Goal: Information Seeking & Learning: Learn about a topic

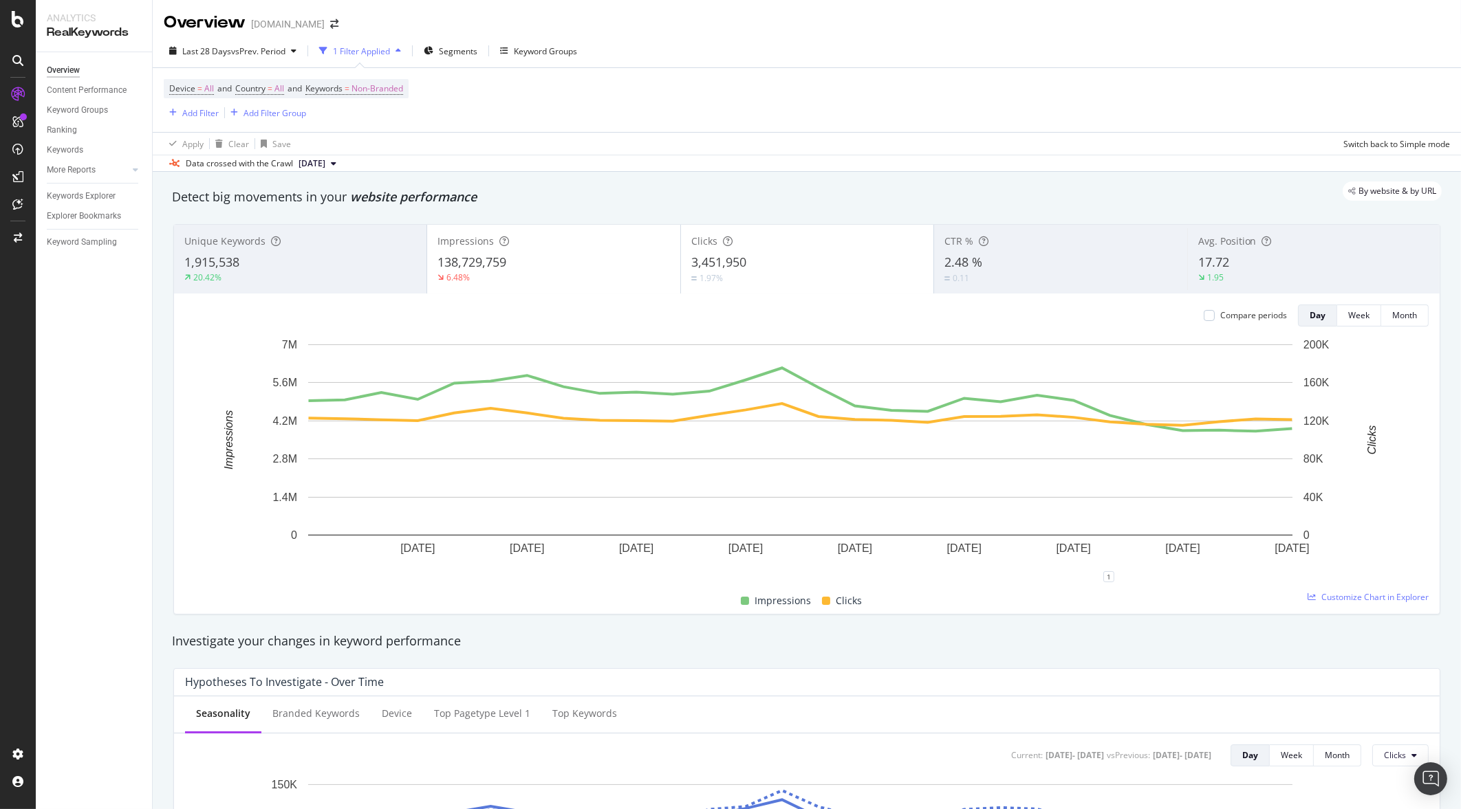
click at [486, 22] on div "Overview [DOMAIN_NAME]" at bounding box center [807, 17] width 1308 height 34
click at [186, 109] on div "Add Filter" at bounding box center [200, 113] width 36 height 12
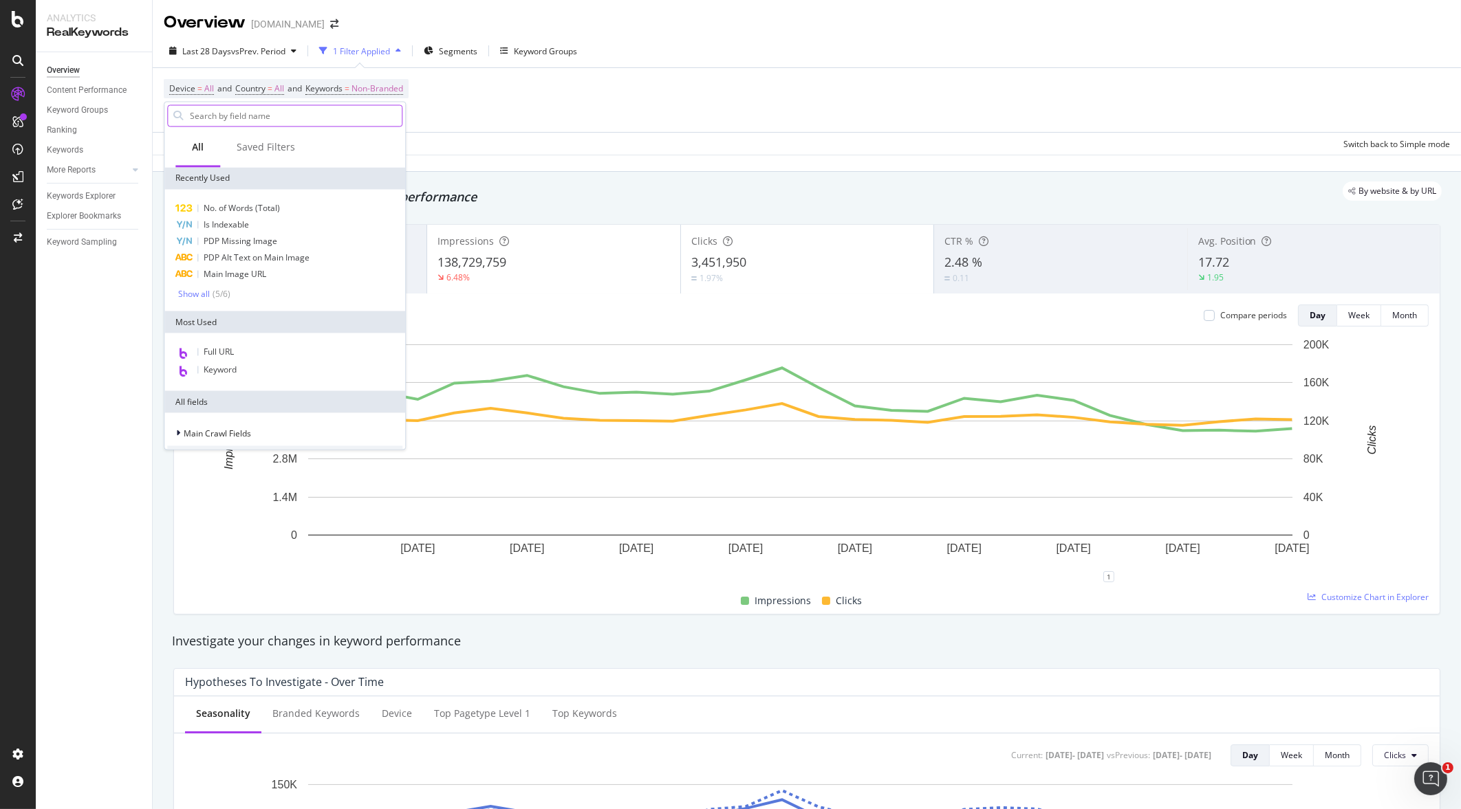
click at [199, 111] on input "text" at bounding box center [294, 116] width 213 height 21
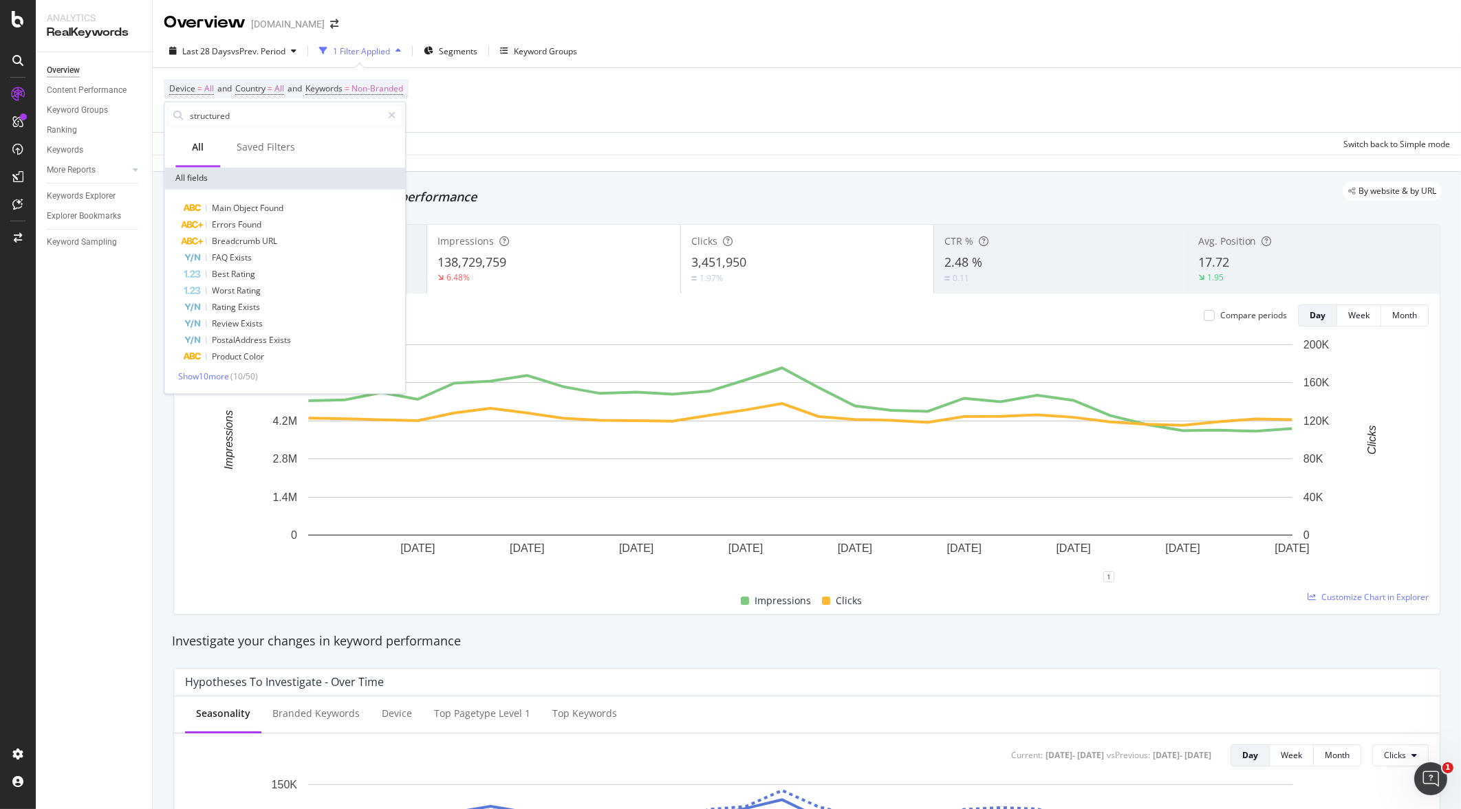
type input "structured"
click at [219, 375] on span "Show 10 more" at bounding box center [203, 377] width 51 height 12
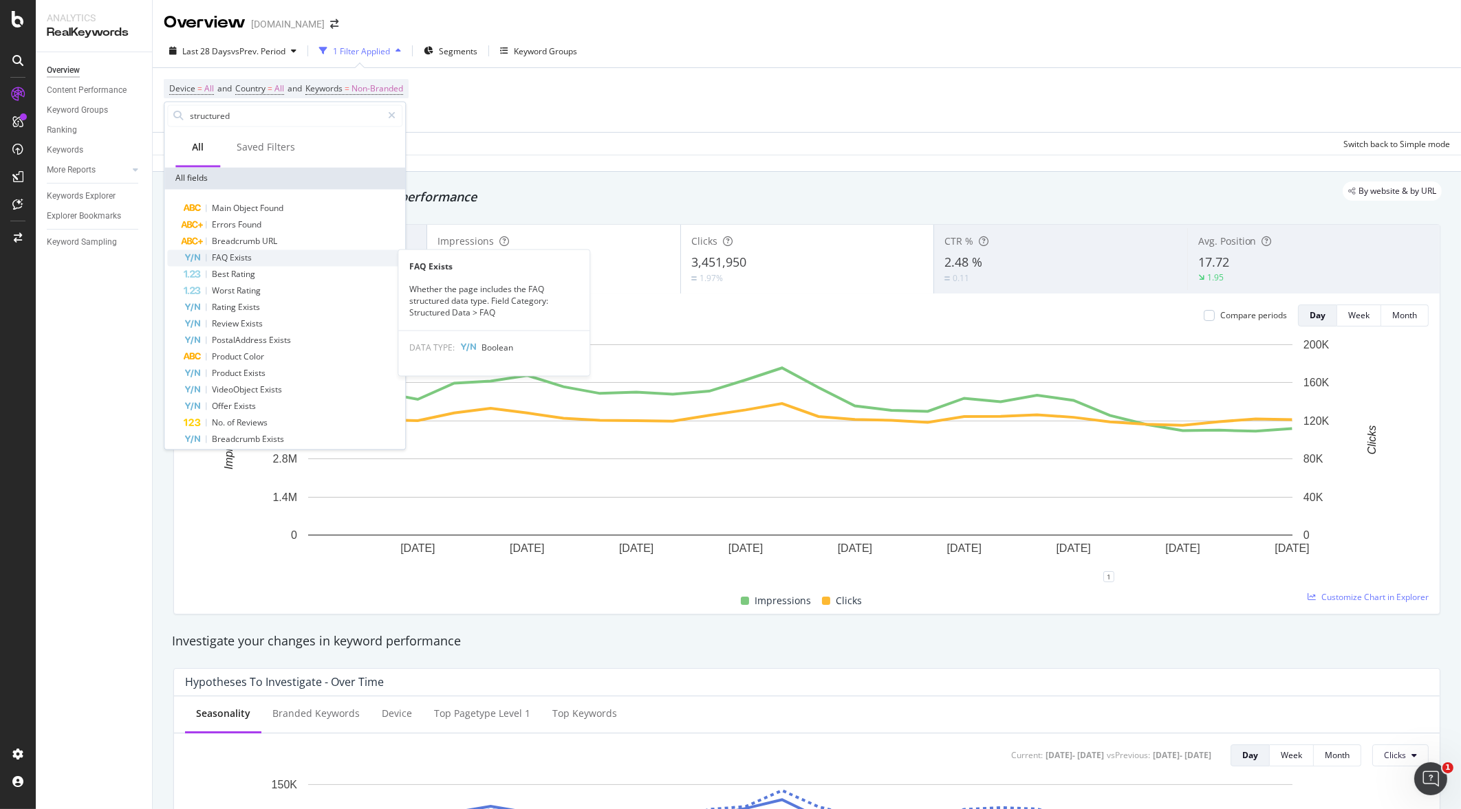
click at [219, 251] on div "FAQ Exists" at bounding box center [293, 258] width 219 height 17
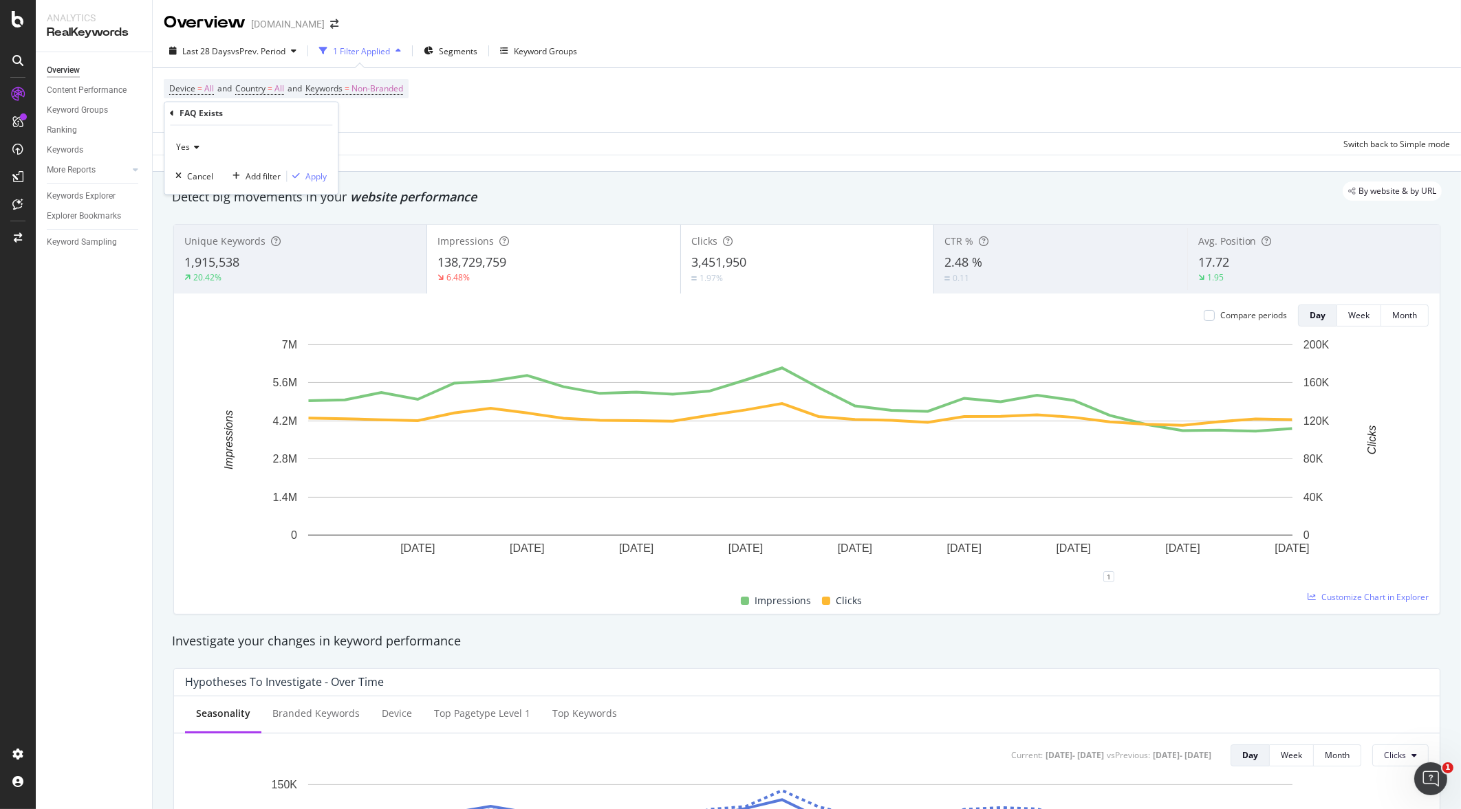
click at [188, 148] on span "Yes" at bounding box center [183, 148] width 14 height 12
click at [188, 200] on div "No" at bounding box center [252, 194] width 147 height 18
click at [323, 179] on div "Apply" at bounding box center [315, 177] width 21 height 12
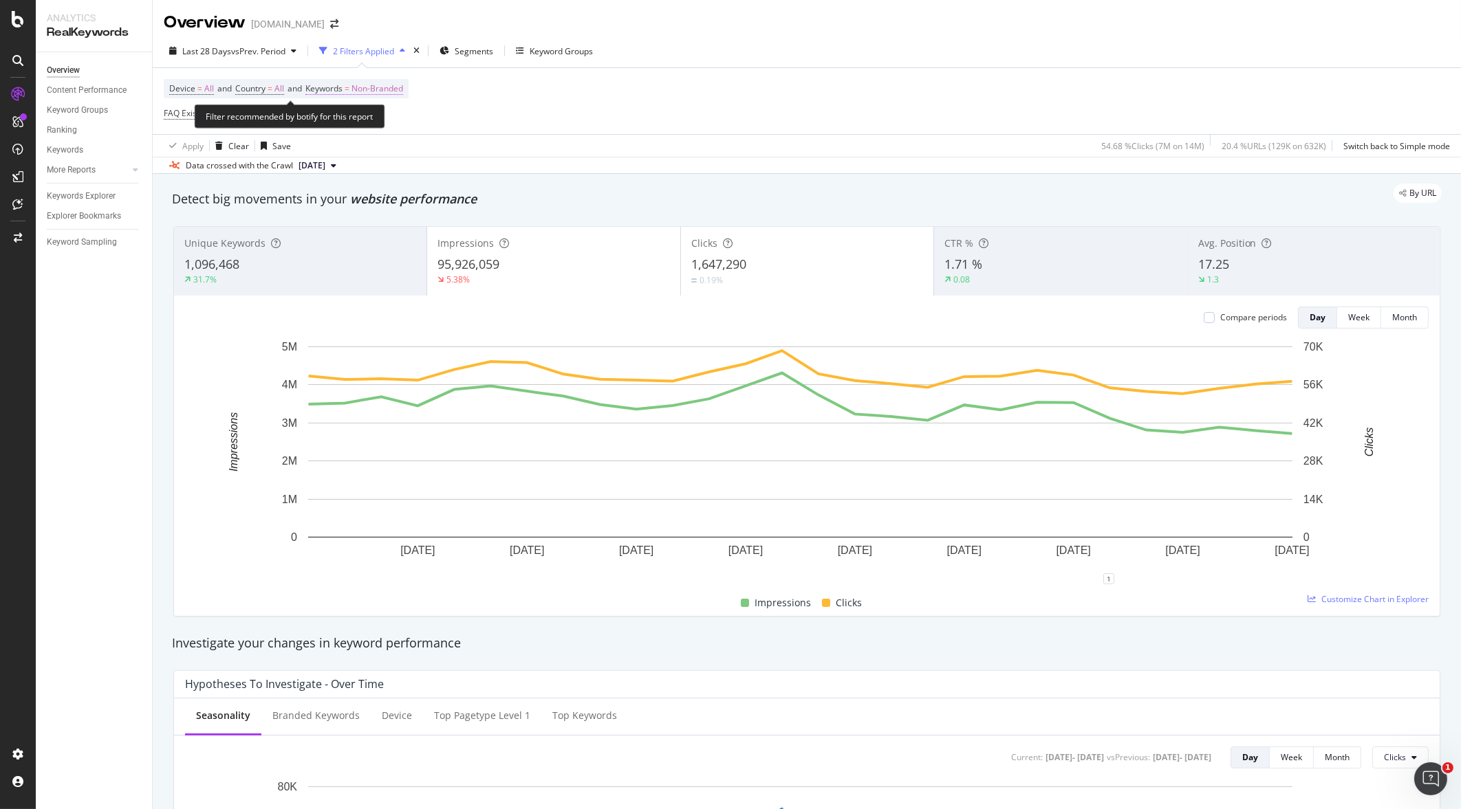
click at [403, 86] on span "Non-Branded" at bounding box center [377, 88] width 52 height 19
click at [514, 74] on div "Device = All and Country = All and Keywords = Non-Branded FAQ Exists = No Add F…" at bounding box center [807, 101] width 1286 height 66
click at [386, 87] on span "Non-Branded" at bounding box center [377, 88] width 52 height 19
click at [347, 147] on div "Cancel" at bounding box center [351, 150] width 26 height 12
click at [375, 83] on span "Non-Branded" at bounding box center [377, 88] width 52 height 19
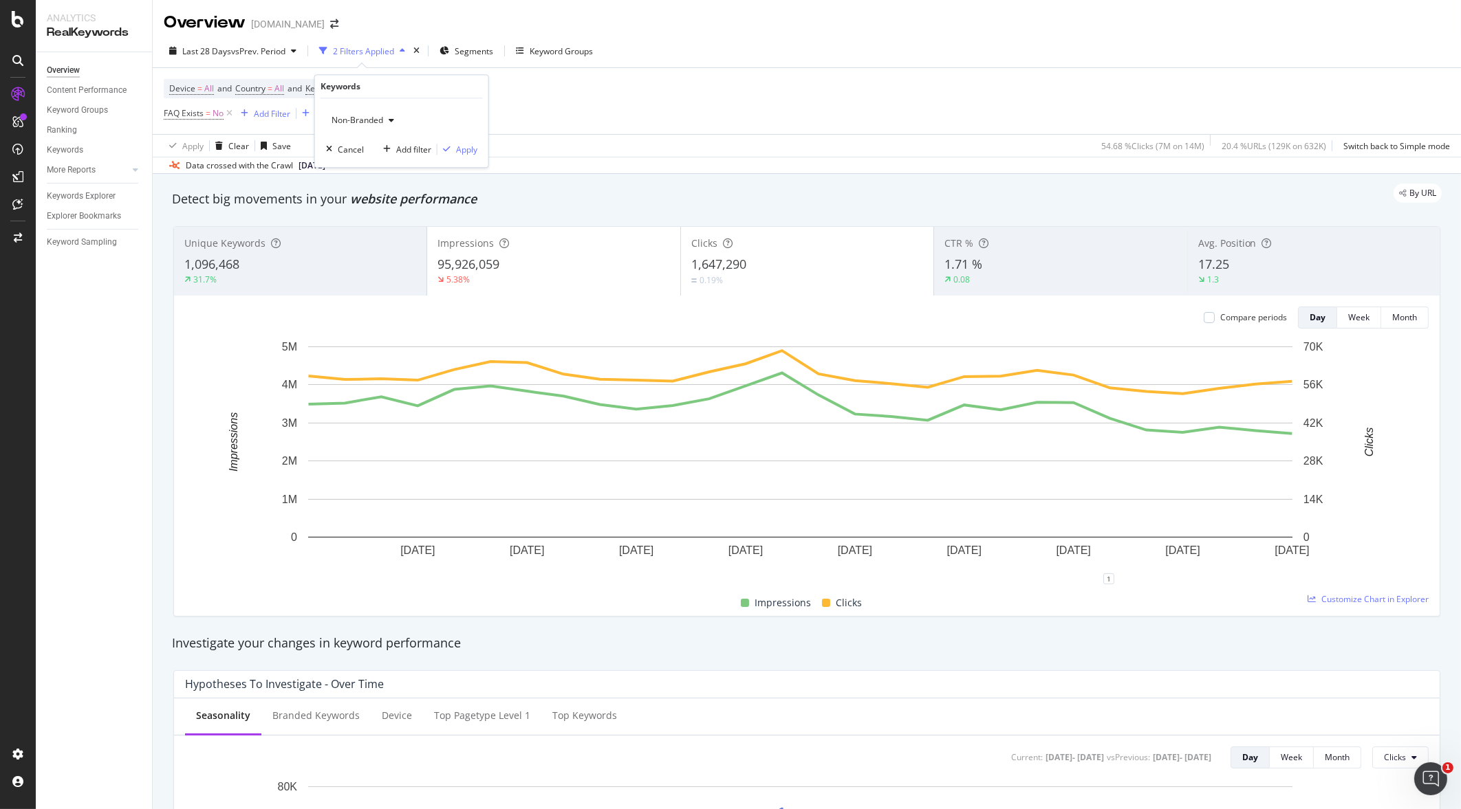
click at [376, 120] on span "Non-Branded" at bounding box center [354, 120] width 57 height 12
click at [365, 228] on span "All" at bounding box center [407, 227] width 140 height 12
click at [472, 147] on div "Apply" at bounding box center [466, 150] width 21 height 12
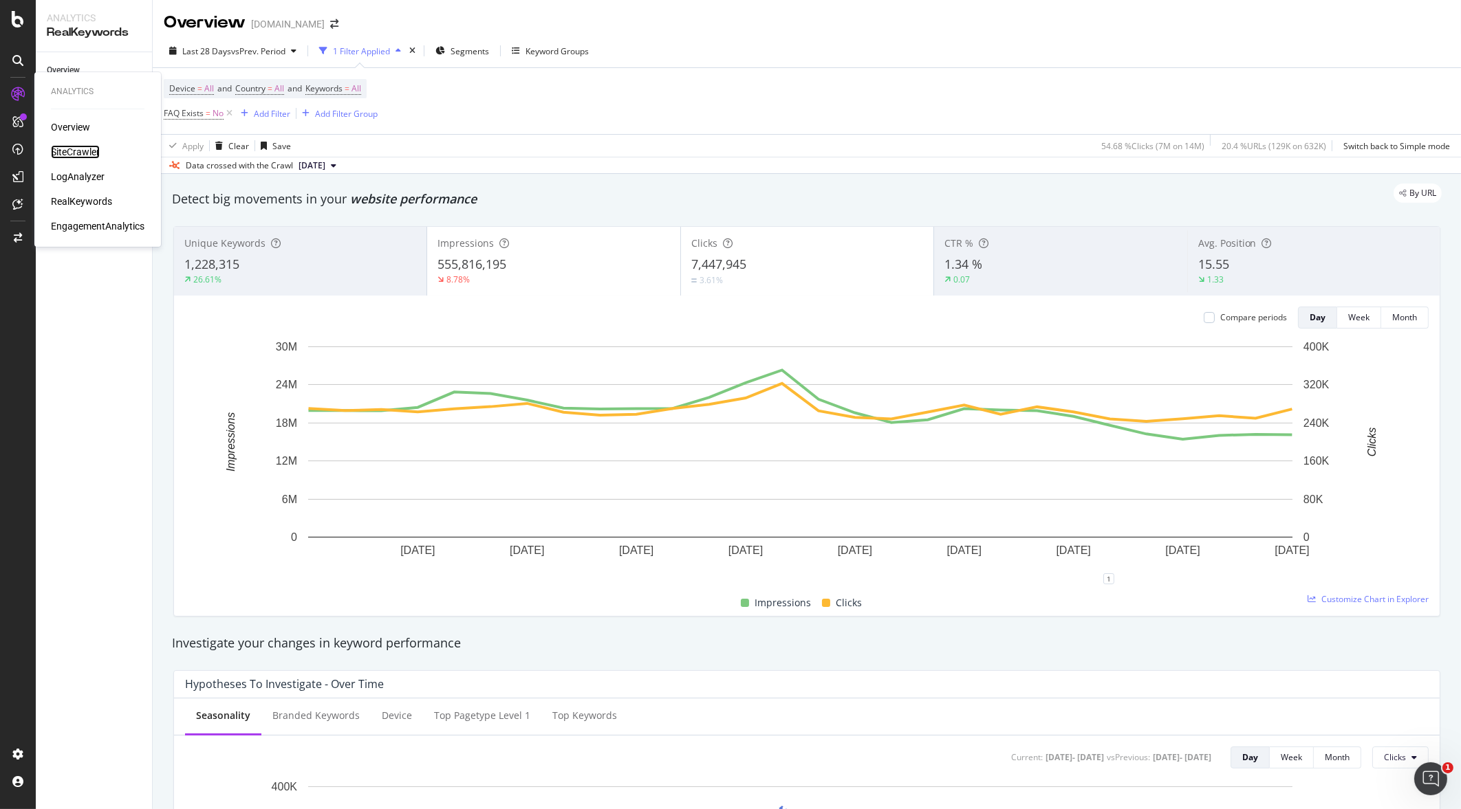
click at [86, 152] on div "SiteCrawler" at bounding box center [75, 152] width 49 height 14
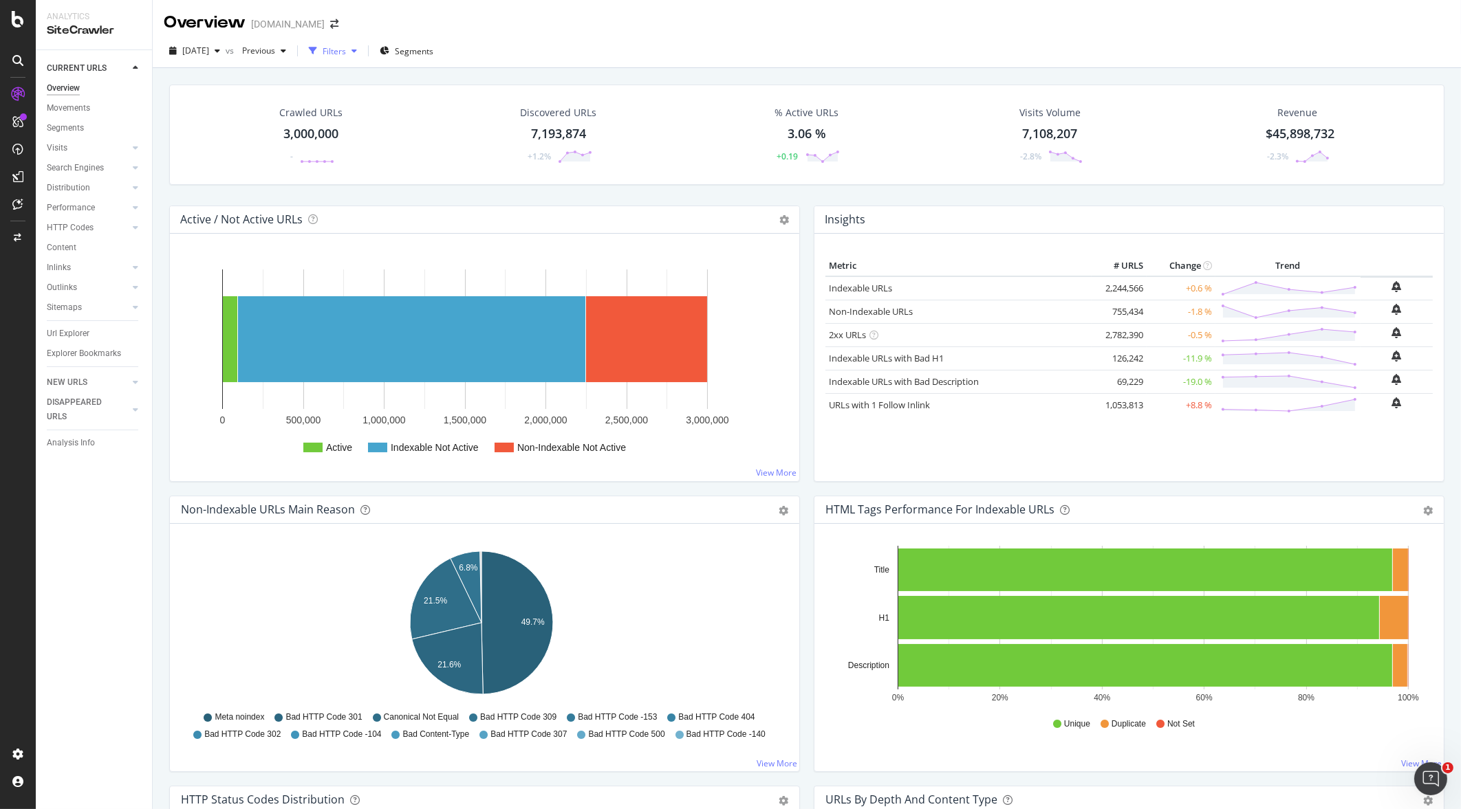
click at [346, 52] on div "Filters" at bounding box center [334, 51] width 23 height 12
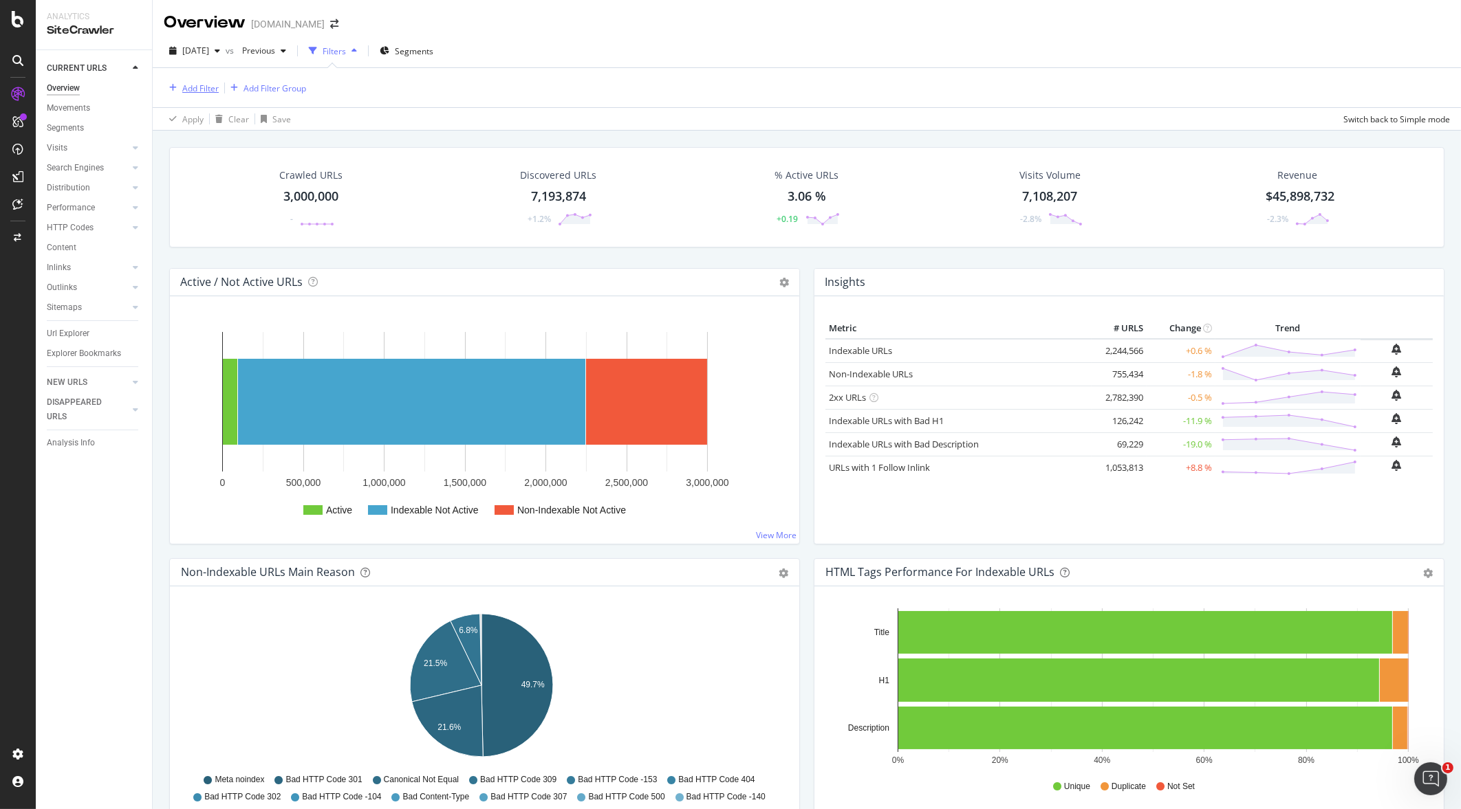
click at [209, 87] on div "Add Filter" at bounding box center [200, 89] width 36 height 12
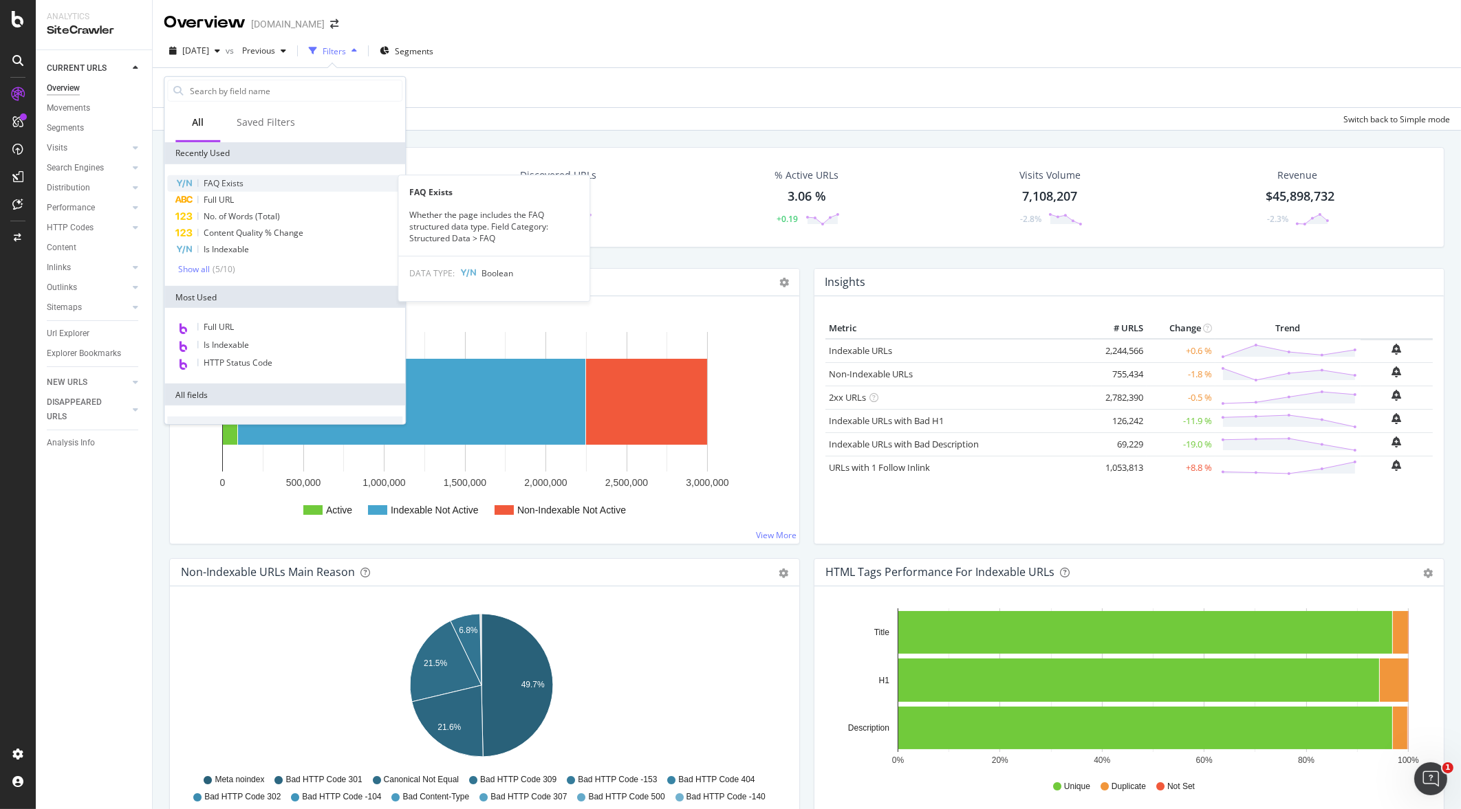
click at [220, 185] on span "FAQ Exists" at bounding box center [224, 183] width 40 height 12
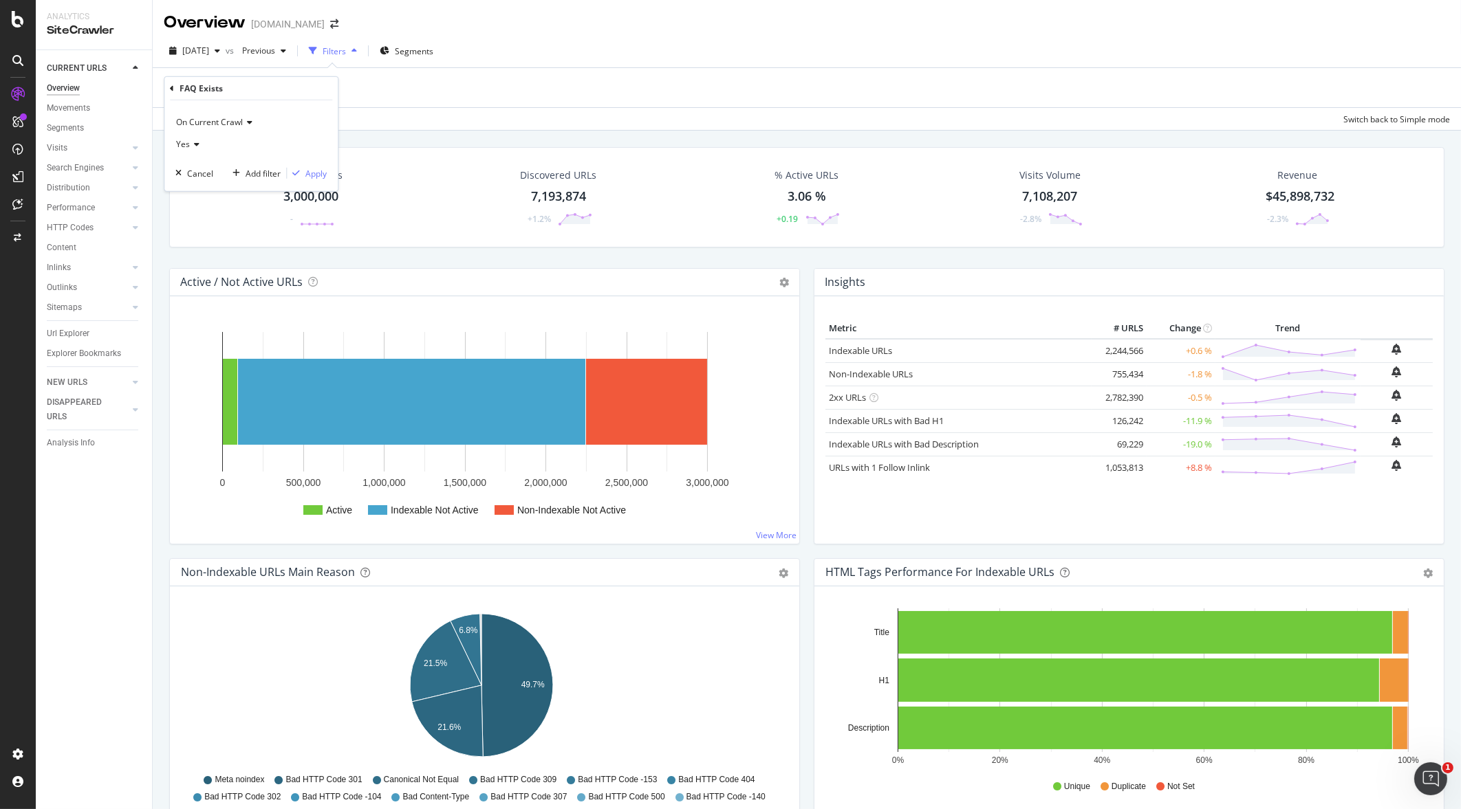
click at [190, 141] on icon at bounding box center [195, 144] width 10 height 8
click at [199, 185] on div "No" at bounding box center [252, 191] width 147 height 18
click at [306, 171] on div "Apply" at bounding box center [315, 173] width 21 height 12
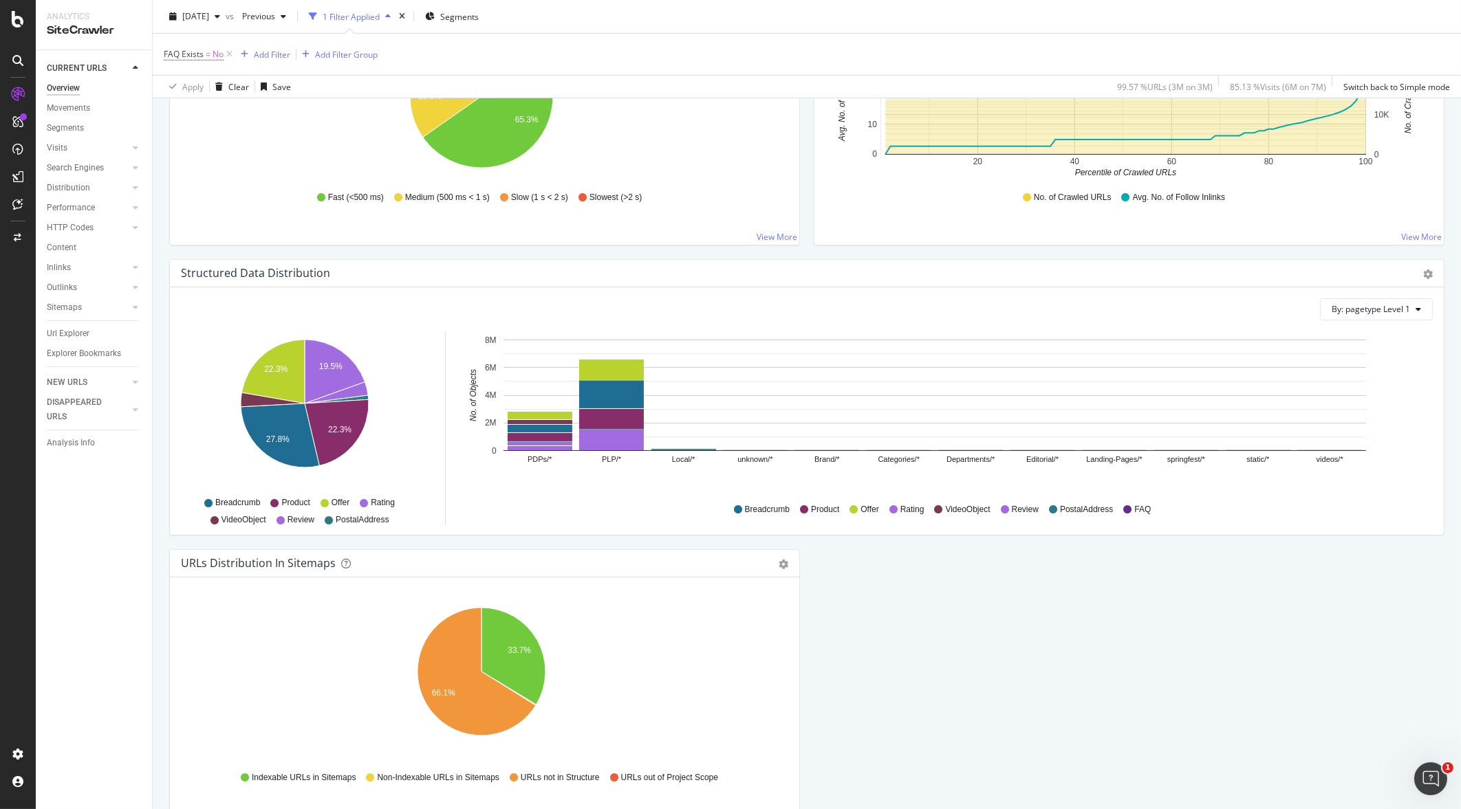
scroll to position [1076, 0]
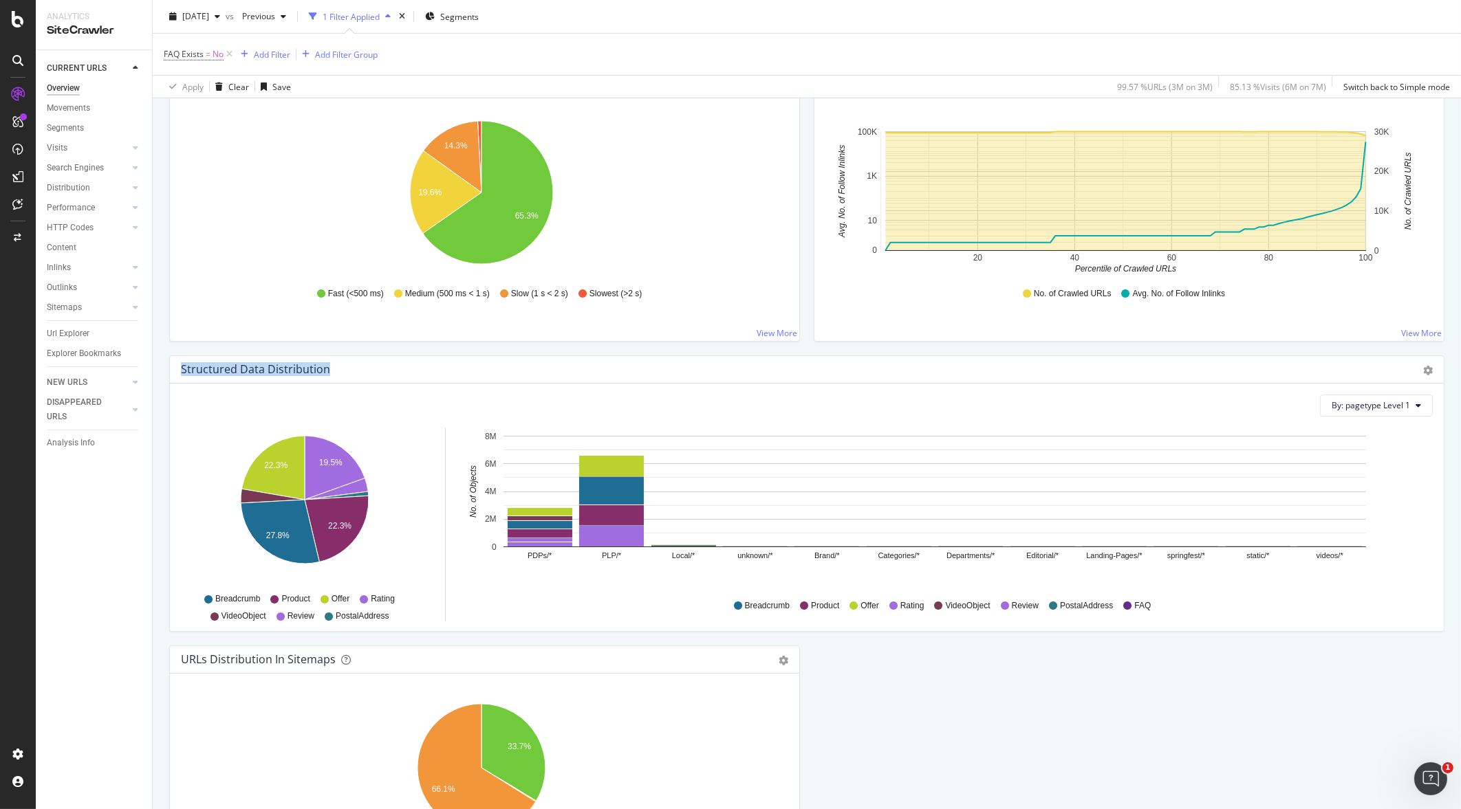
drag, startPoint x: 179, startPoint y: 365, endPoint x: 364, endPoint y: 372, distance: 184.4
click at [364, 372] on div "Structured Data Distribution Pie Chart (by Percentage) Table Export as CSV" at bounding box center [807, 370] width 1274 height 28
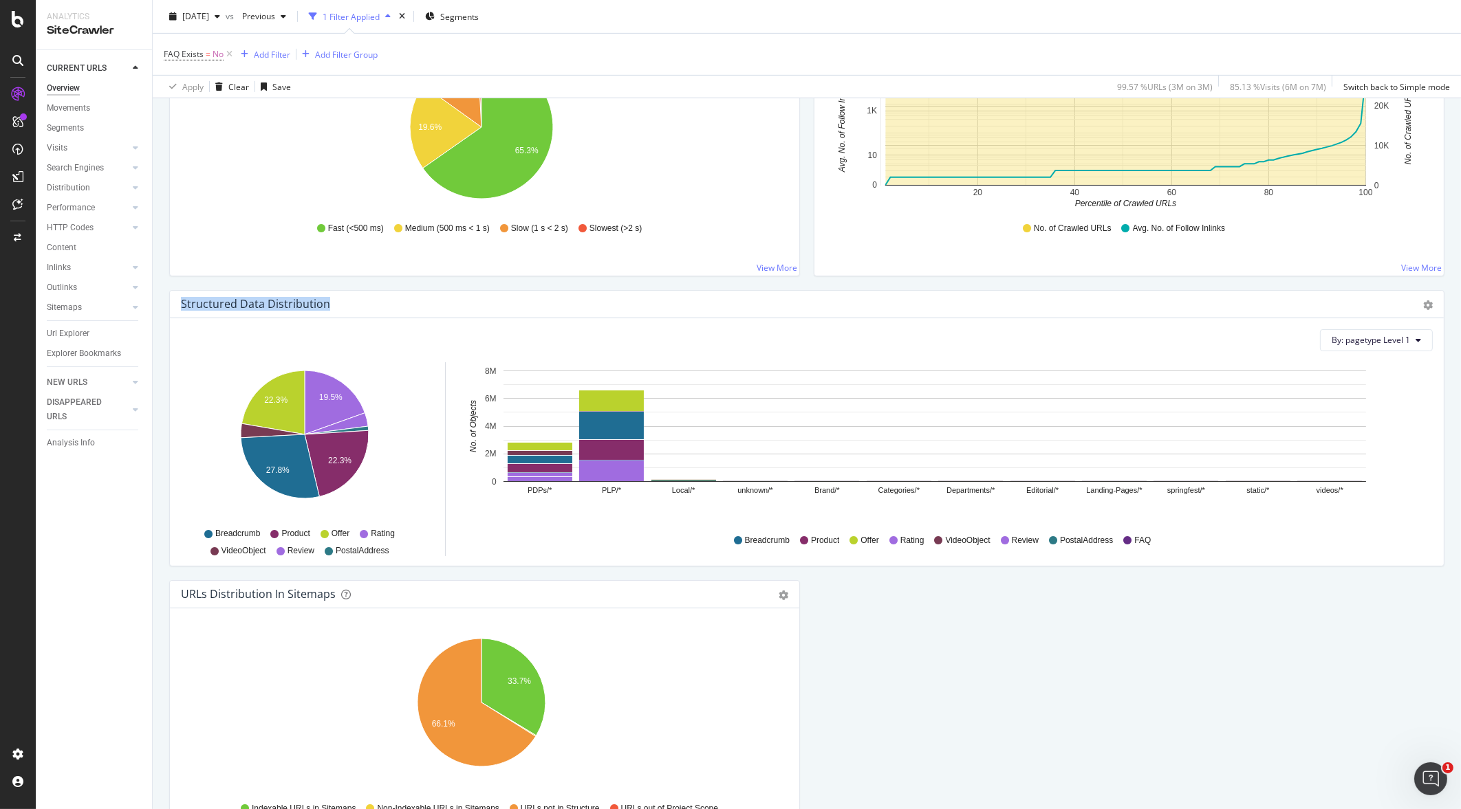
scroll to position [1162, 0]
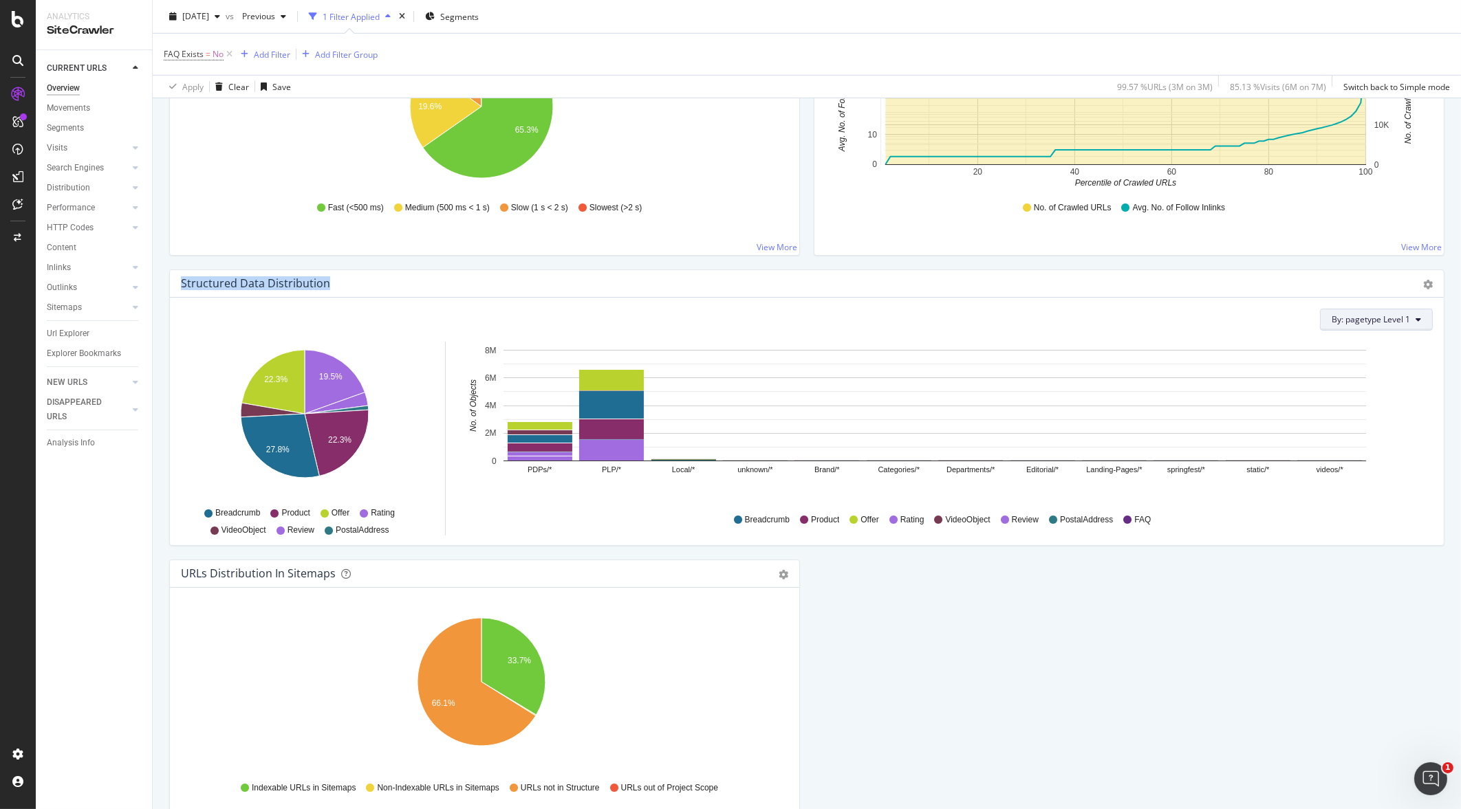
click at [1336, 321] on span "By: pagetype Level 1" at bounding box center [1370, 320] width 78 height 12
click at [1318, 364] on div "Select a Structured Data" at bounding box center [1307, 367] width 96 height 12
click at [1300, 392] on span "FAQ" at bounding box center [1297, 393] width 16 height 12
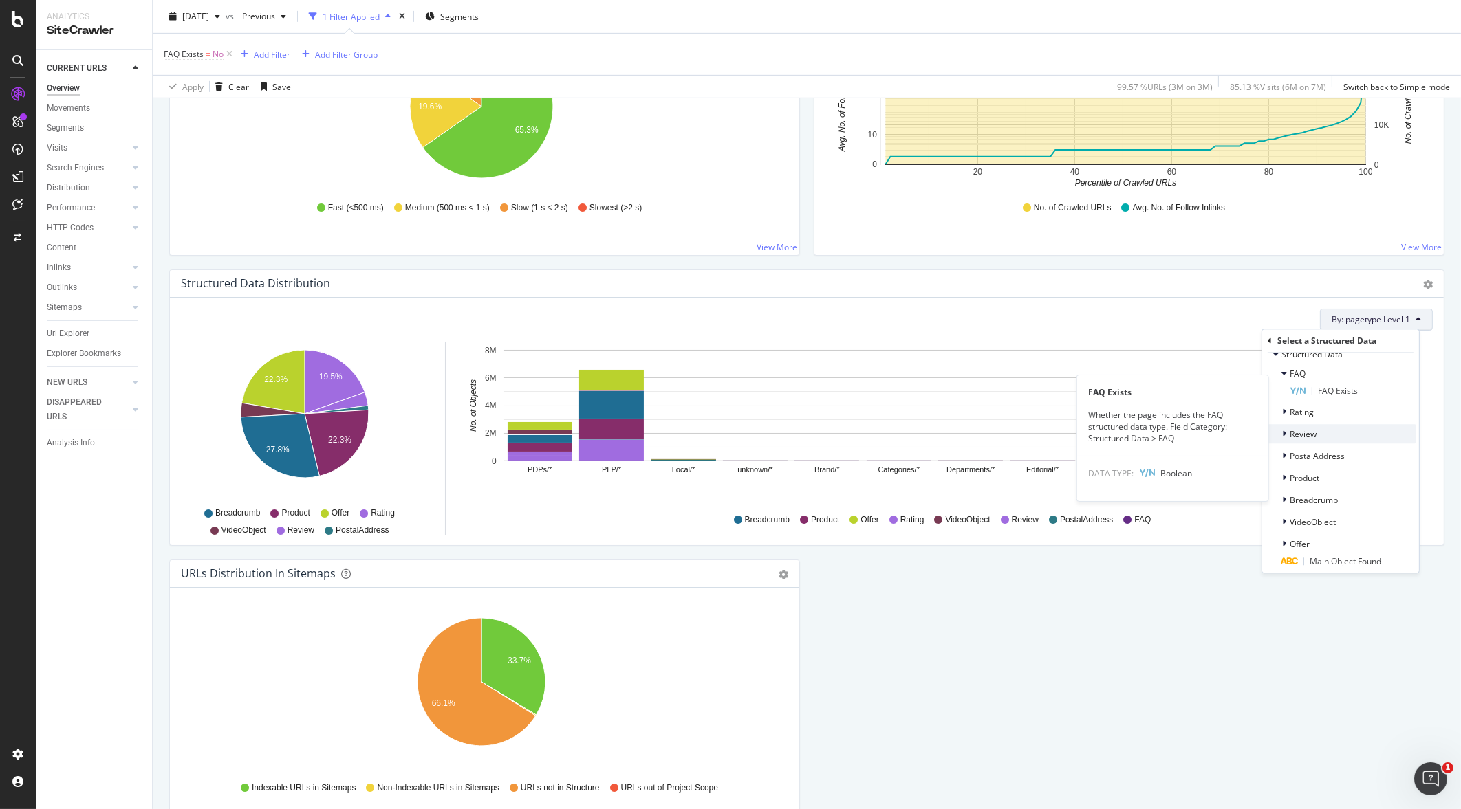
scroll to position [28, 0]
click at [1303, 379] on icon at bounding box center [1298, 383] width 16 height 9
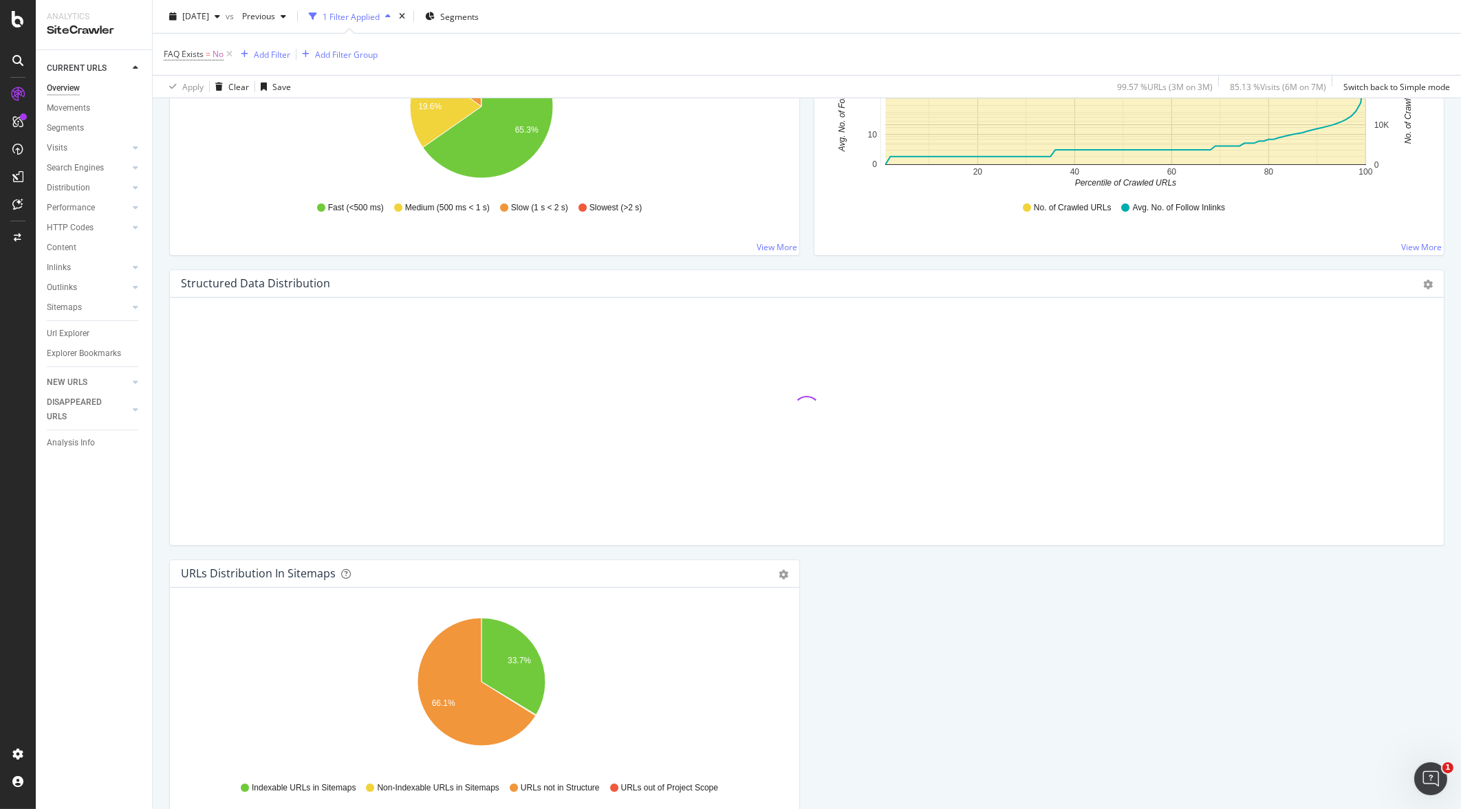
click at [1303, 379] on div at bounding box center [807, 410] width 1252 height 202
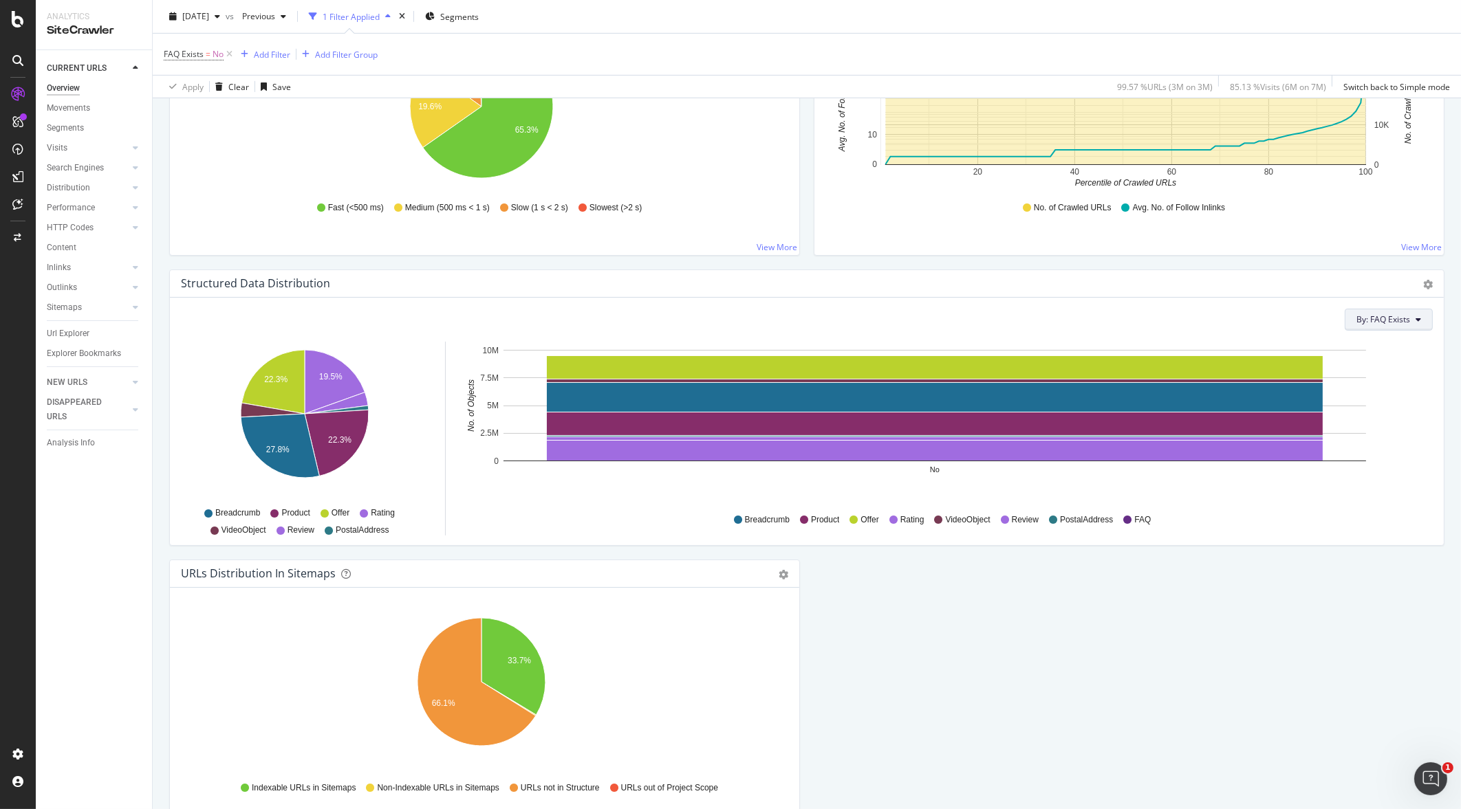
click at [1362, 325] on button "By: FAQ Exists" at bounding box center [1388, 320] width 88 height 22
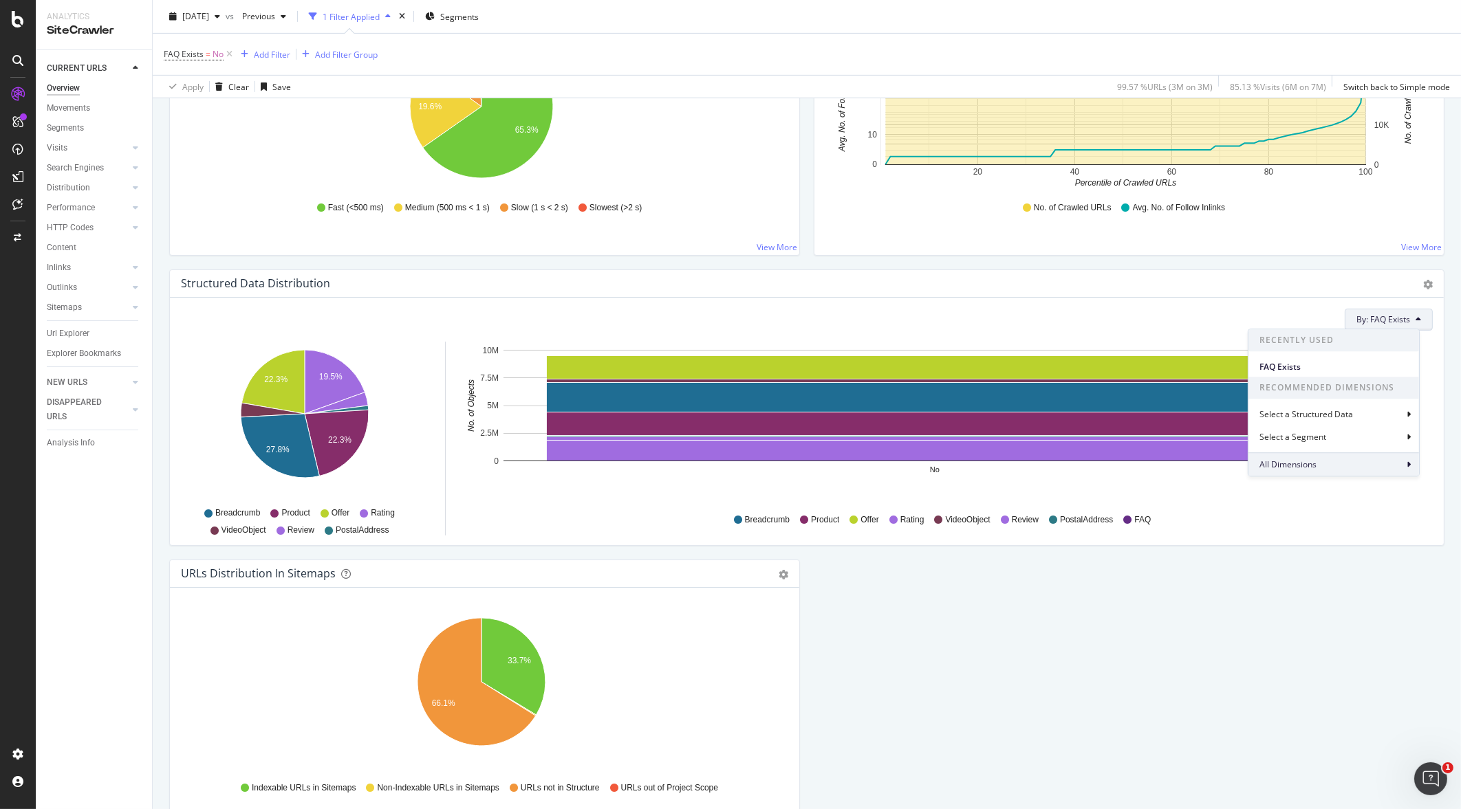
click at [1288, 468] on span "All Dimensions" at bounding box center [1287, 465] width 57 height 12
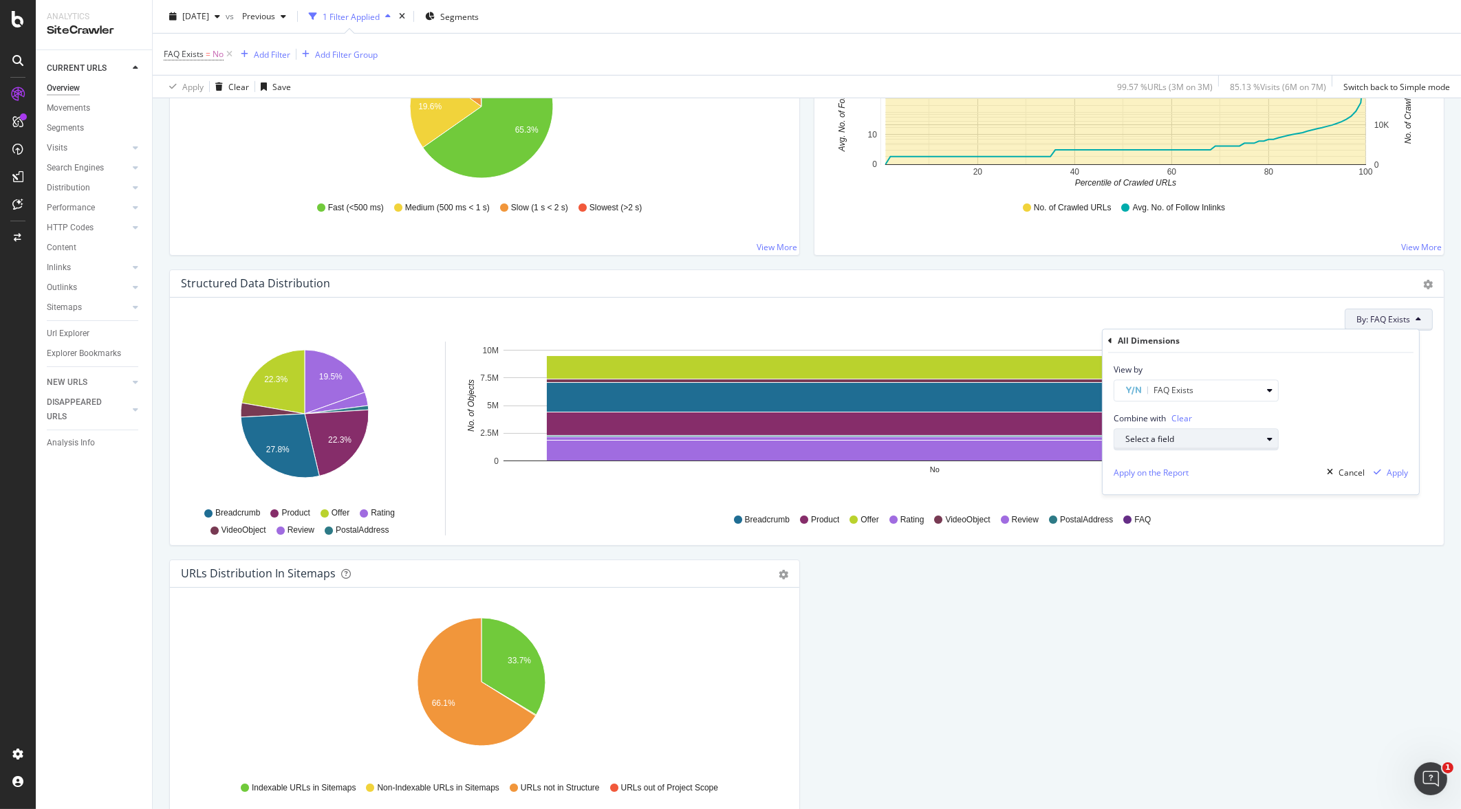
click at [1210, 433] on div "Select a field" at bounding box center [1201, 440] width 153 height 19
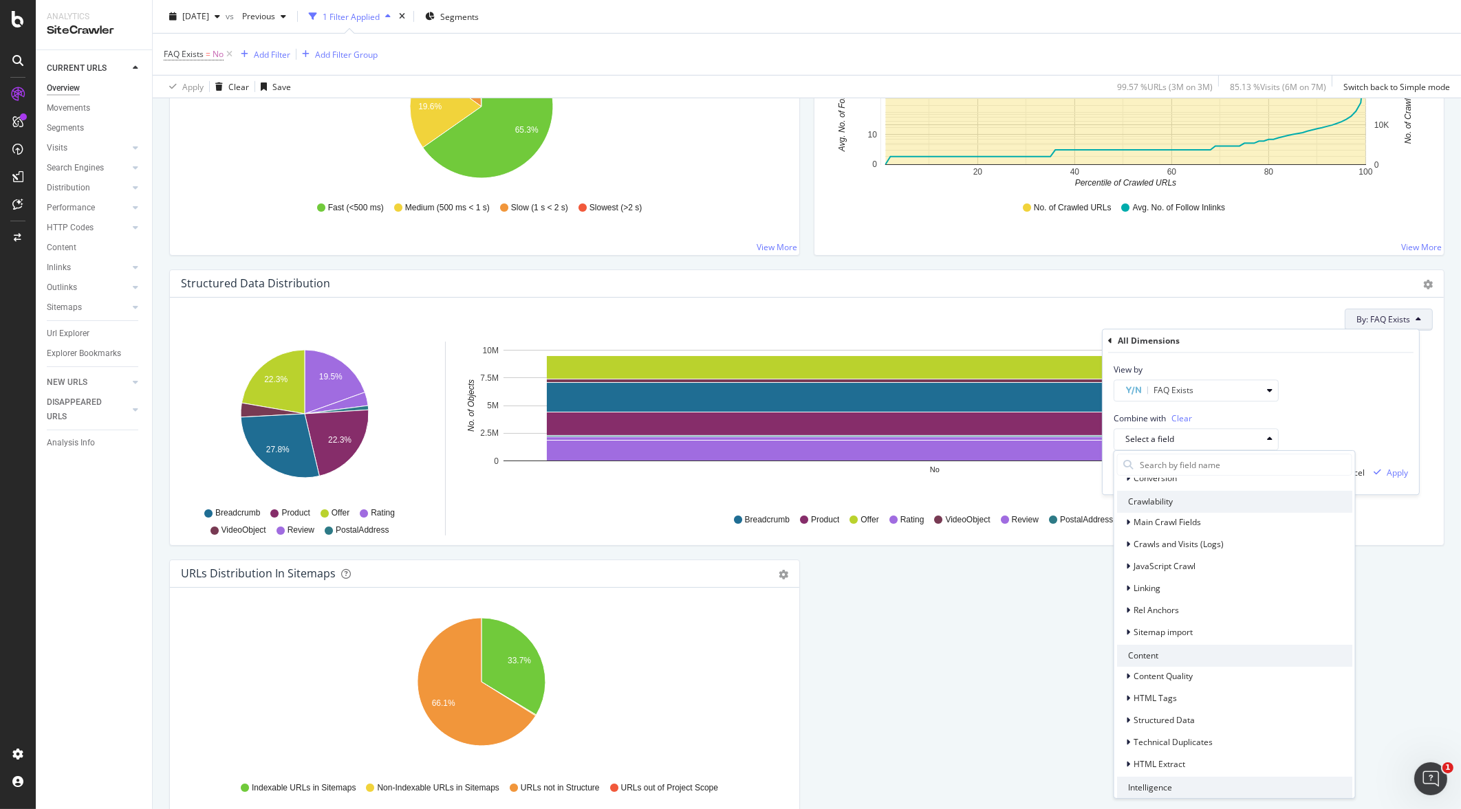
scroll to position [236, 0]
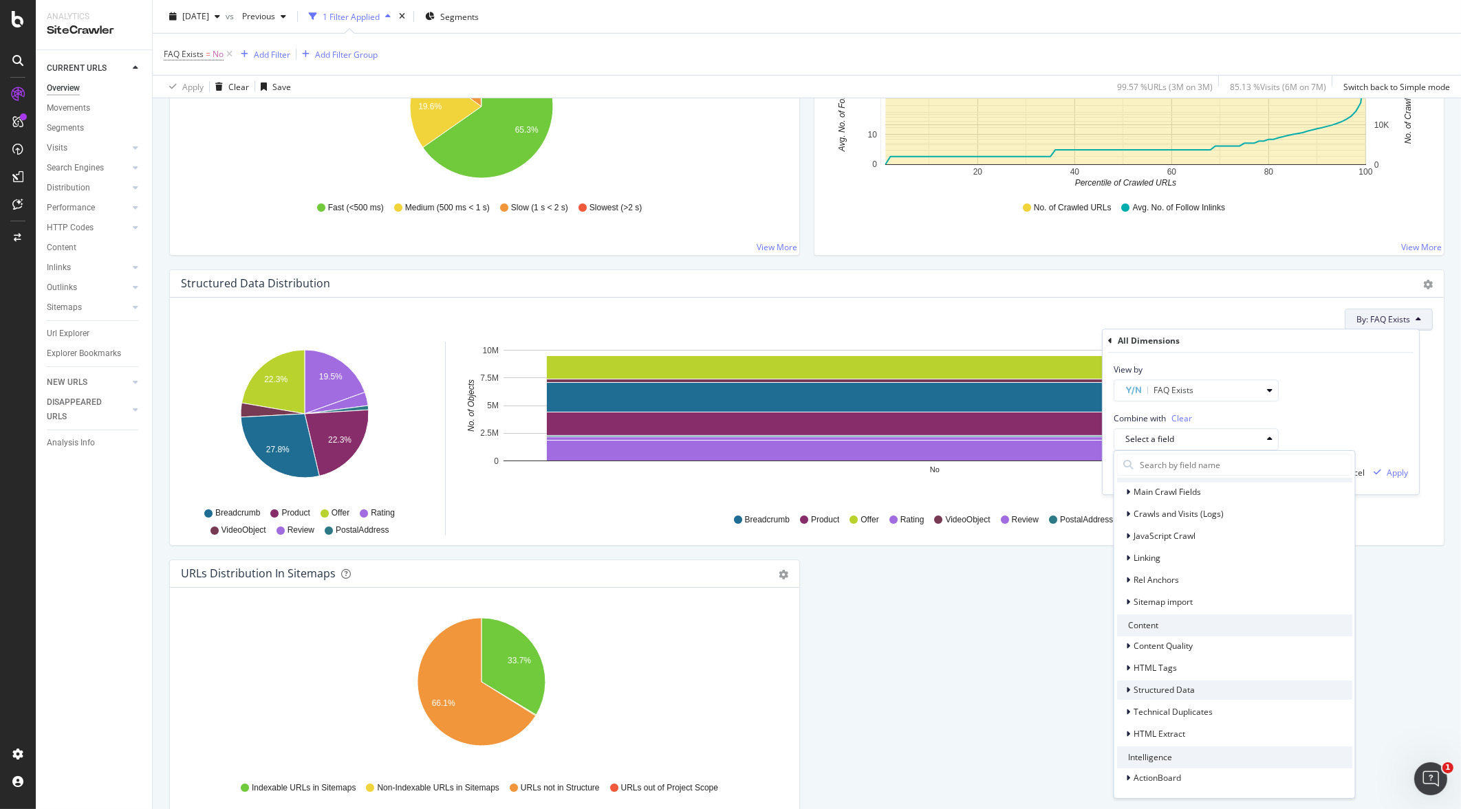
click at [1234, 691] on div "Structured Data" at bounding box center [1234, 690] width 235 height 19
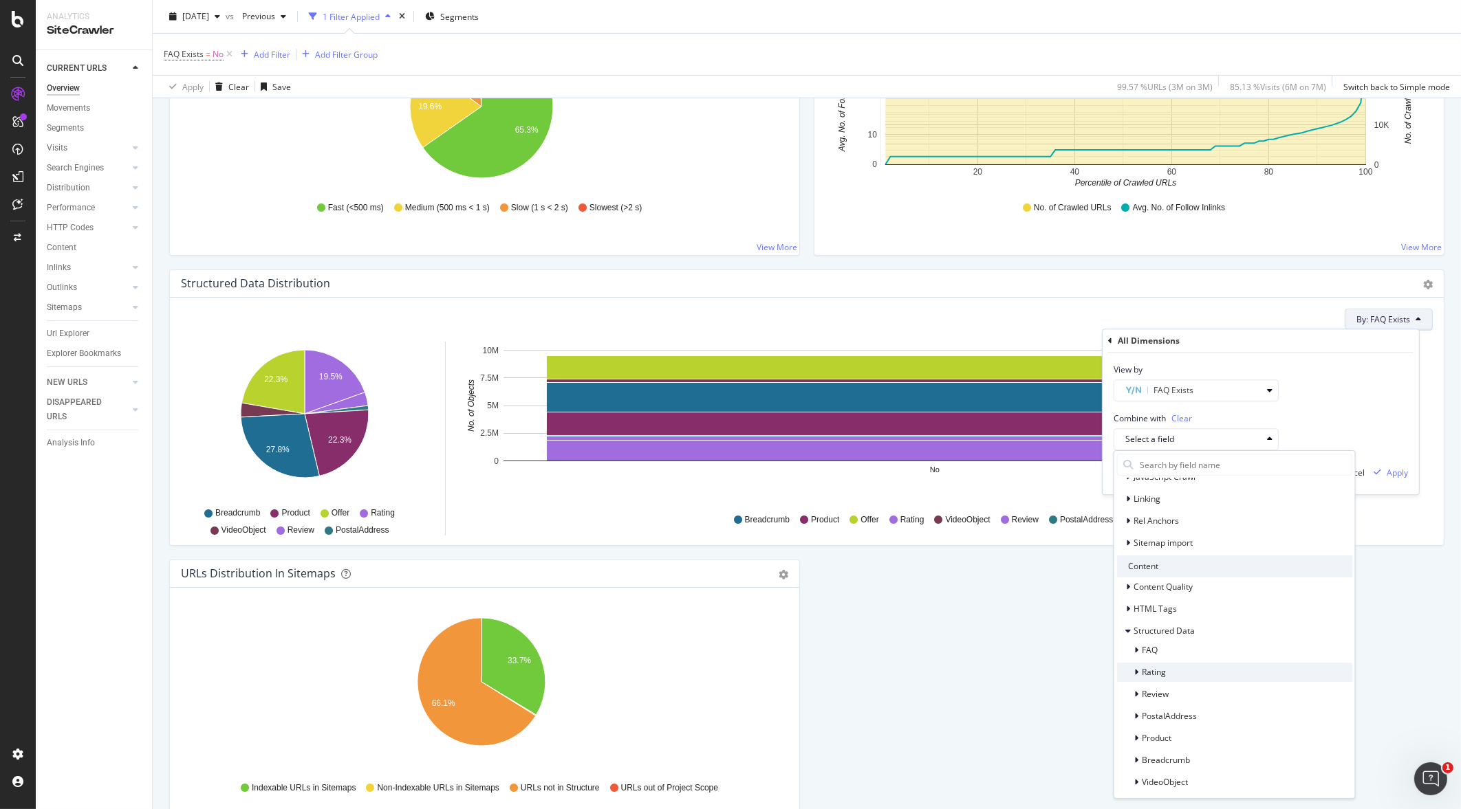
scroll to position [322, 0]
click at [1150, 644] on span "Rating" at bounding box center [1154, 646] width 24 height 12
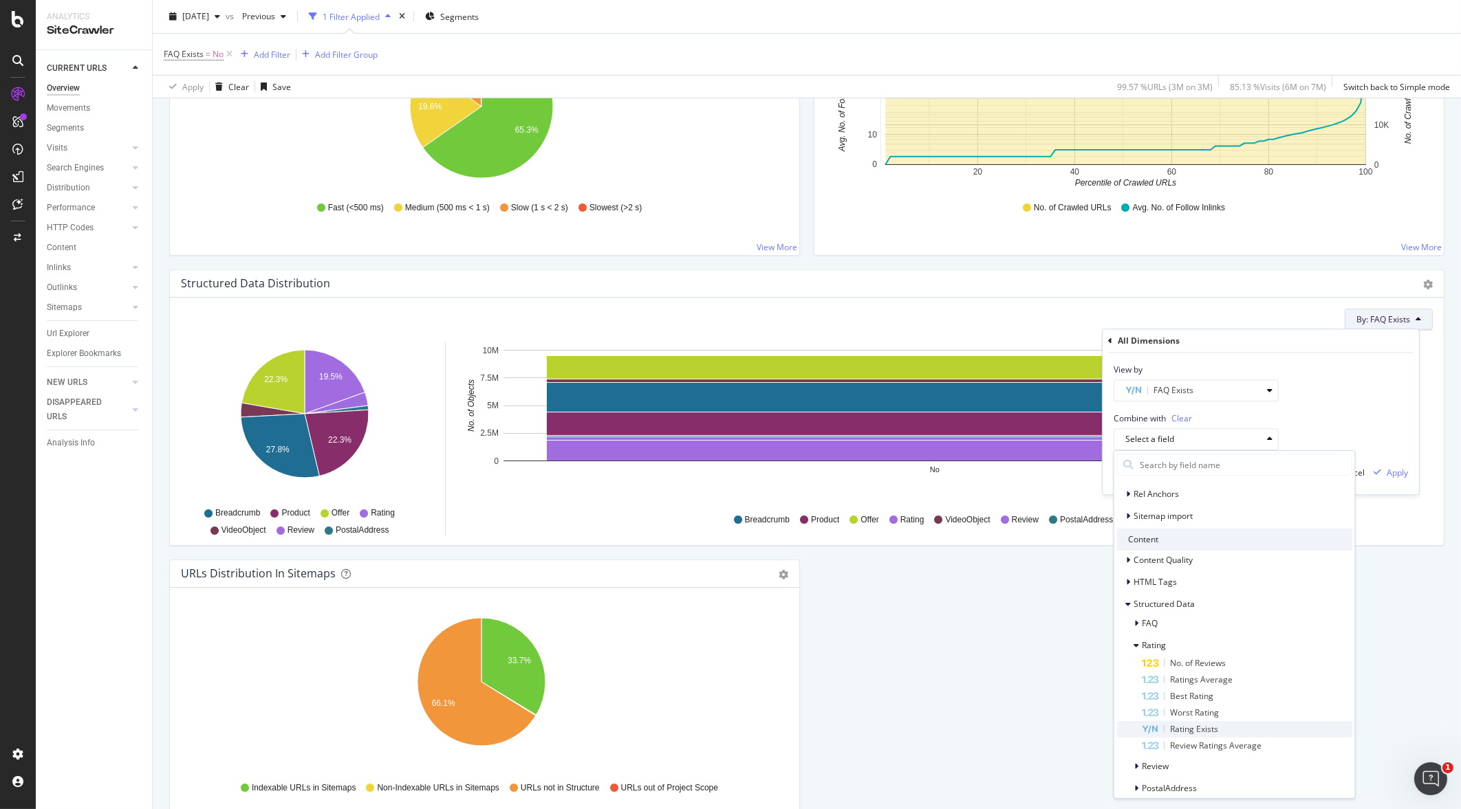
click at [1204, 726] on span "Rating Exists" at bounding box center [1194, 729] width 48 height 12
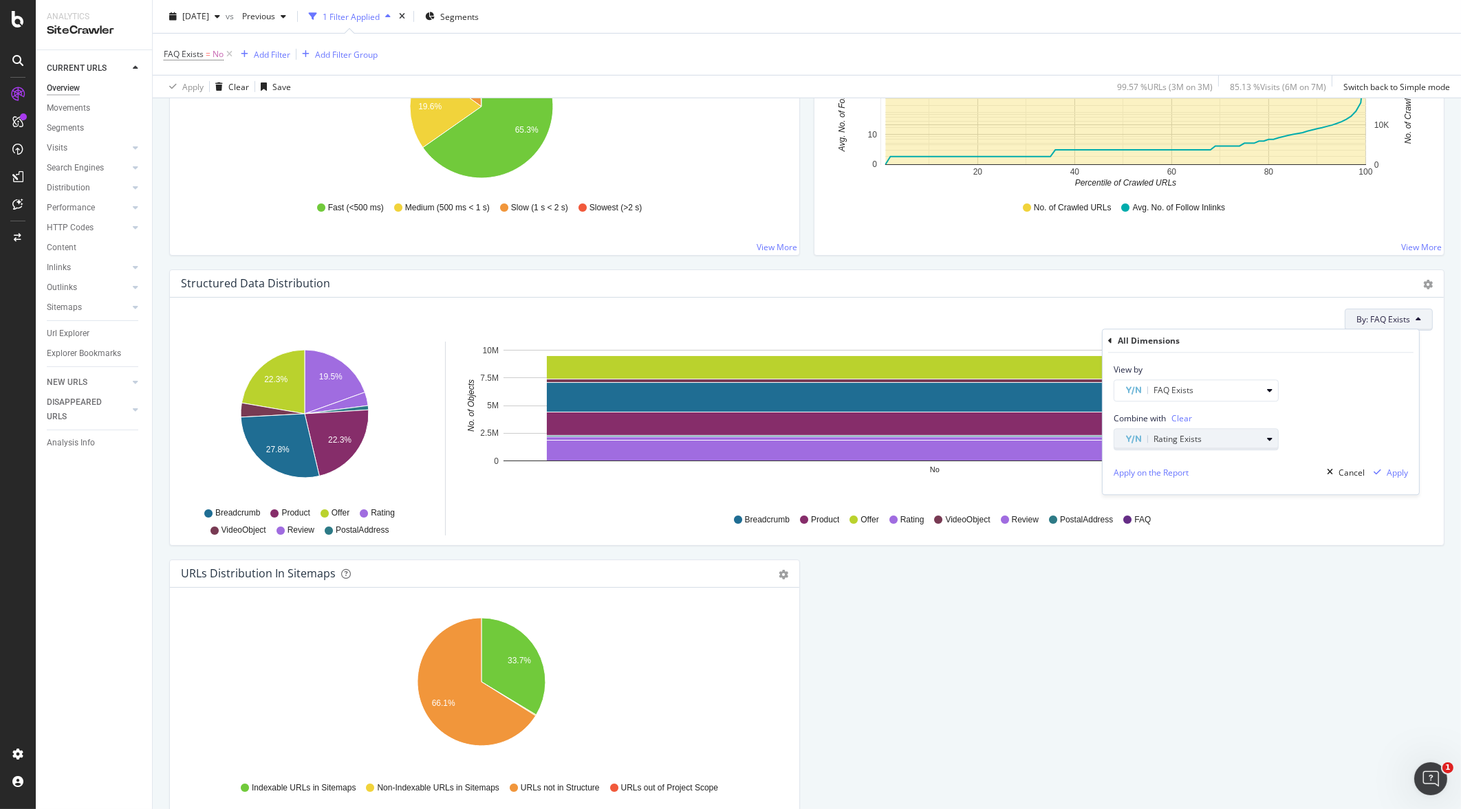
click at [1176, 443] on span "Rating Exists" at bounding box center [1177, 440] width 48 height 12
click at [1316, 406] on div "Combine with Clear Rating Exists" at bounding box center [1260, 426] width 316 height 49
click at [1169, 470] on div "Apply on the Report" at bounding box center [1150, 473] width 75 height 12
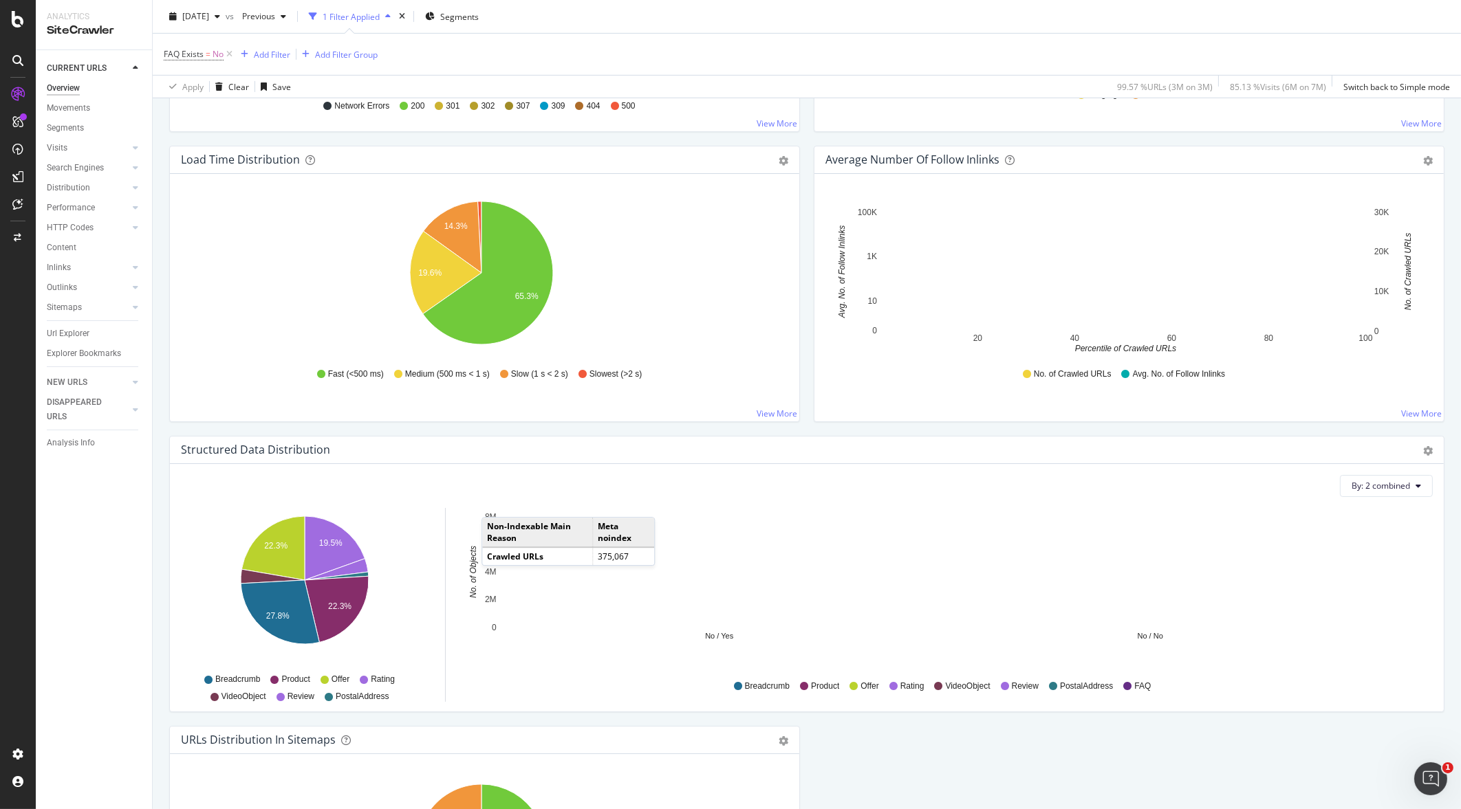
scroll to position [1032, 0]
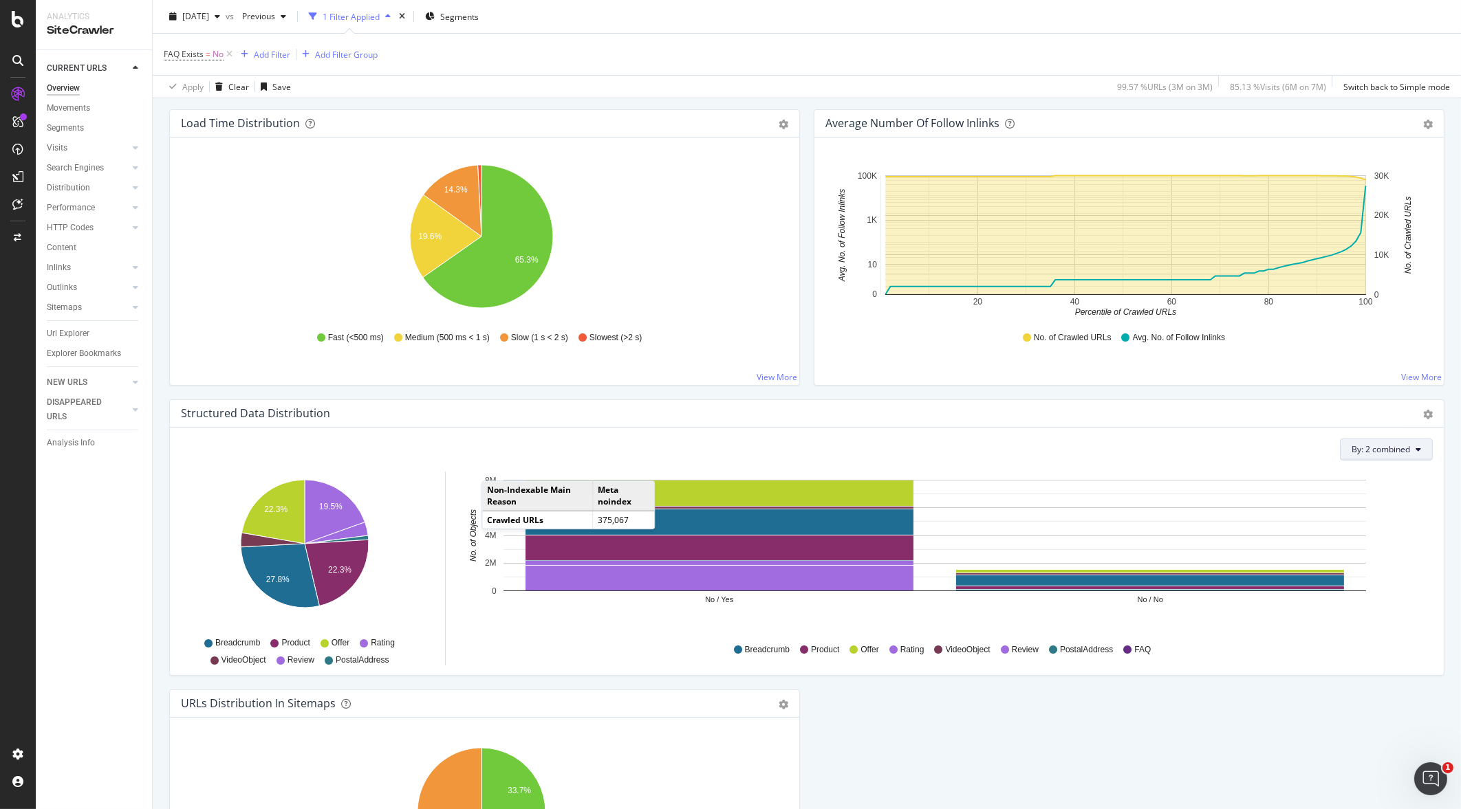
click at [1351, 450] on span "By: 2 combined" at bounding box center [1380, 450] width 58 height 12
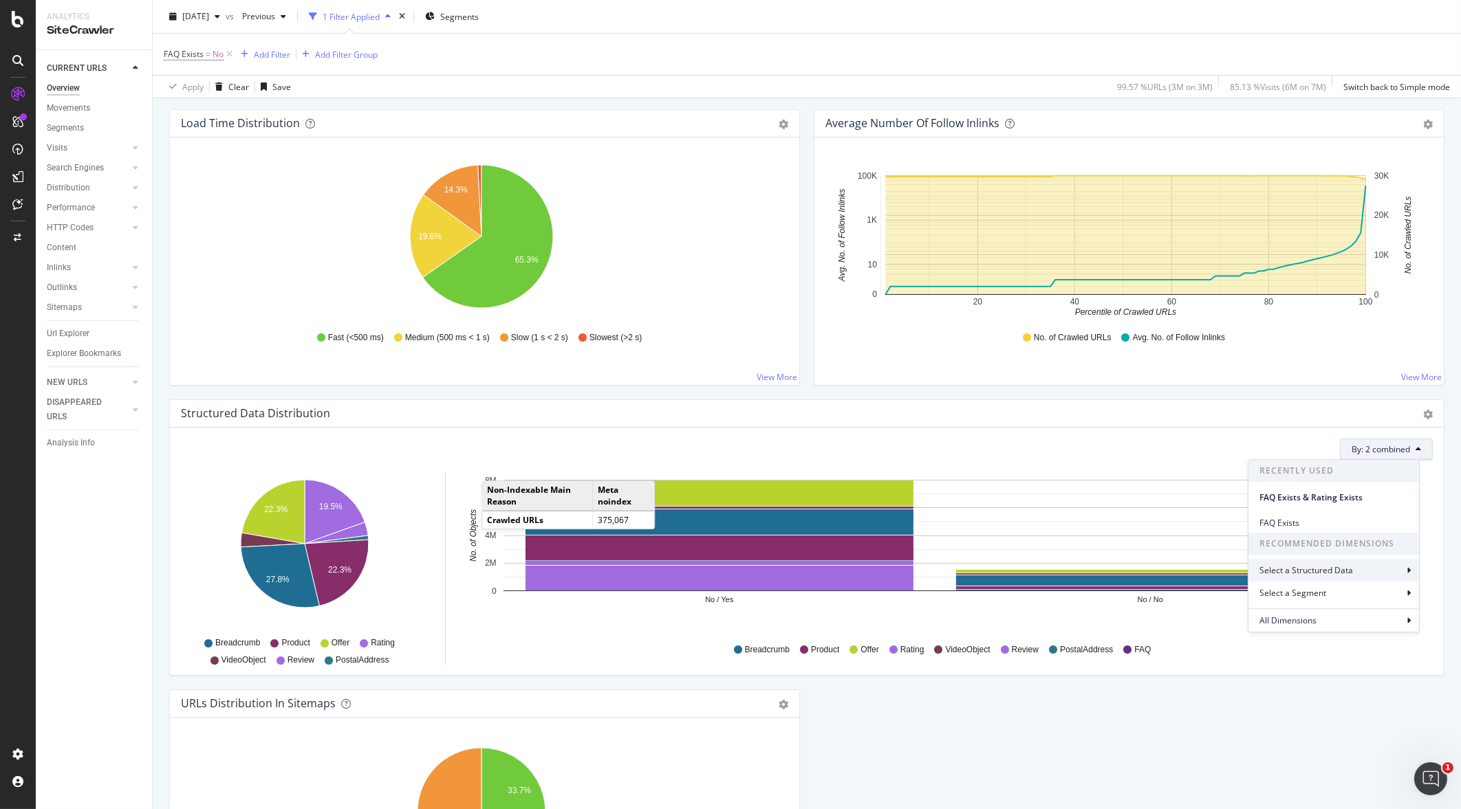
click at [1344, 571] on div "Select a Structured Data" at bounding box center [1307, 571] width 96 height 12
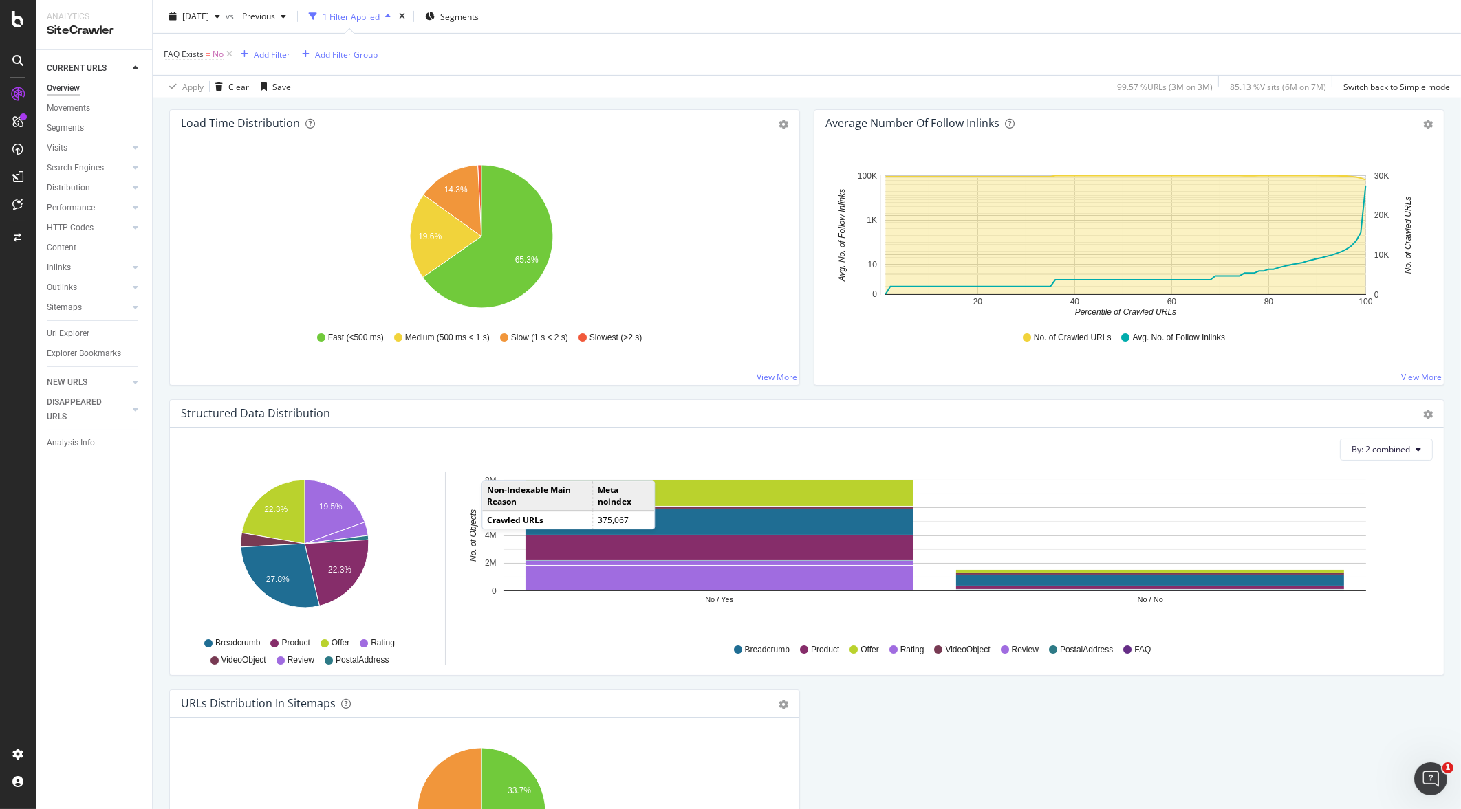
click at [1035, 781] on div "Crawled URLs 2,987,267 +0% Discovered URLs 7,193,874 +1.2% % Active URLs 2.99 %…" at bounding box center [806, 49] width 1289 height 1862
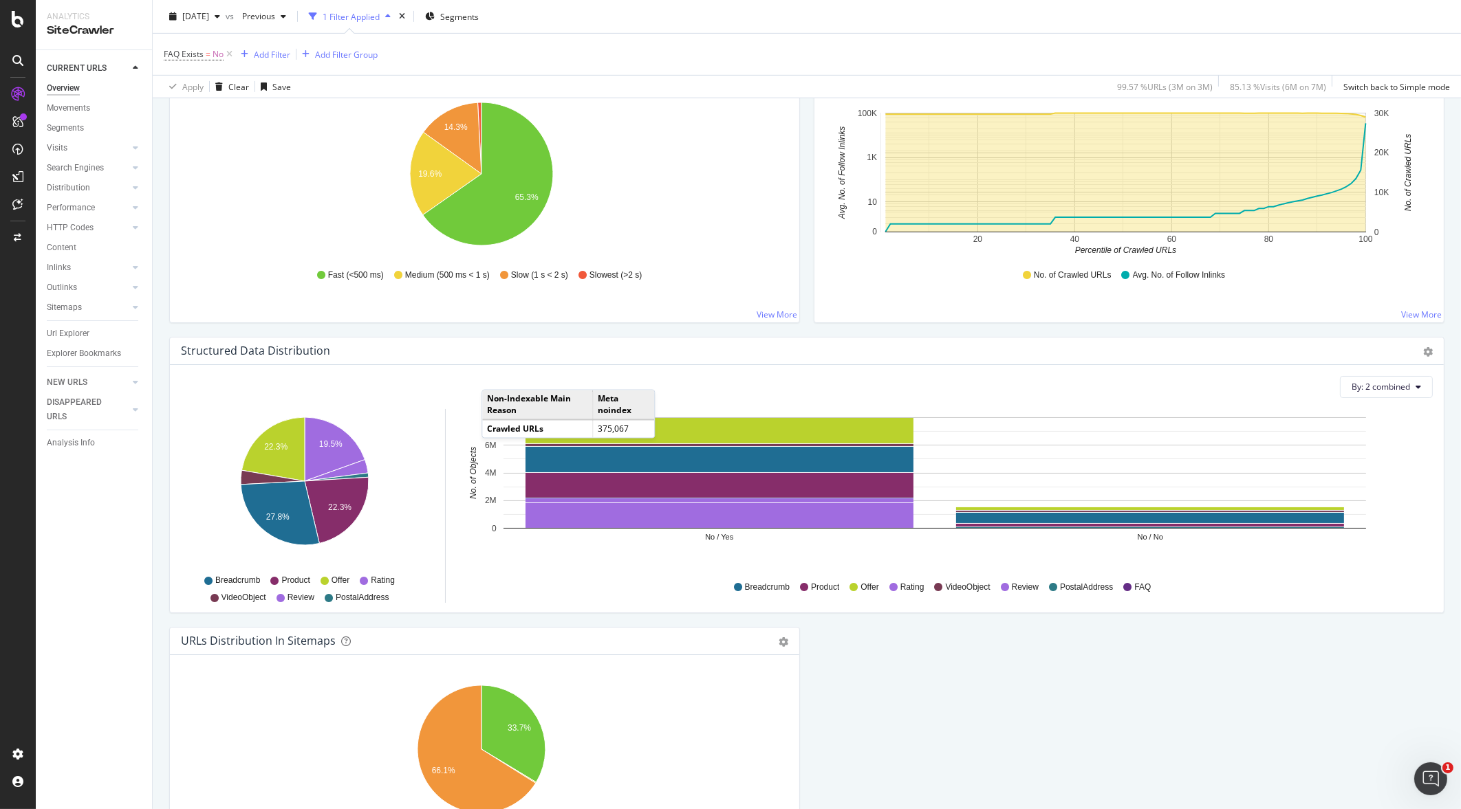
scroll to position [990, 0]
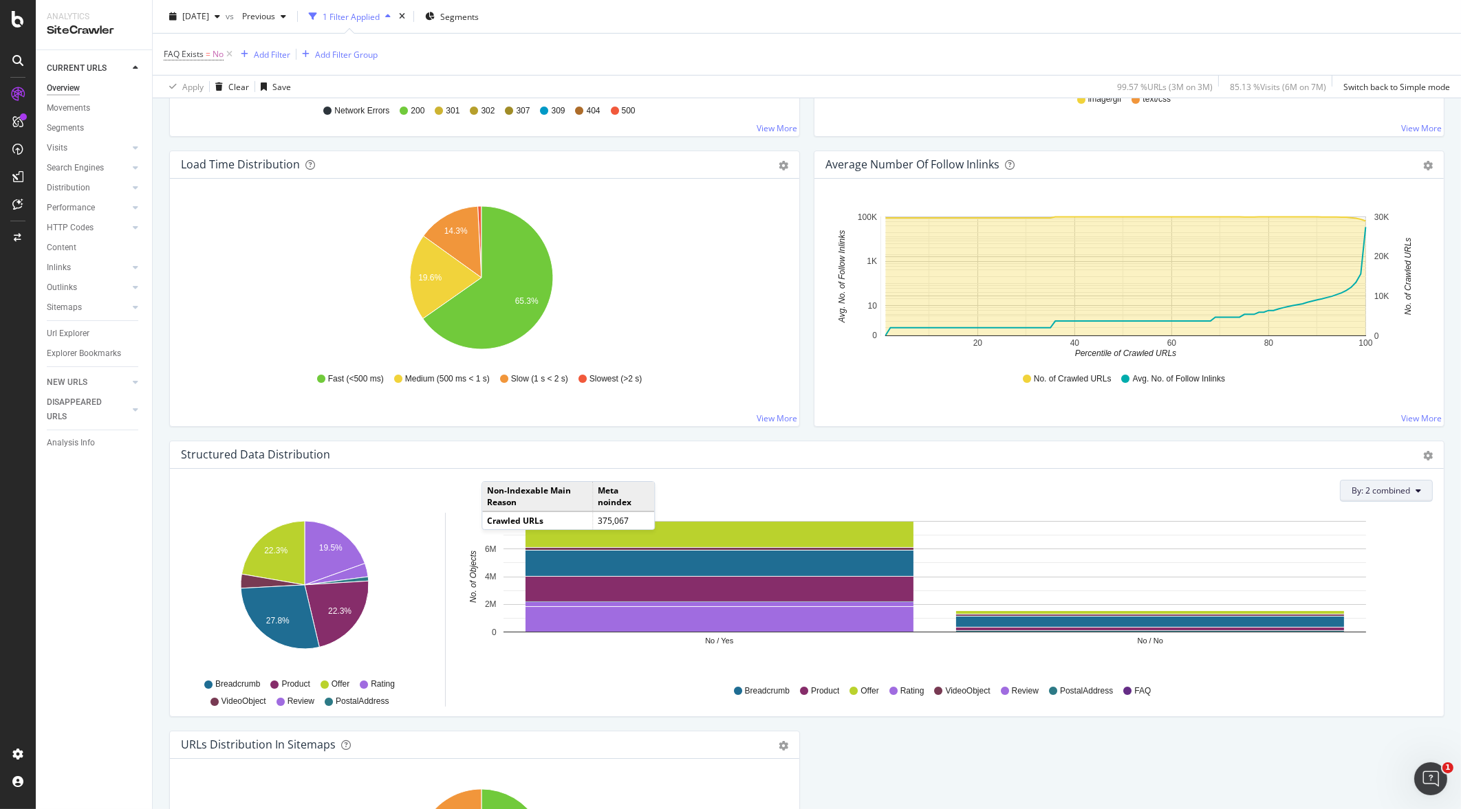
click at [1375, 485] on span "By: 2 combined" at bounding box center [1380, 491] width 58 height 12
click at [1333, 653] on div "All Dimensions" at bounding box center [1333, 661] width 171 height 23
click at [1351, 638] on div "Cancel" at bounding box center [1351, 644] width 26 height 12
click at [1369, 497] on button "By: 2 combined" at bounding box center [1386, 491] width 93 height 22
click at [1338, 611] on div "Select a Structured Data" at bounding box center [1307, 612] width 96 height 12
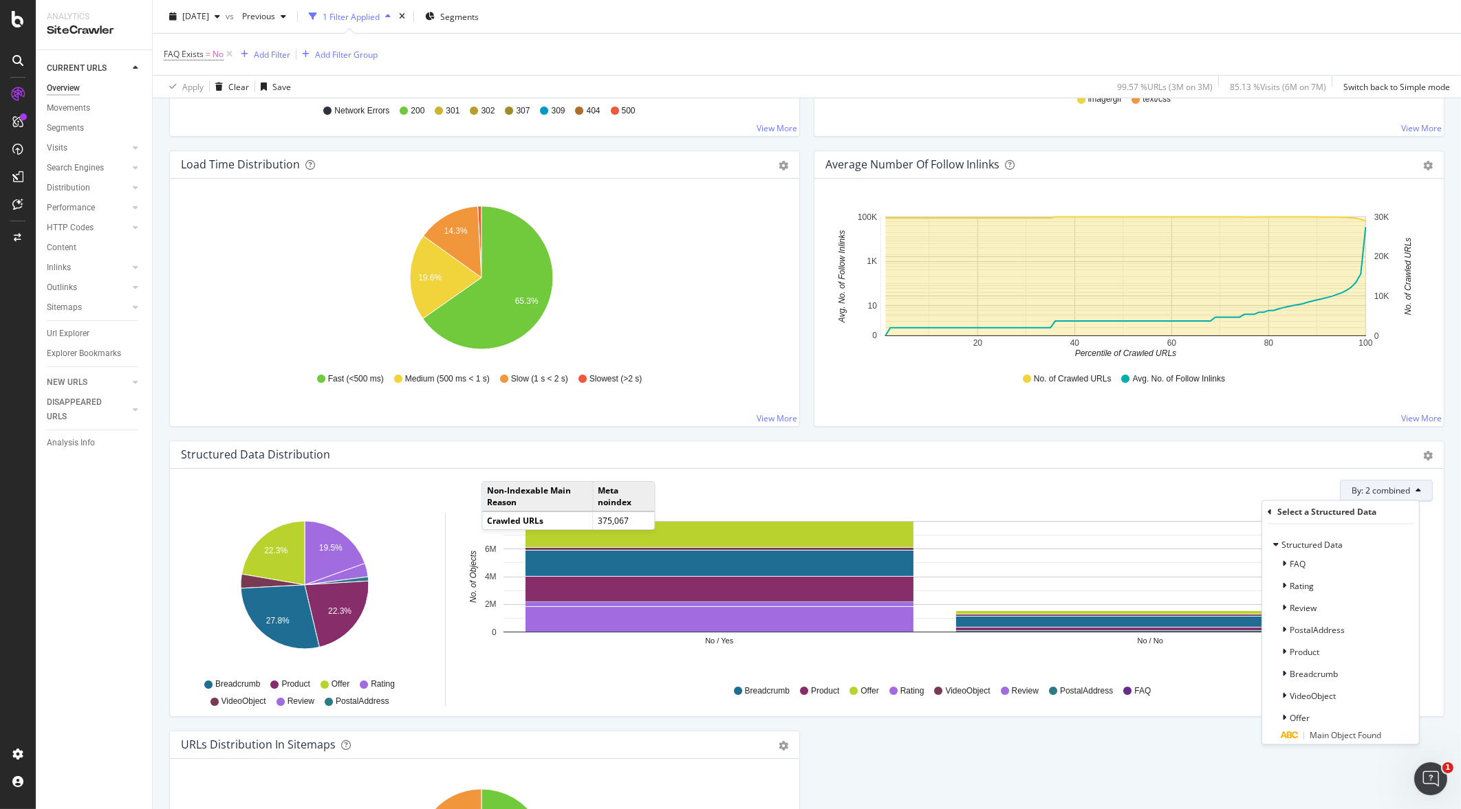
click at [1301, 480] on div "By: 2 combined Select a Structured Data Structured Data FAQ Rating Review Posta…" at bounding box center [807, 491] width 1252 height 22
click at [1355, 489] on span "By: 2 combined" at bounding box center [1380, 491] width 58 height 12
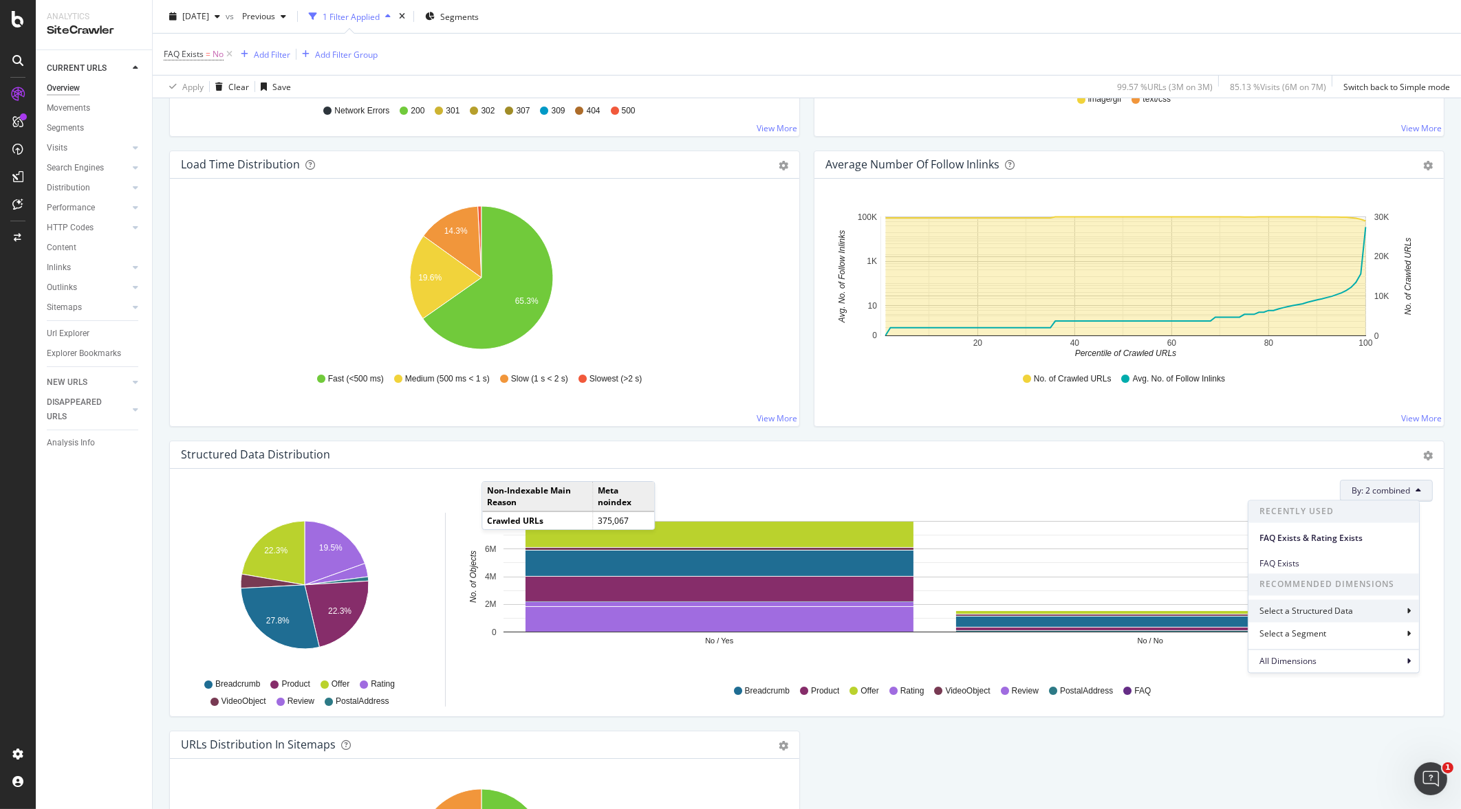
click at [1358, 612] on div "Select a Structured Data" at bounding box center [1333, 611] width 171 height 23
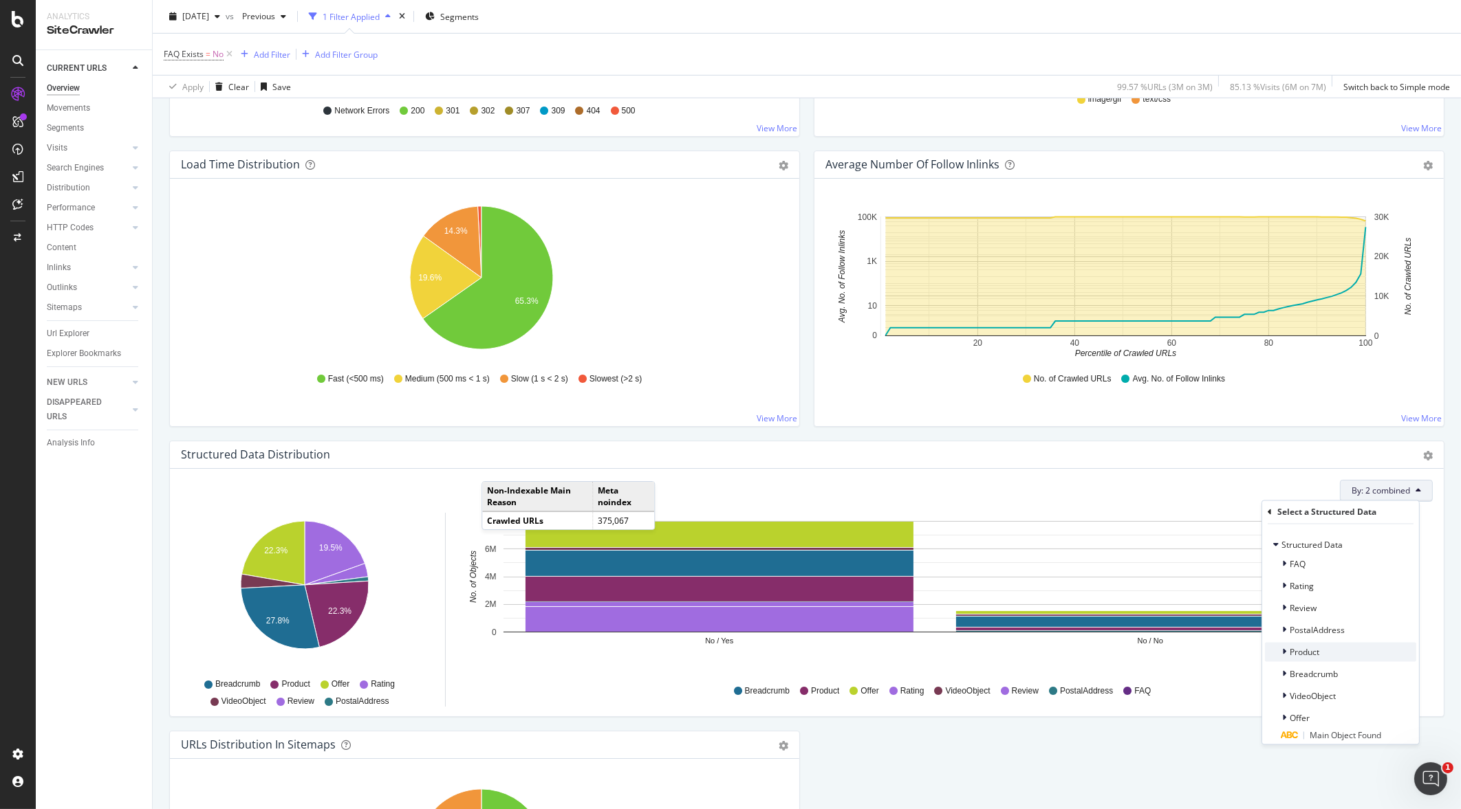
click at [1353, 646] on div "Product" at bounding box center [1340, 652] width 151 height 19
click at [1331, 682] on span "Product Exists" at bounding box center [1345, 687] width 54 height 12
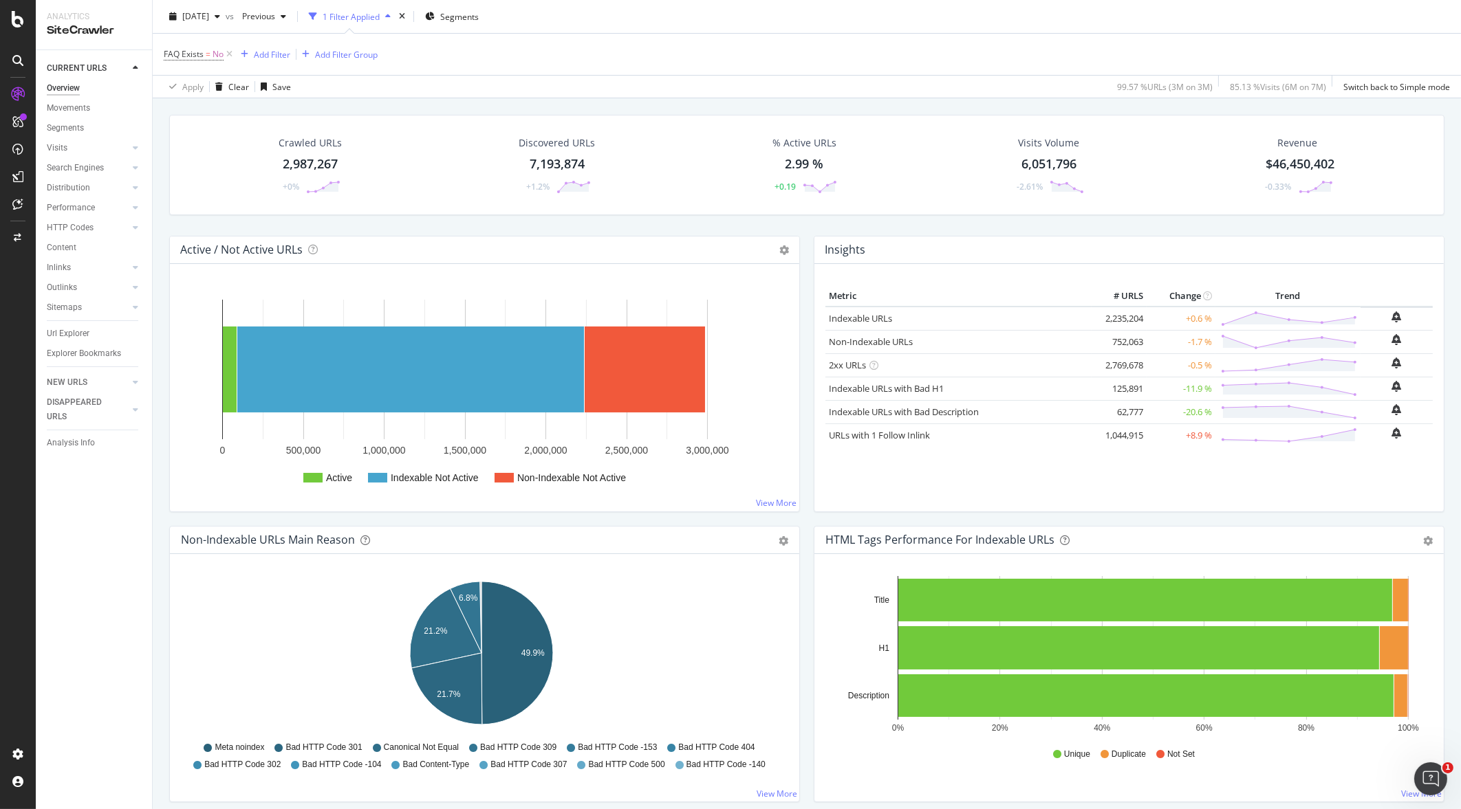
scroll to position [0, 0]
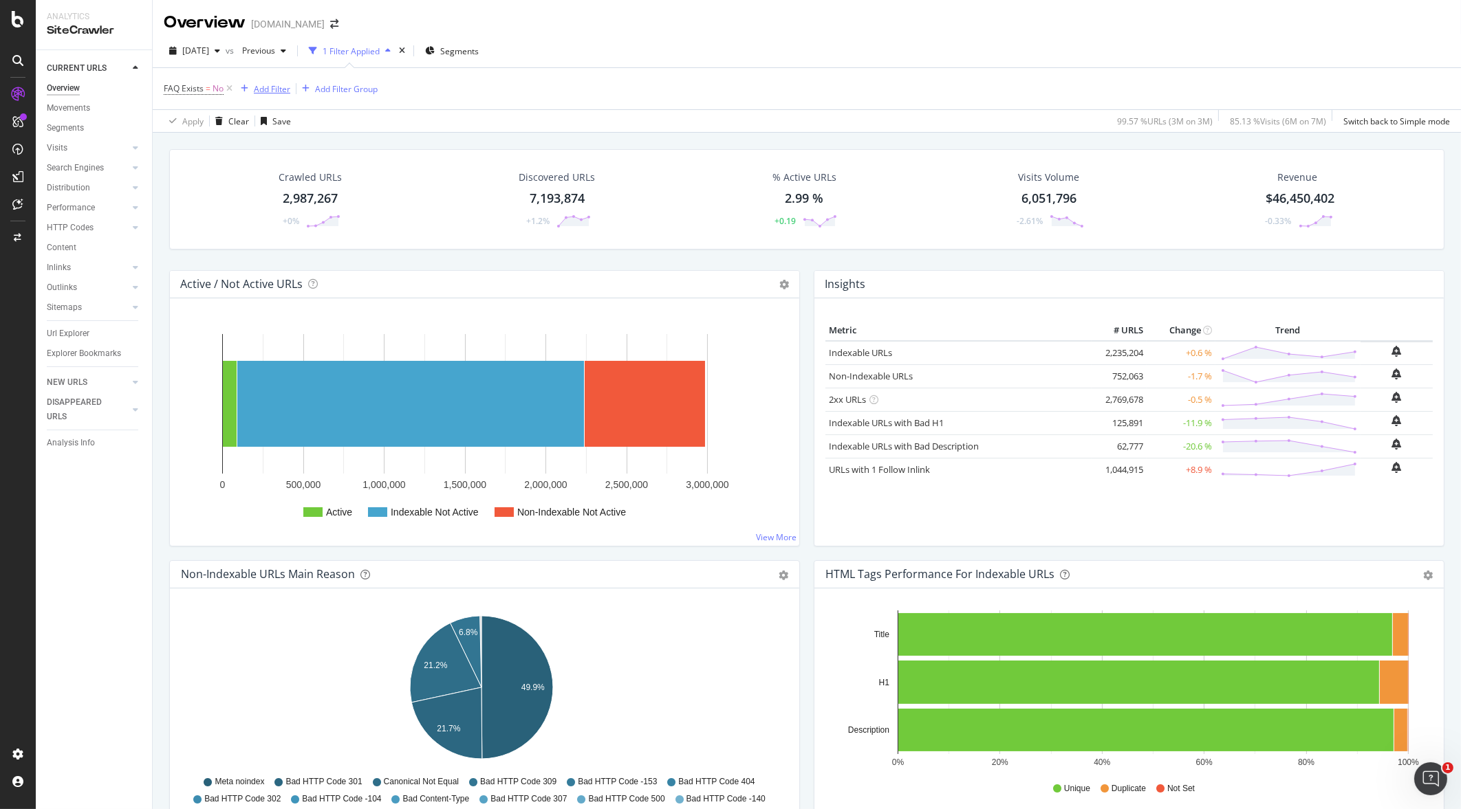
click at [272, 83] on div "Add Filter" at bounding box center [272, 89] width 36 height 12
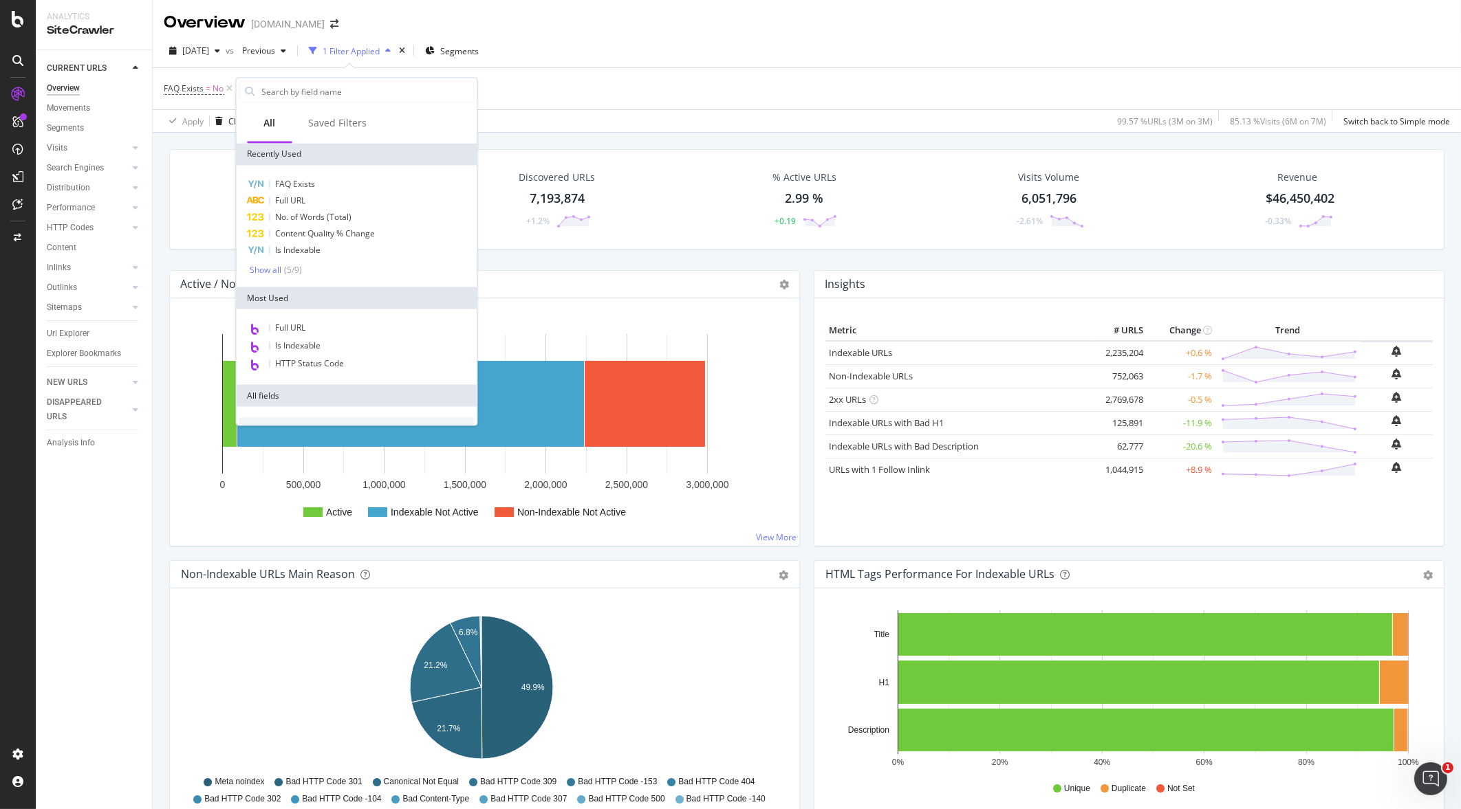
click at [558, 96] on div "FAQ Exists = No Add Filter Add Filter Group" at bounding box center [807, 88] width 1286 height 41
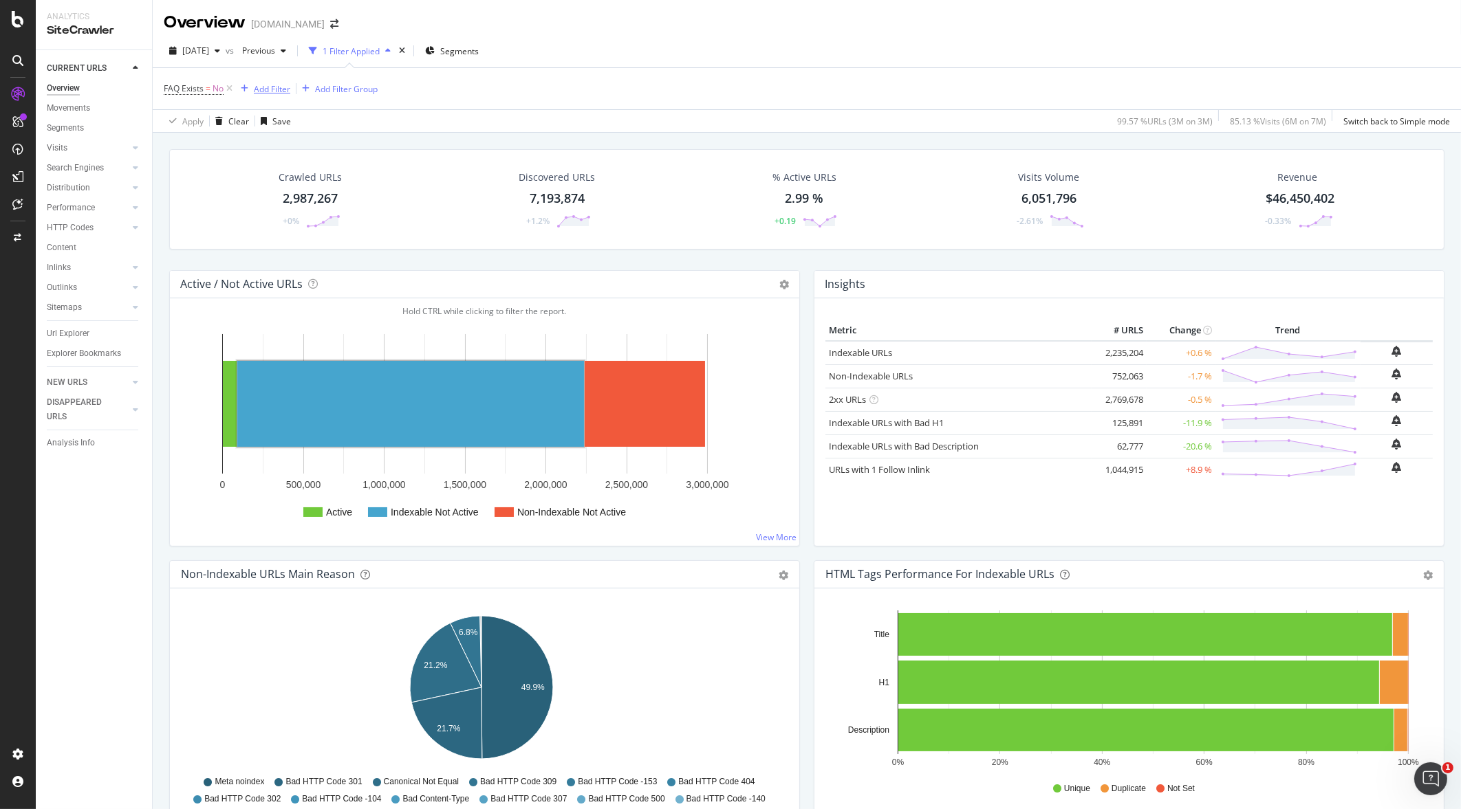
click at [268, 90] on div "Add Filter" at bounding box center [272, 89] width 36 height 12
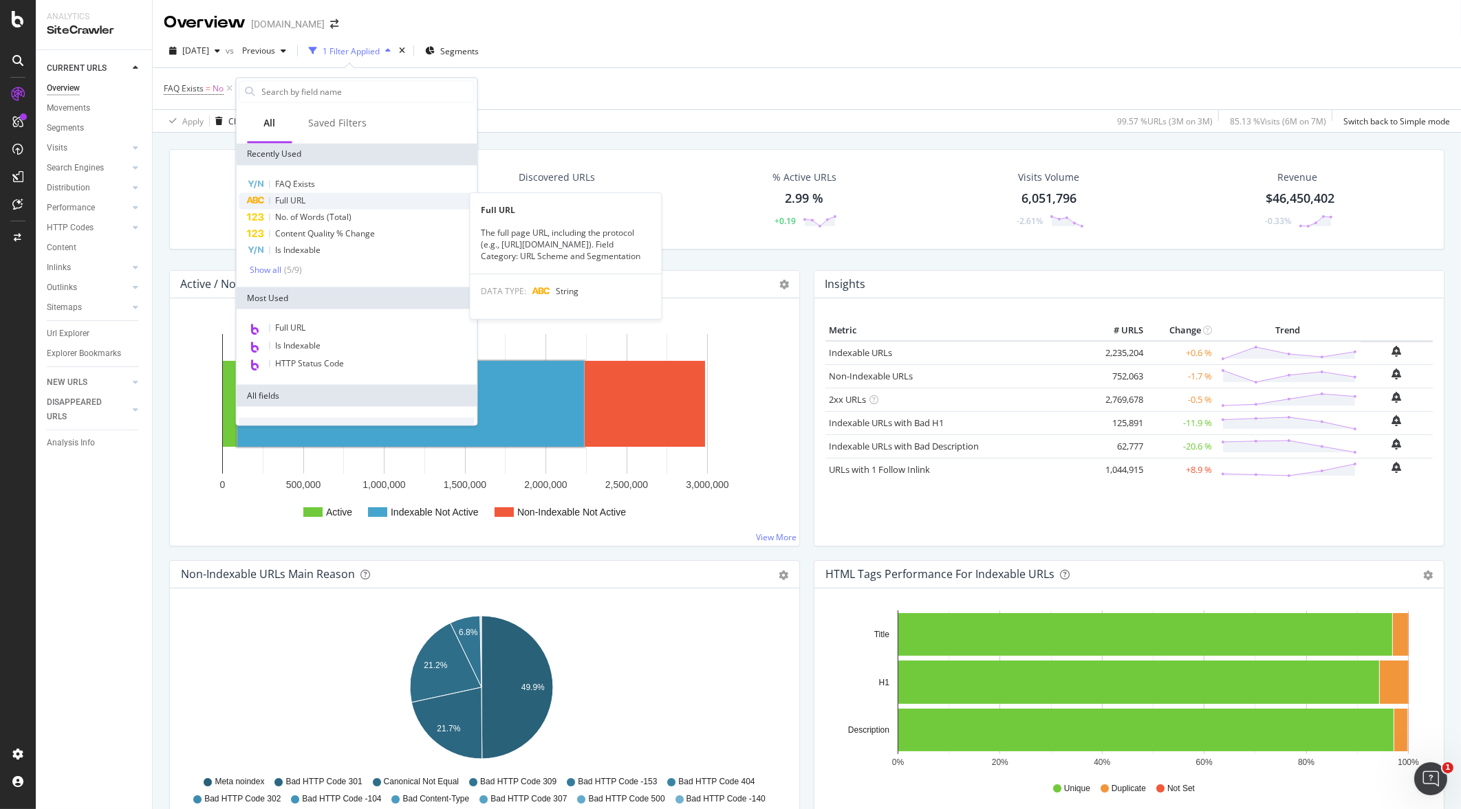
click at [292, 197] on span "Full URL" at bounding box center [291, 201] width 30 height 12
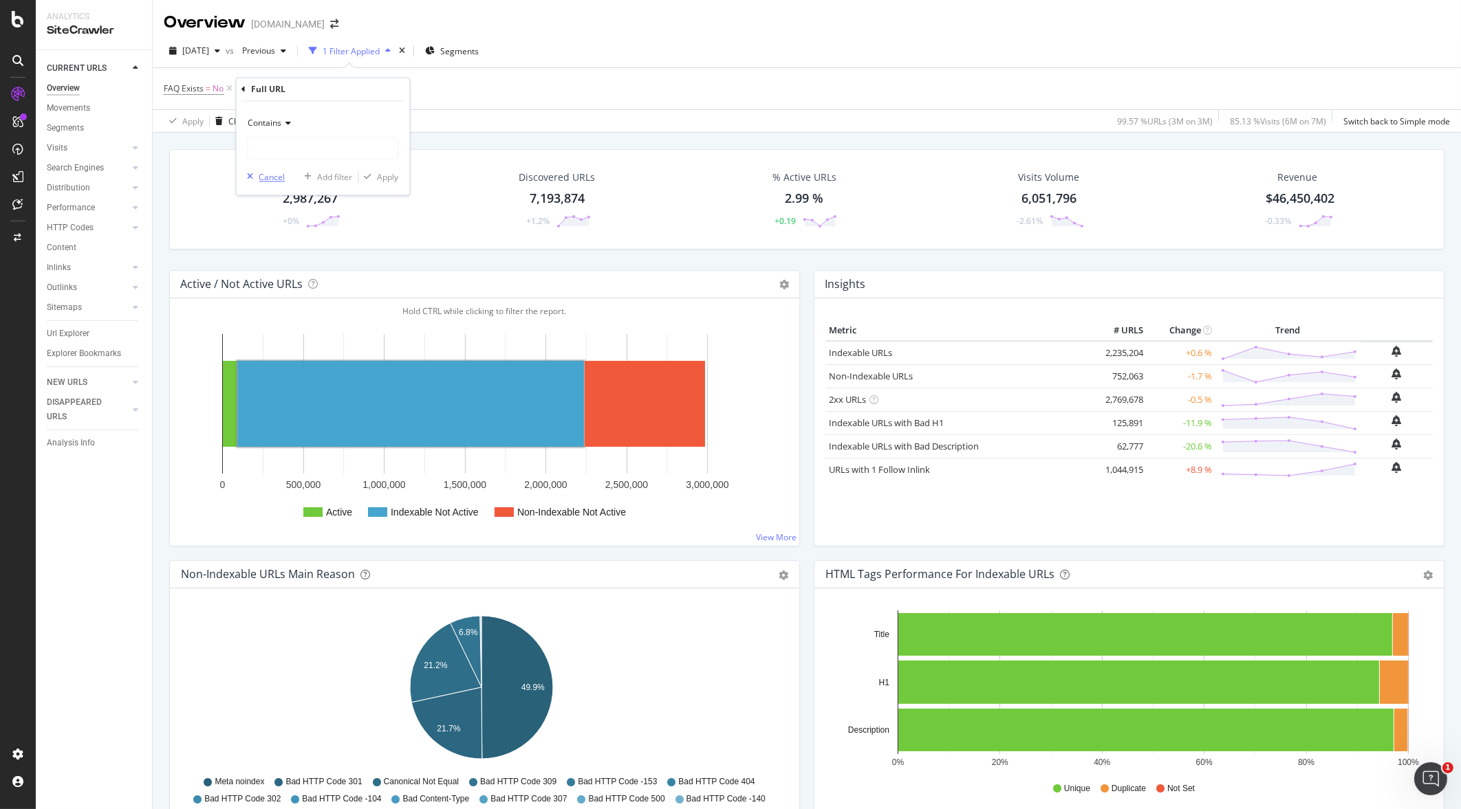
click at [265, 182] on div "Cancel" at bounding box center [272, 177] width 26 height 12
click at [275, 92] on div "Add Filter" at bounding box center [272, 89] width 36 height 12
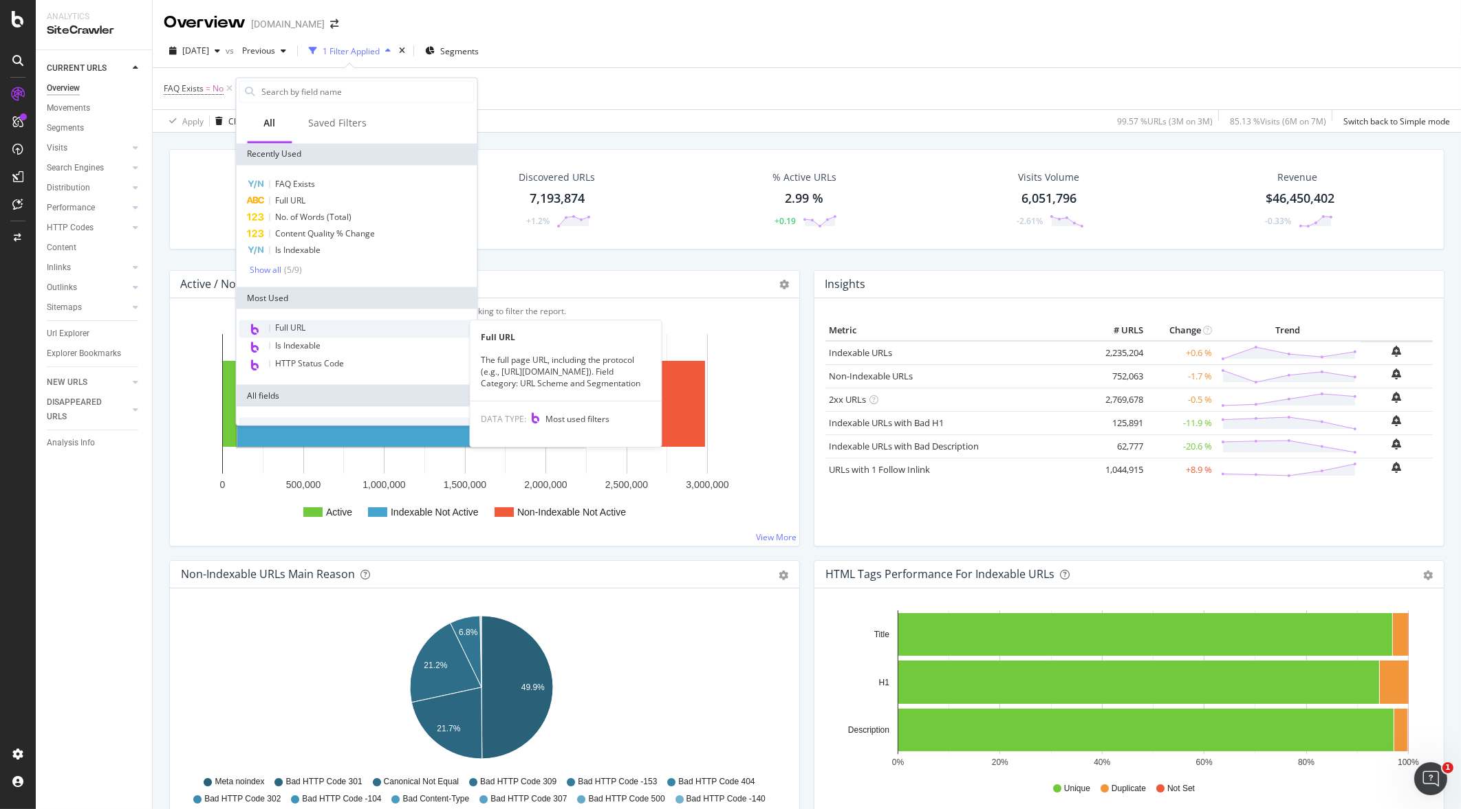
click at [305, 329] on span "Full URL" at bounding box center [291, 329] width 30 height 12
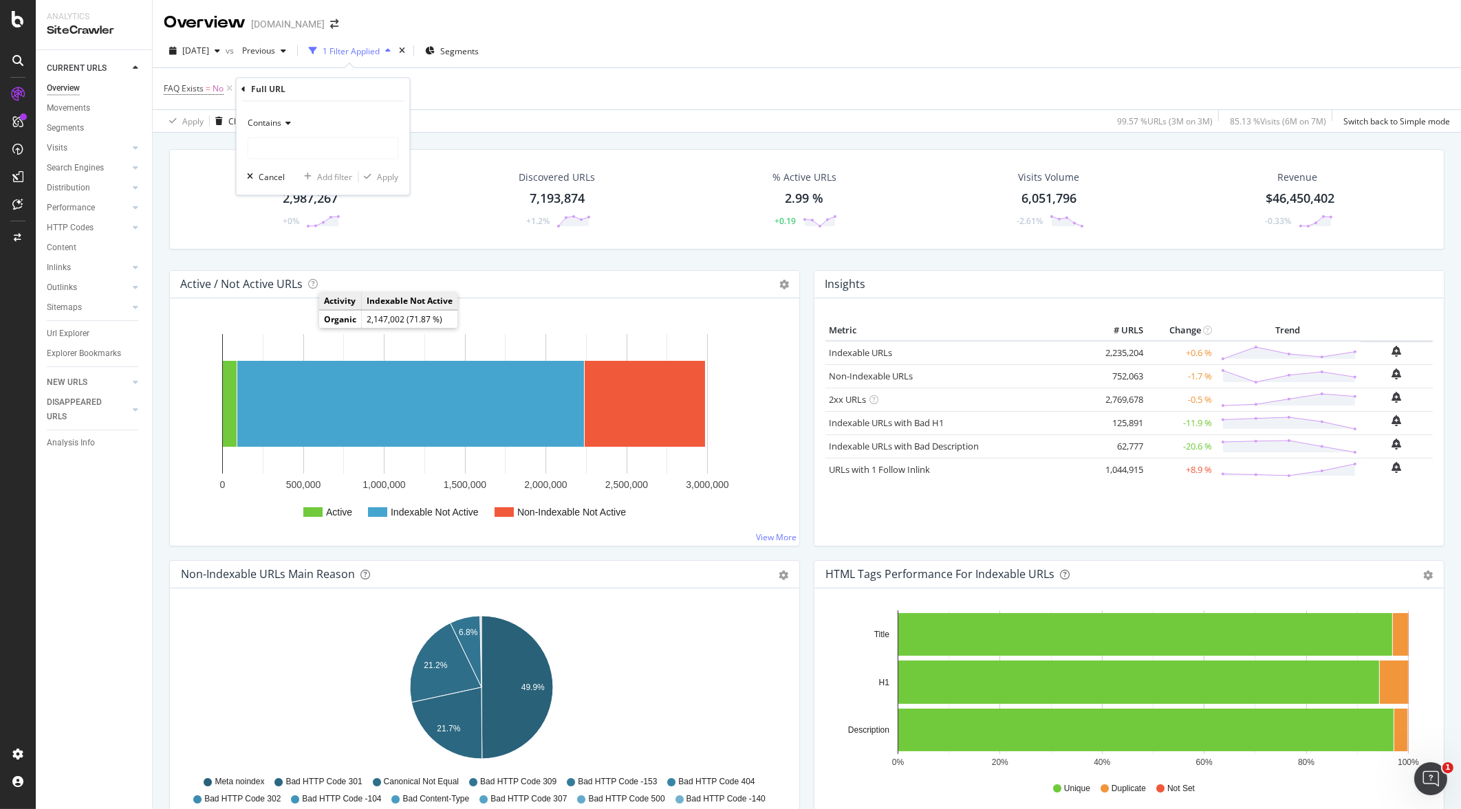
click at [287, 120] on icon at bounding box center [287, 124] width 10 height 8
click at [505, 76] on div "FAQ Exists = No and Full URL = missing value Add Filter Add Filter Group" at bounding box center [807, 88] width 1286 height 41
click at [366, 89] on icon at bounding box center [364, 89] width 12 height 14
click at [313, 193] on div "2,987,267" at bounding box center [310, 199] width 55 height 18
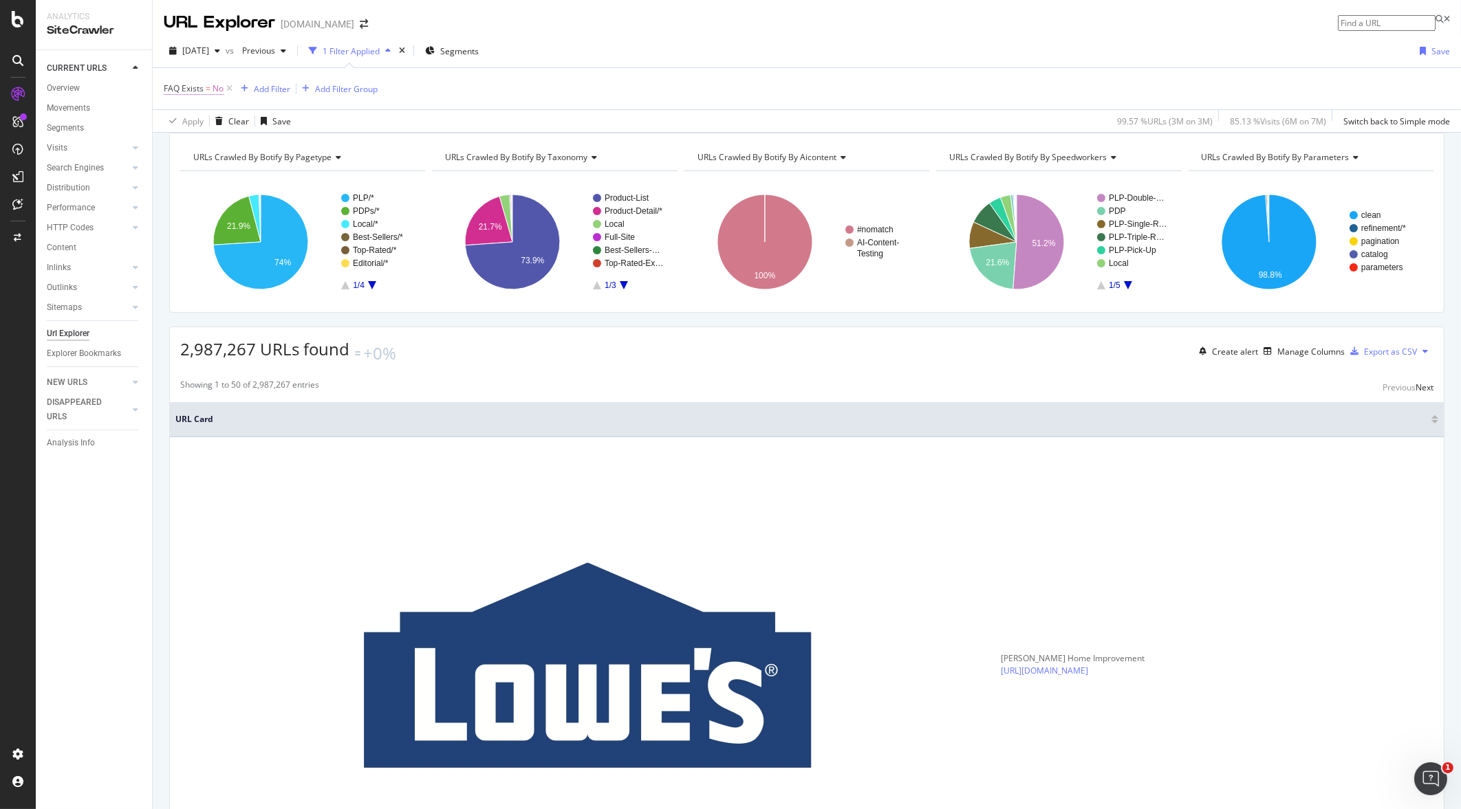
click at [208, 89] on span "=" at bounding box center [208, 89] width 5 height 12
click at [208, 89] on div "FAQ Exists" at bounding box center [200, 87] width 43 height 12
click at [426, 72] on div "FAQ Exists = No Add Filter Add Filter Group" at bounding box center [807, 88] width 1286 height 41
click at [251, 83] on div "Add Filter" at bounding box center [262, 88] width 55 height 15
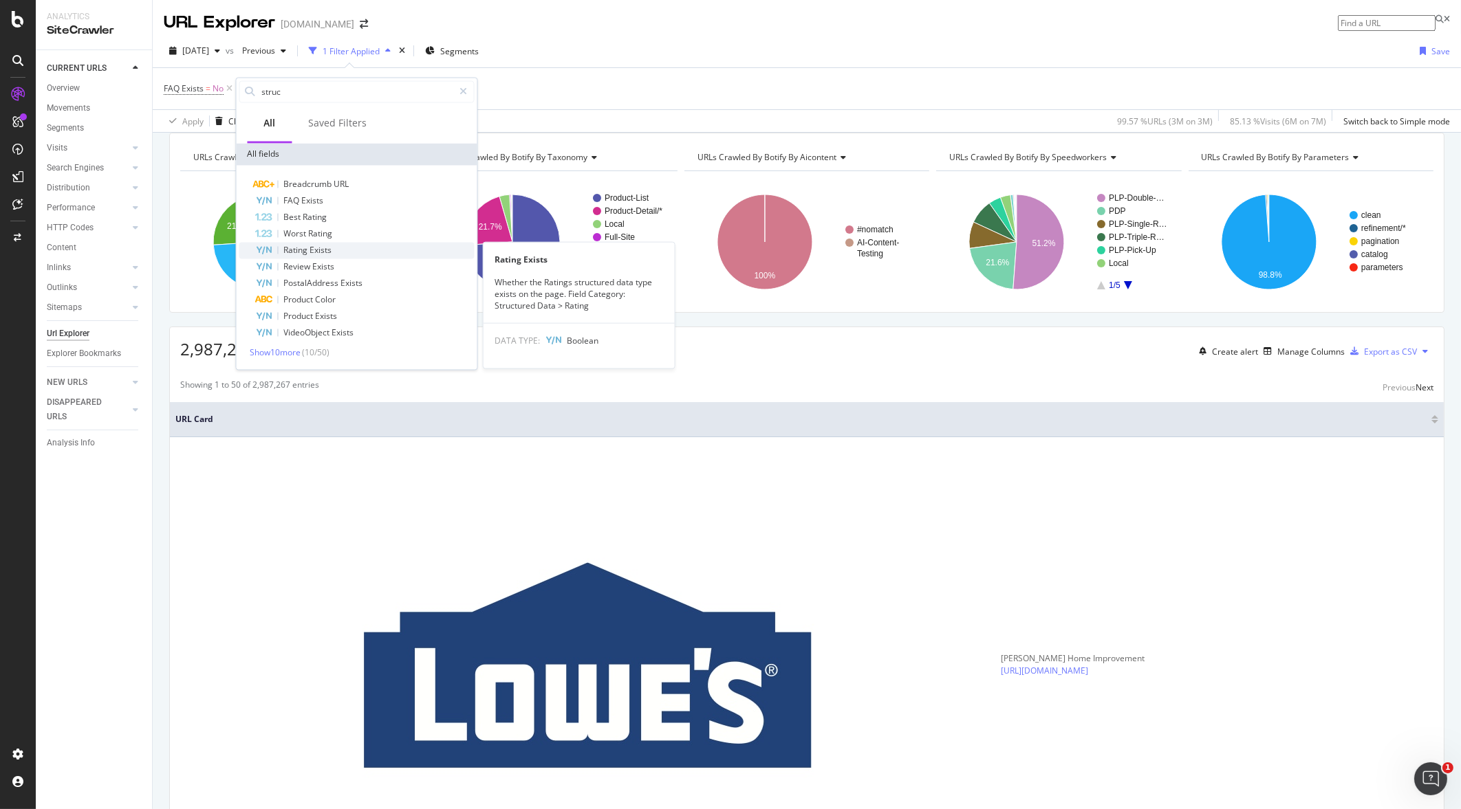
type input "struc"
click at [323, 254] on span "Exists" at bounding box center [321, 251] width 22 height 12
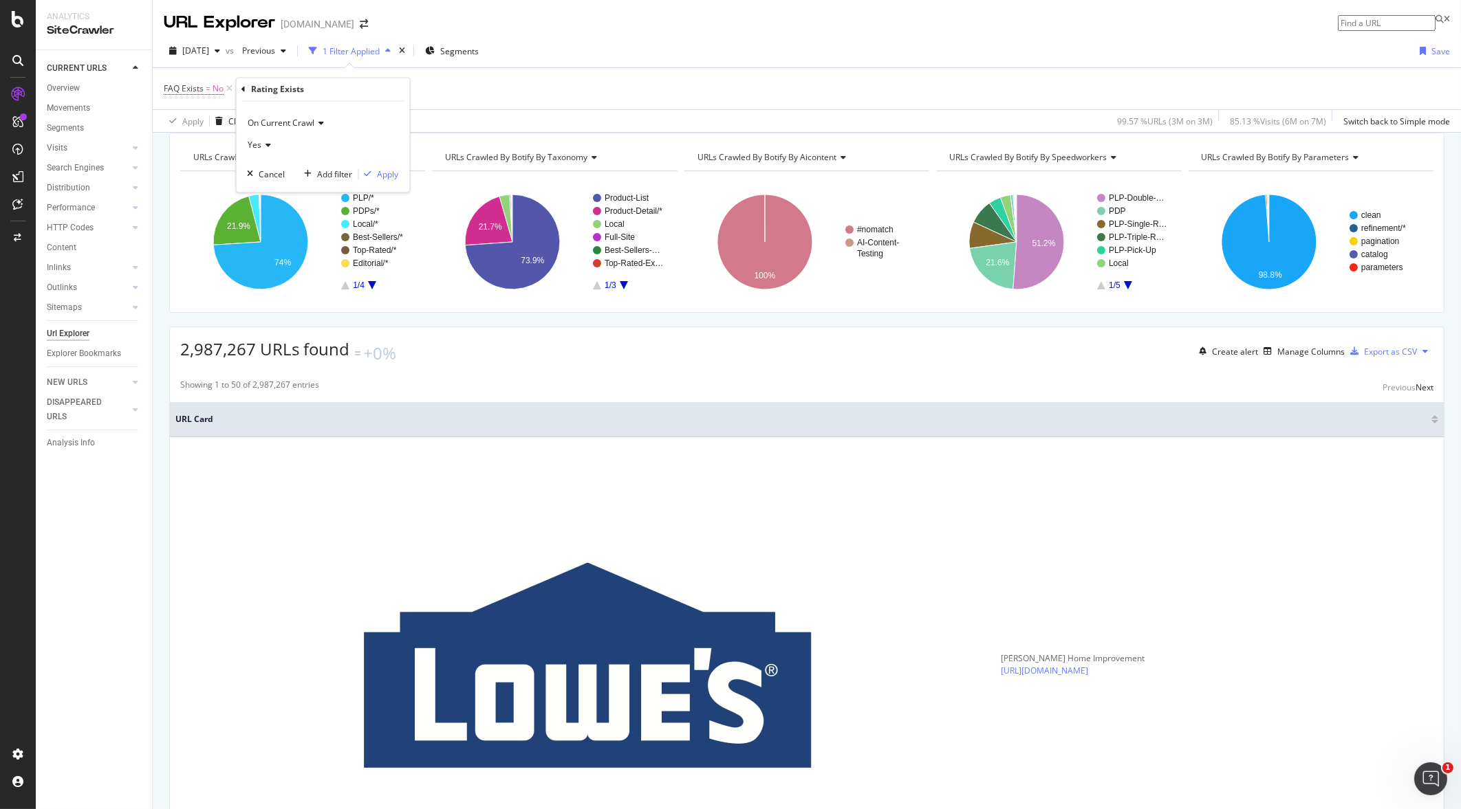
click at [274, 142] on div "Yes" at bounding box center [323, 146] width 151 height 22
click at [263, 184] on div "No" at bounding box center [324, 192] width 147 height 18
click at [382, 173] on div "Apply" at bounding box center [388, 174] width 21 height 12
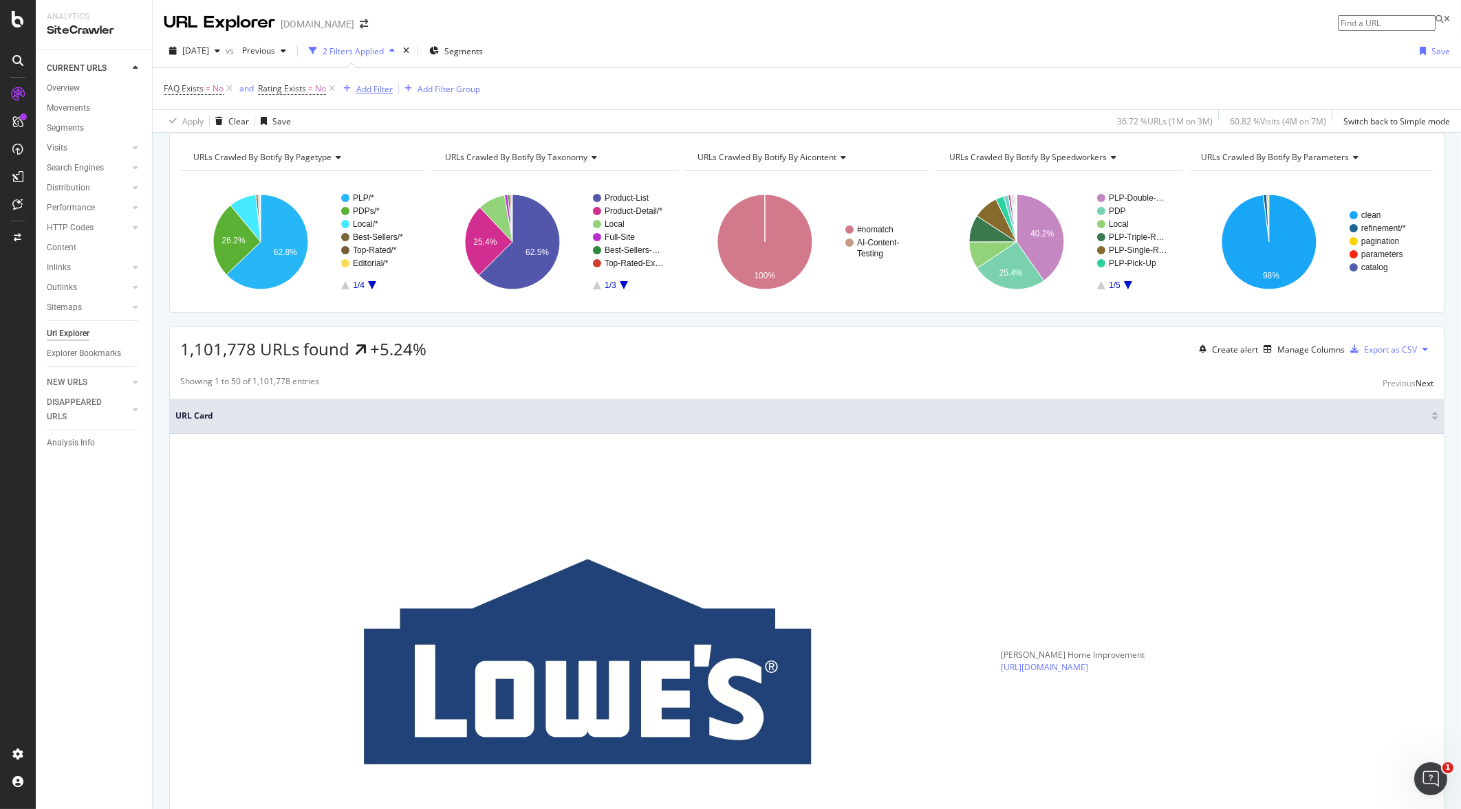
click at [364, 87] on div "Add Filter" at bounding box center [374, 89] width 36 height 12
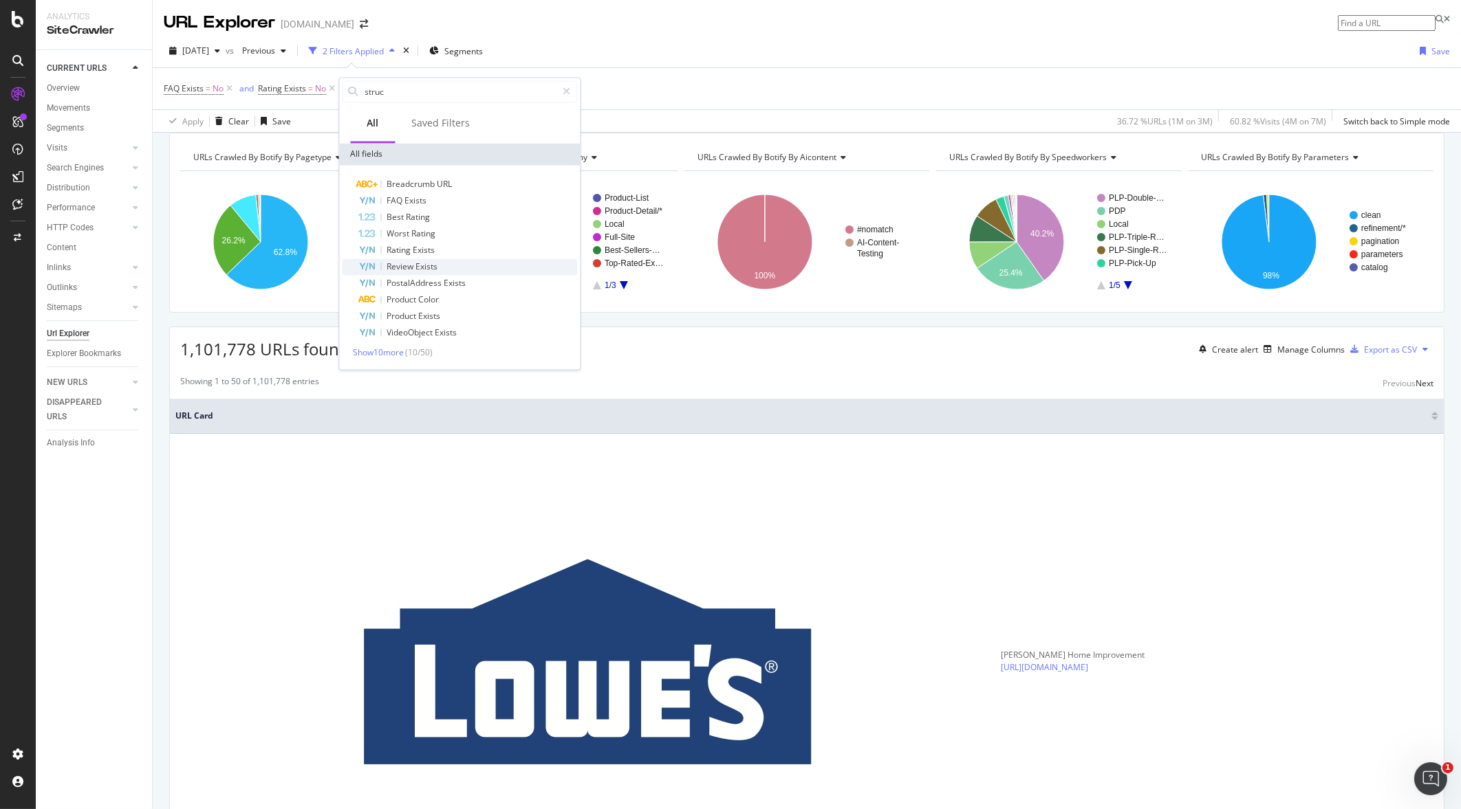
click at [418, 265] on span "Exists" at bounding box center [427, 267] width 22 height 12
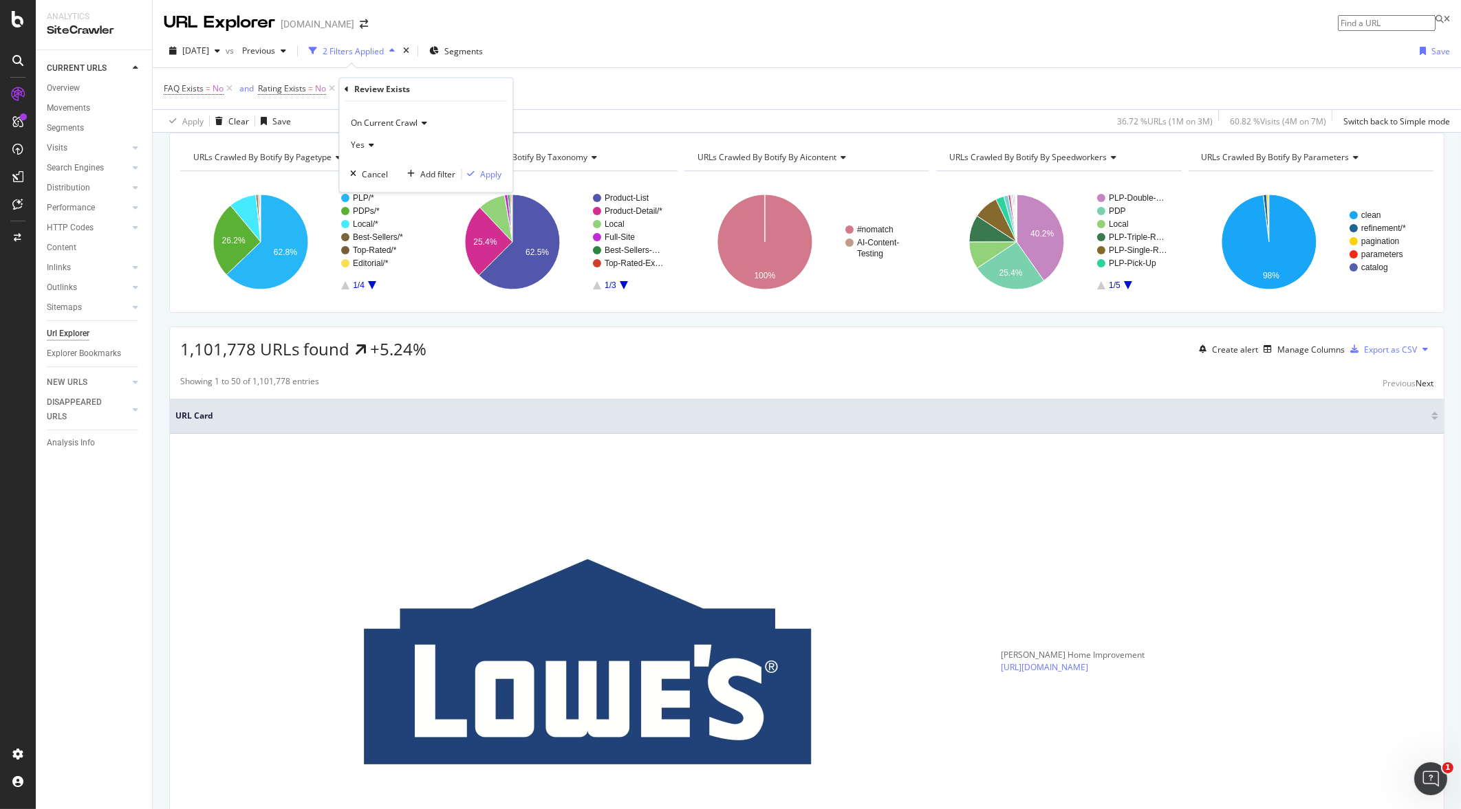
click at [374, 141] on div "Yes" at bounding box center [426, 146] width 151 height 22
click at [368, 187] on span "No" at bounding box center [363, 192] width 11 height 12
click at [477, 172] on div "button" at bounding box center [471, 175] width 19 height 8
click at [493, 83] on div "Add Filter" at bounding box center [470, 88] width 55 height 15
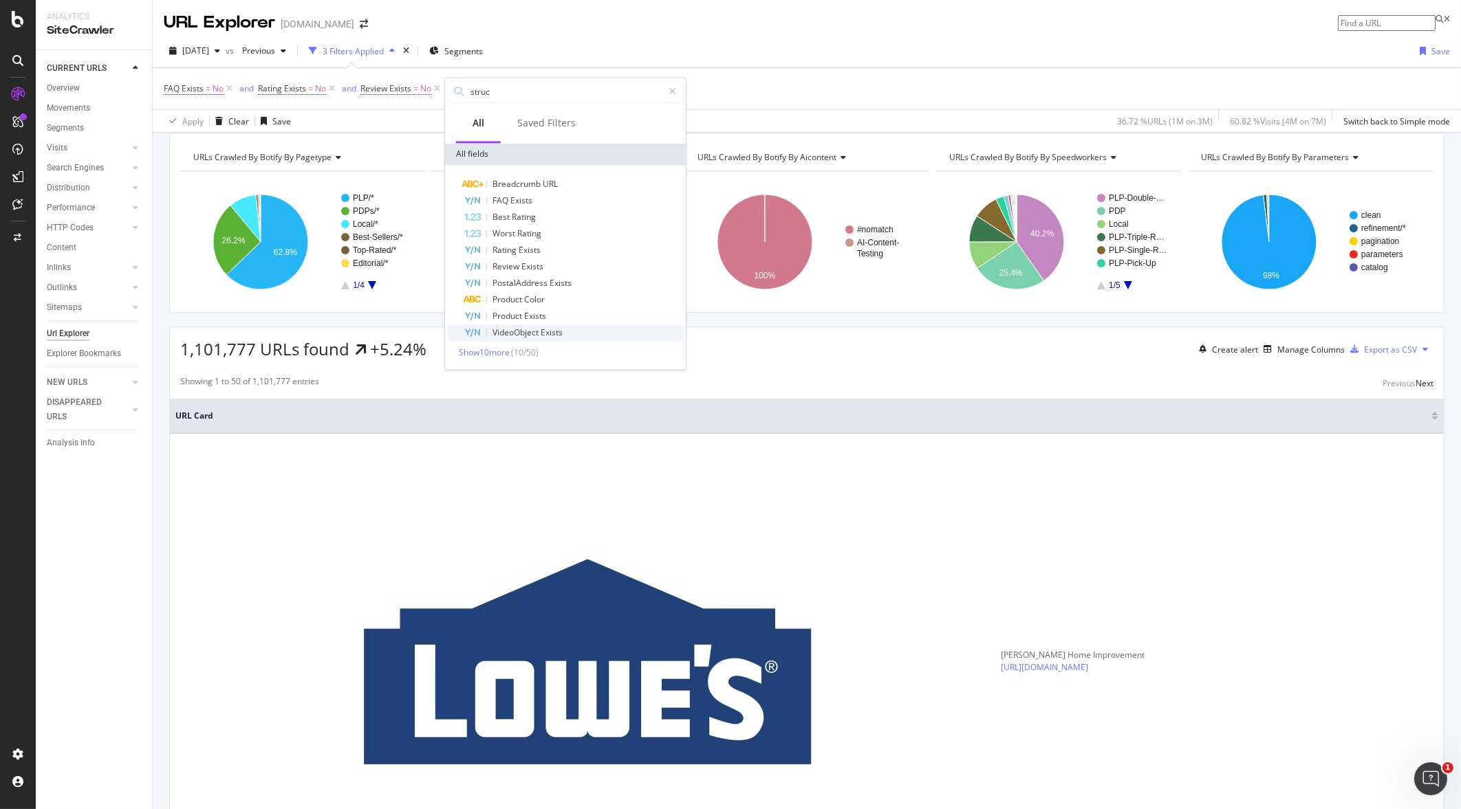
click at [526, 334] on span "VideoObject" at bounding box center [516, 333] width 48 height 12
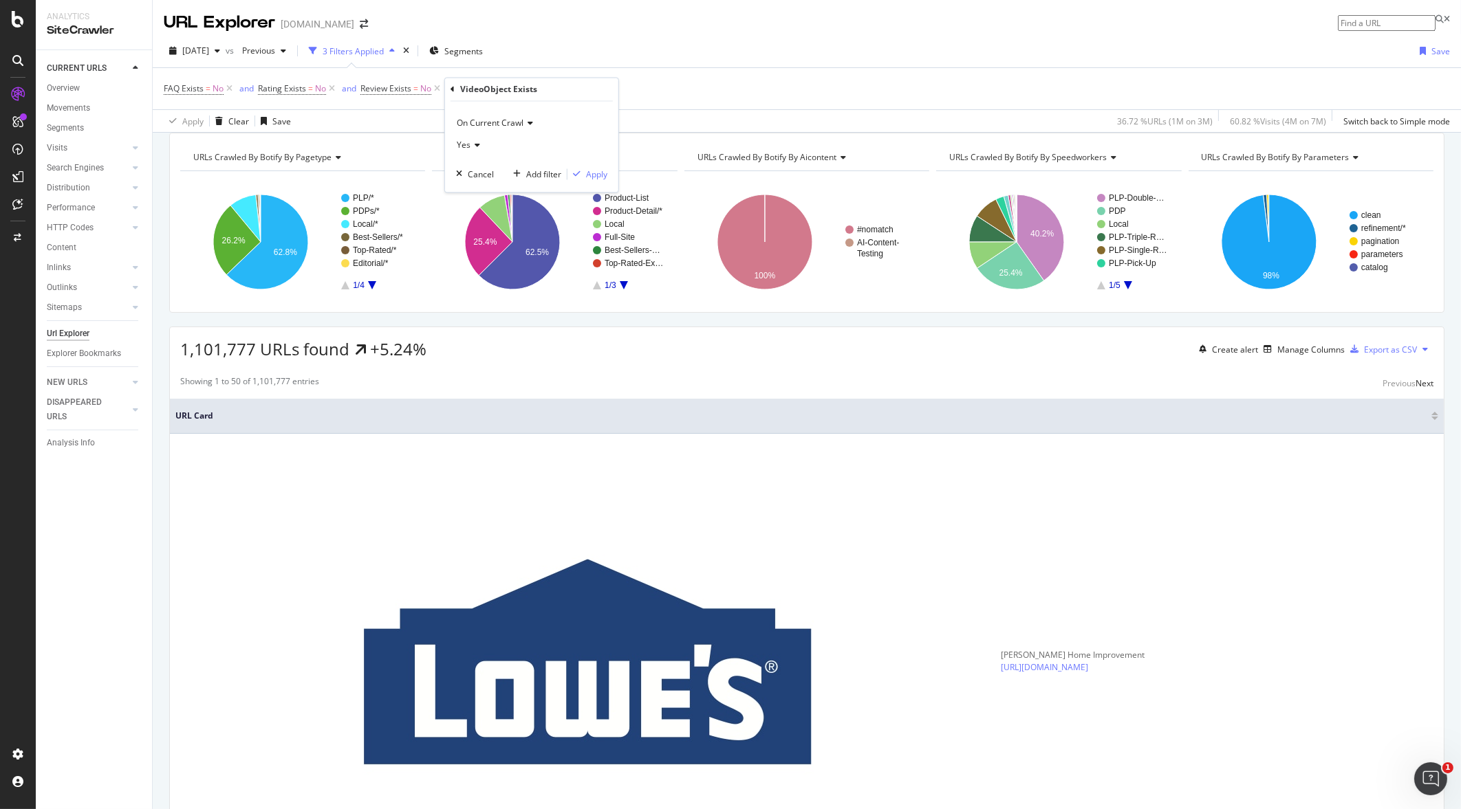
click at [478, 142] on icon at bounding box center [475, 146] width 10 height 8
click at [474, 186] on div "No" at bounding box center [532, 192] width 147 height 18
click at [595, 165] on div "On Current Crawl No Cancel Add filter Apply" at bounding box center [531, 147] width 173 height 91
click at [596, 173] on div "Apply" at bounding box center [596, 174] width 21 height 12
click at [598, 92] on div "Add Filter" at bounding box center [604, 89] width 36 height 12
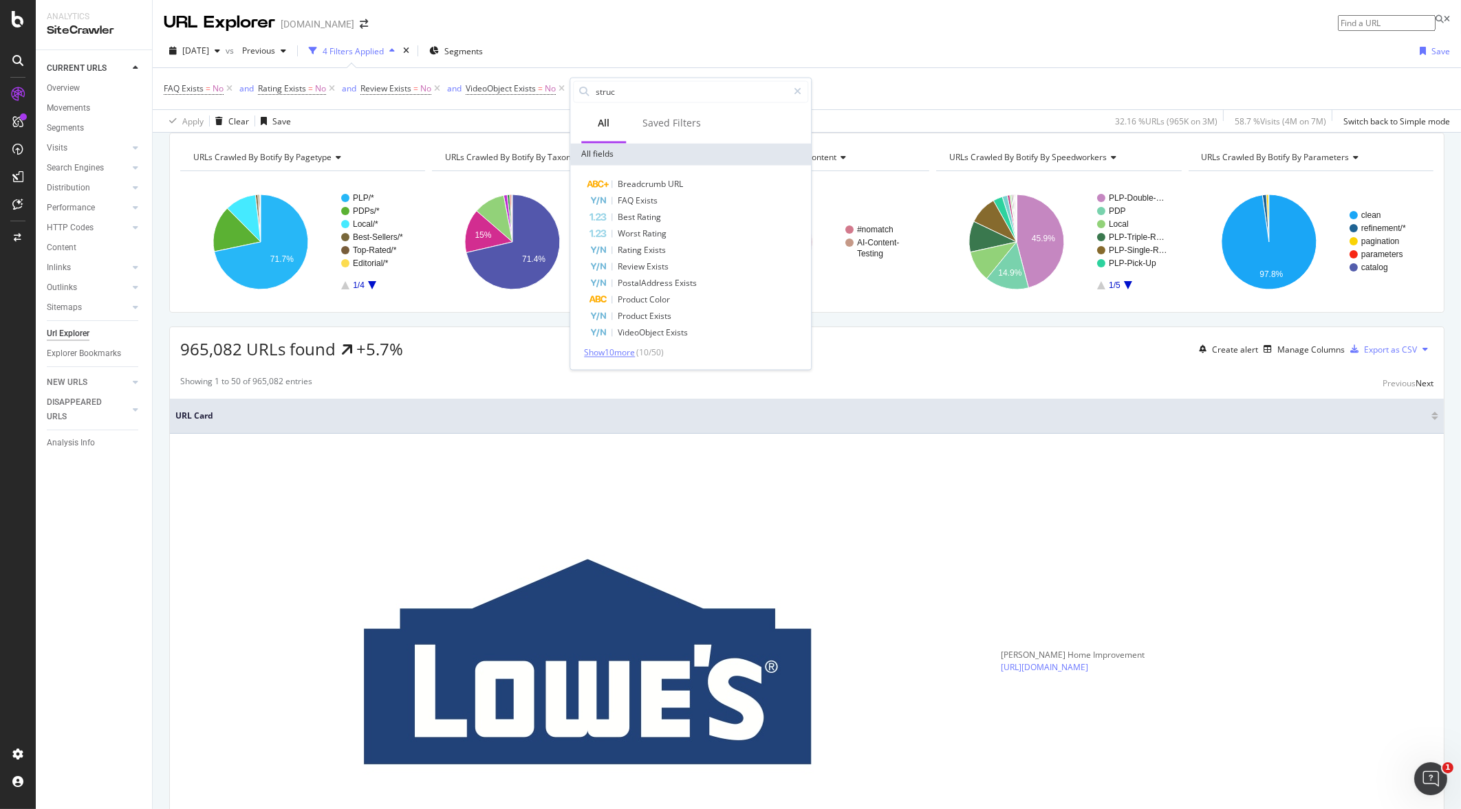
click at [627, 354] on span "Show 10 more" at bounding box center [609, 353] width 51 height 12
click at [646, 380] on span "Breadcrumb" at bounding box center [643, 383] width 50 height 12
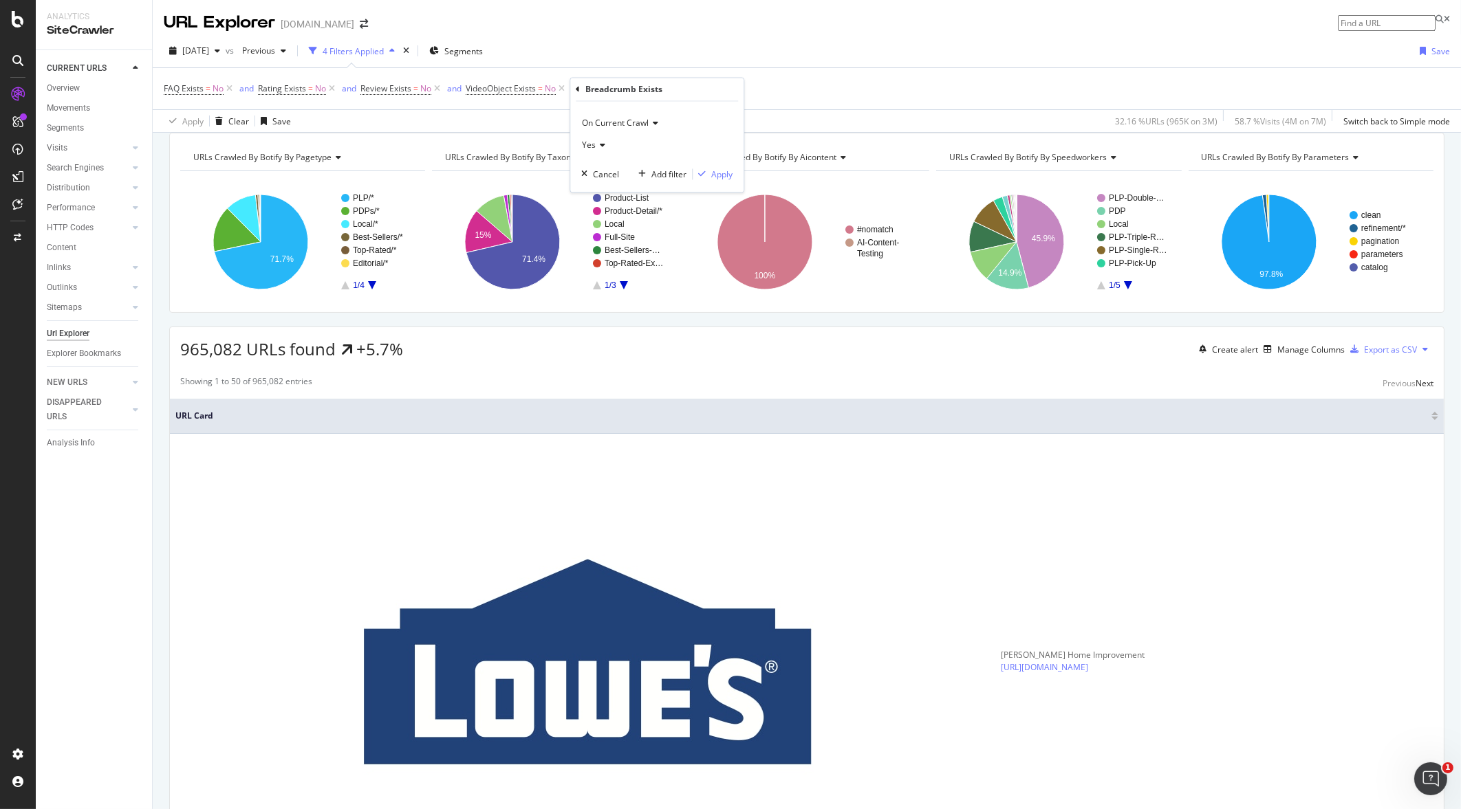
click at [606, 140] on div "Yes" at bounding box center [656, 146] width 151 height 22
click at [602, 189] on div "No" at bounding box center [658, 192] width 147 height 18
click at [708, 175] on div "button" at bounding box center [702, 175] width 19 height 8
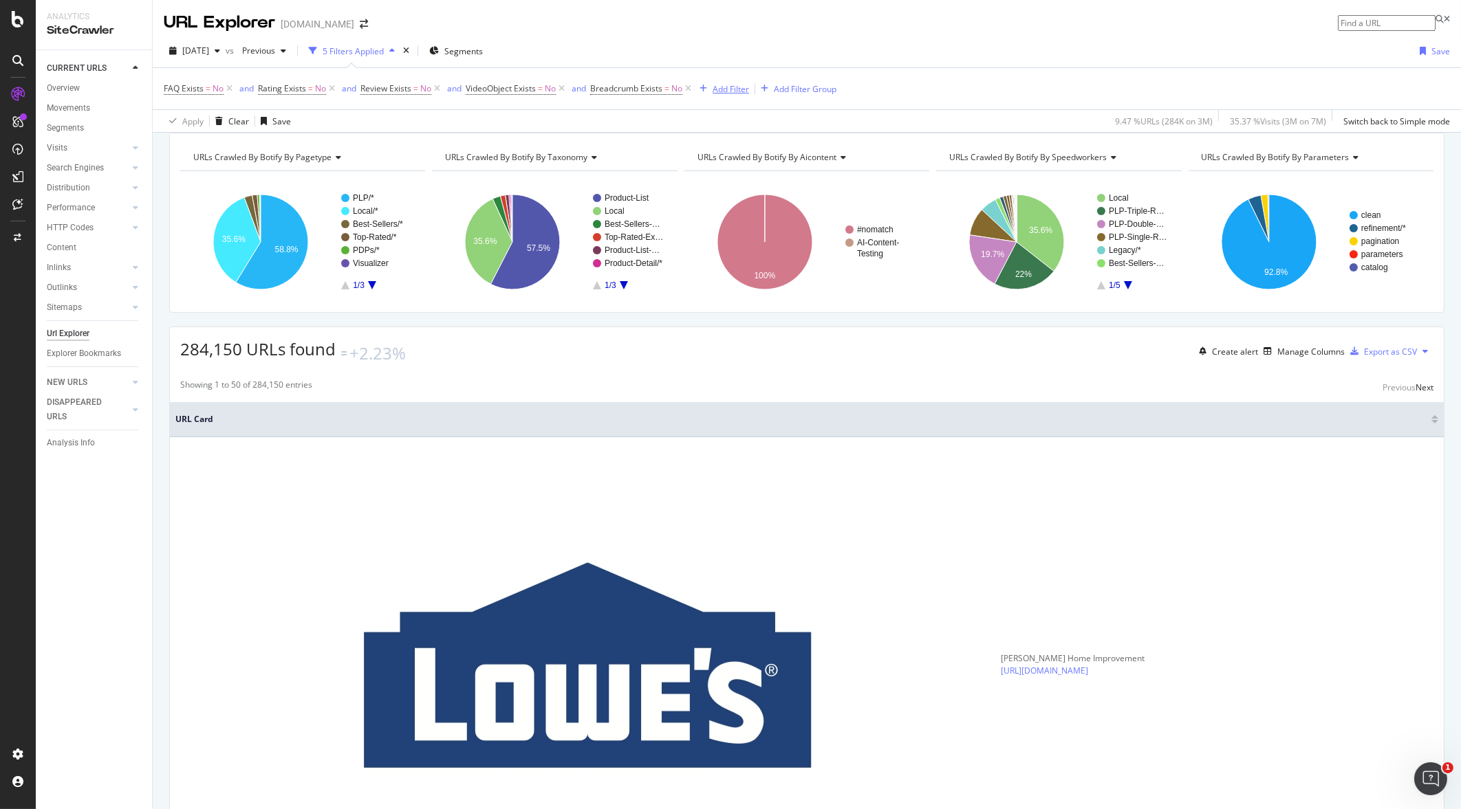
click at [726, 92] on div "Add Filter" at bounding box center [730, 89] width 36 height 12
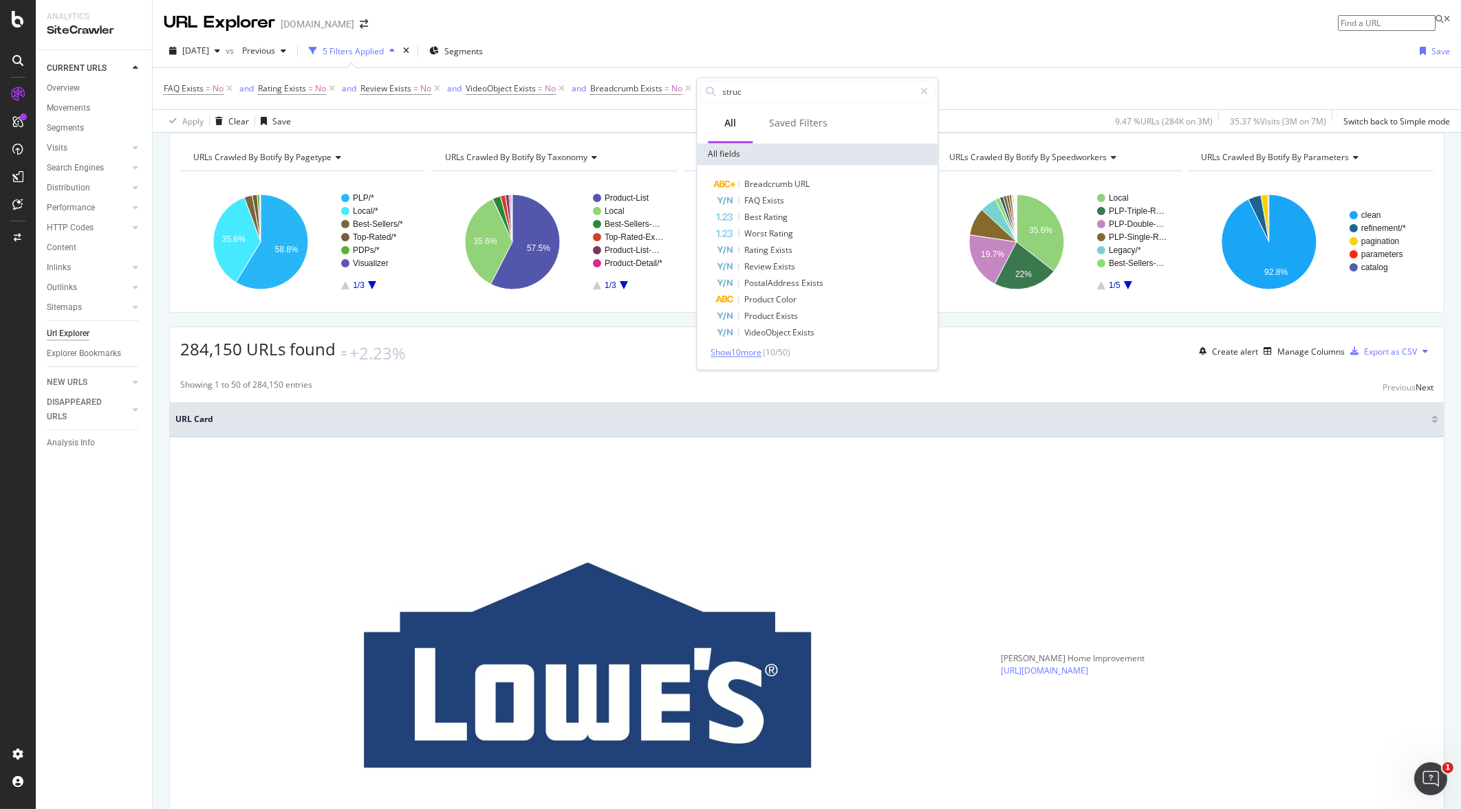
click at [743, 351] on span "Show 10 more" at bounding box center [736, 353] width 51 height 12
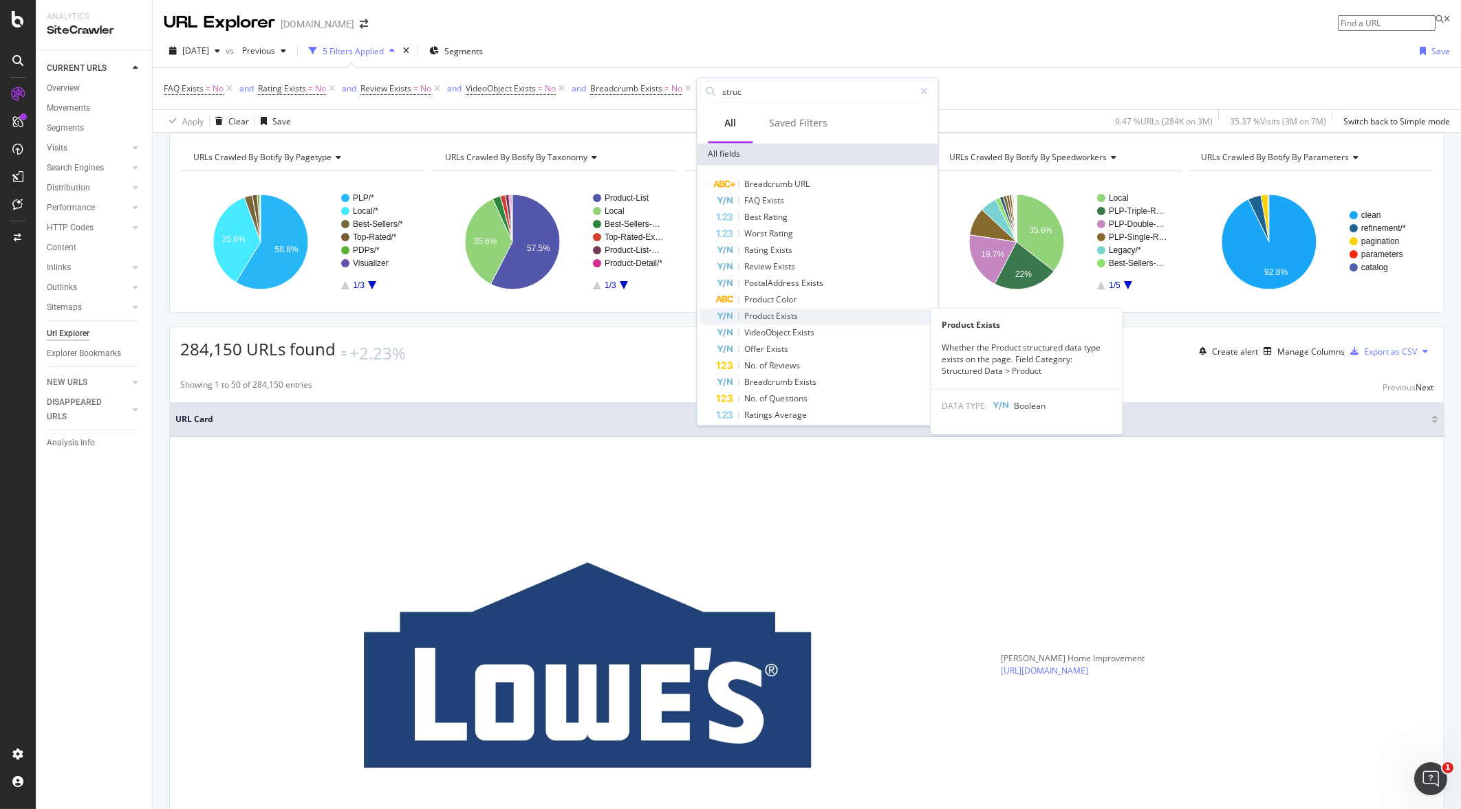
click at [783, 313] on span "Exists" at bounding box center [787, 317] width 22 height 12
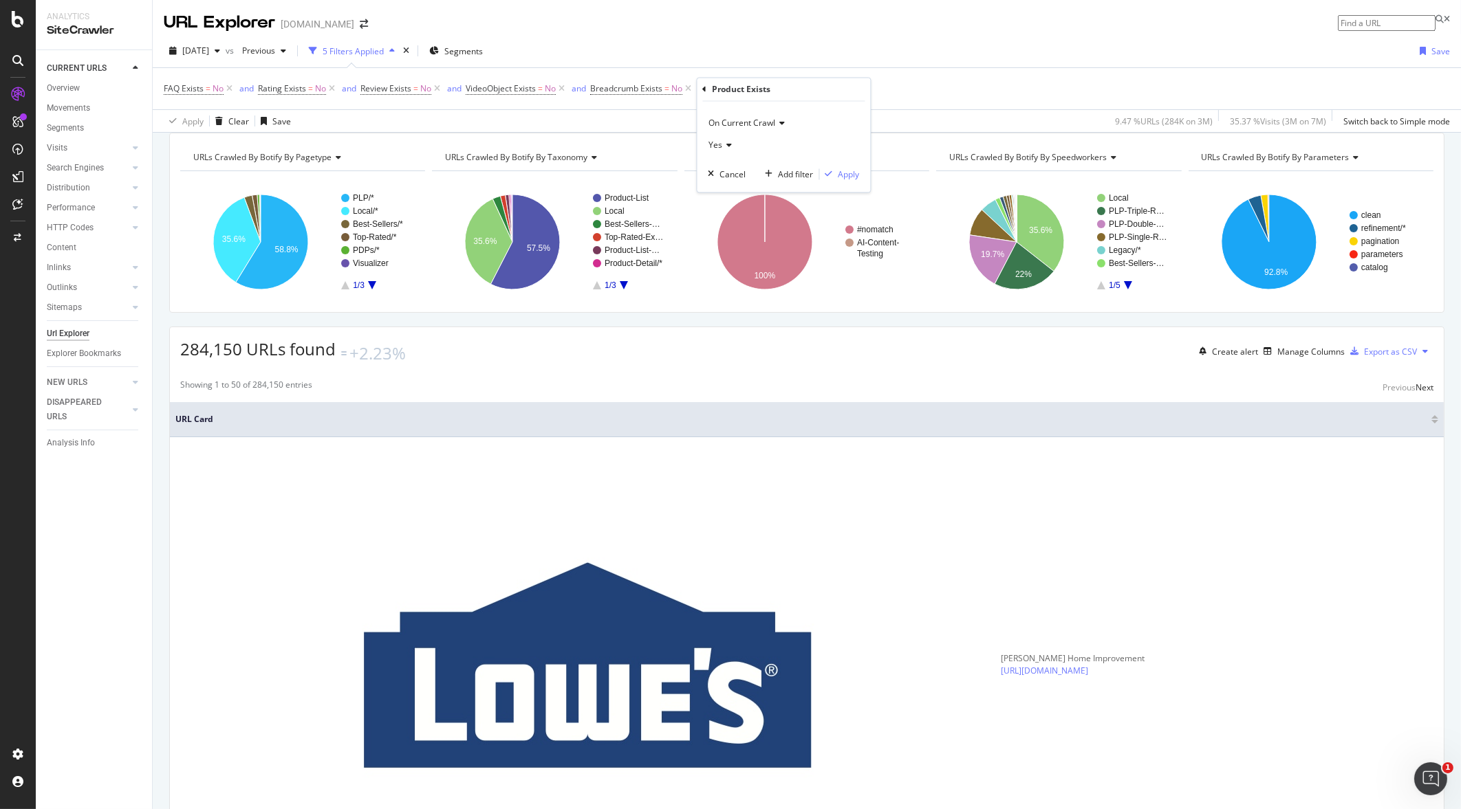
click at [726, 142] on icon at bounding box center [728, 146] width 10 height 8
click at [729, 192] on div "No" at bounding box center [785, 192] width 147 height 18
click at [853, 177] on div "Apply" at bounding box center [848, 174] width 21 height 12
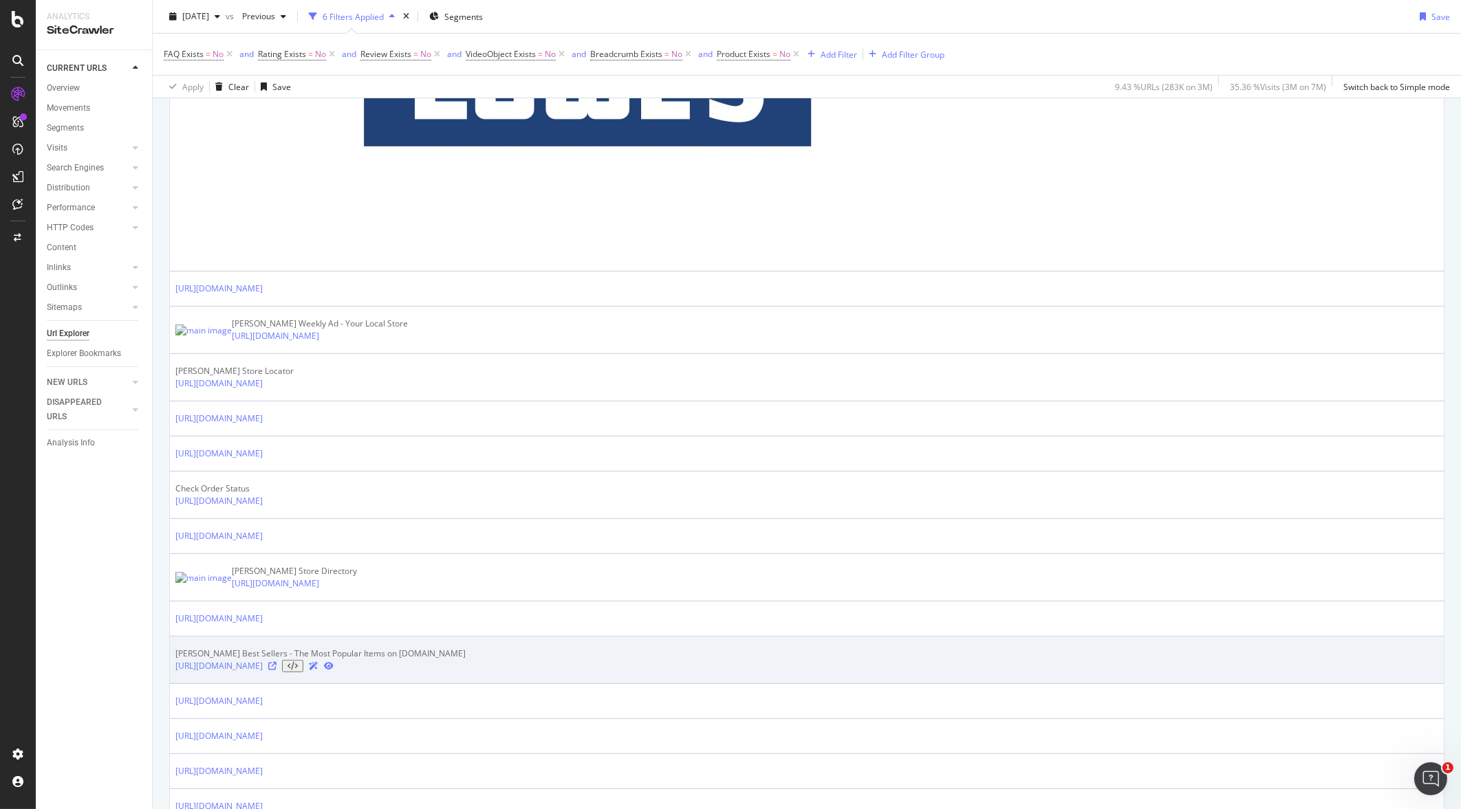
scroll to position [687, 0]
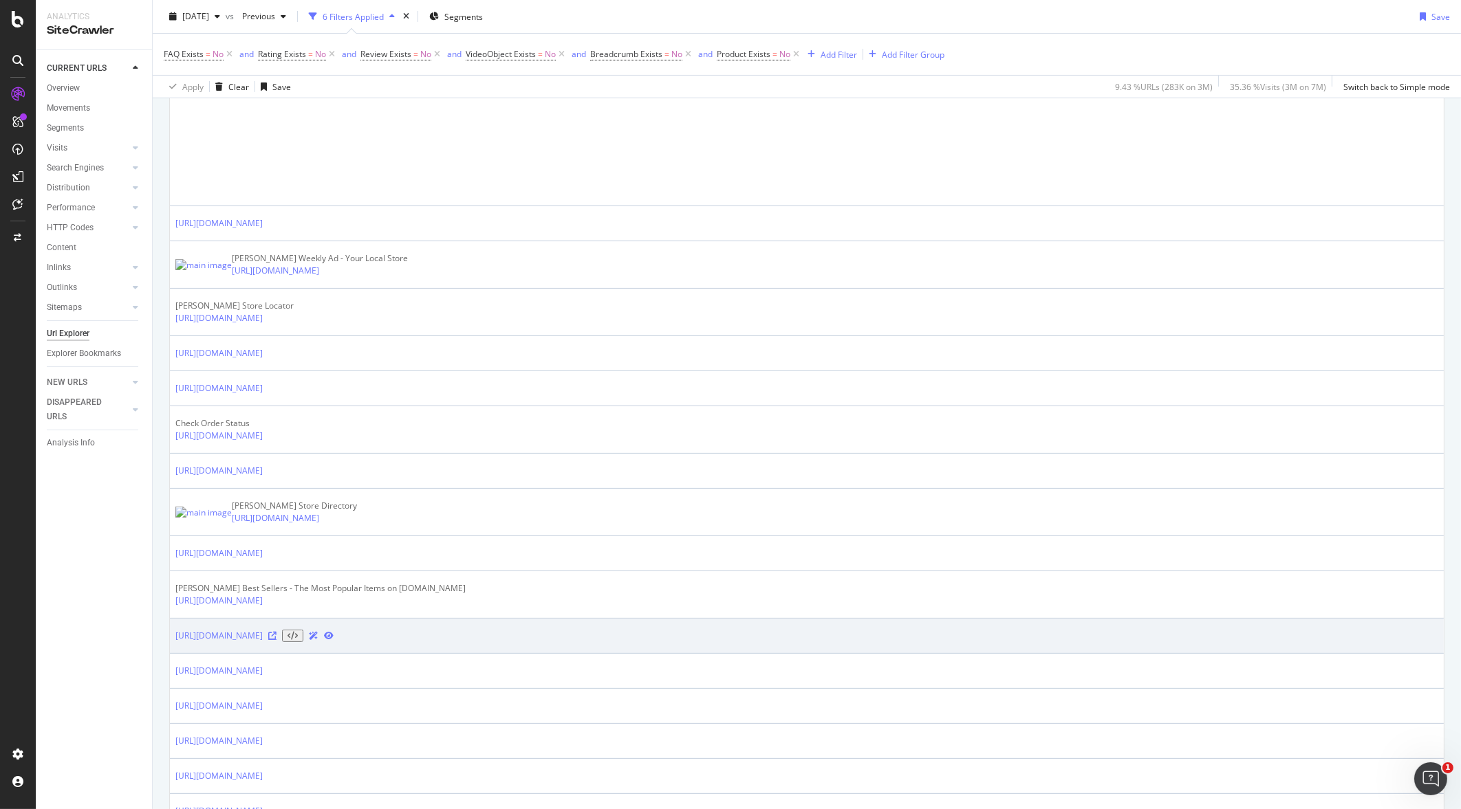
click at [276, 632] on icon at bounding box center [272, 636] width 8 height 8
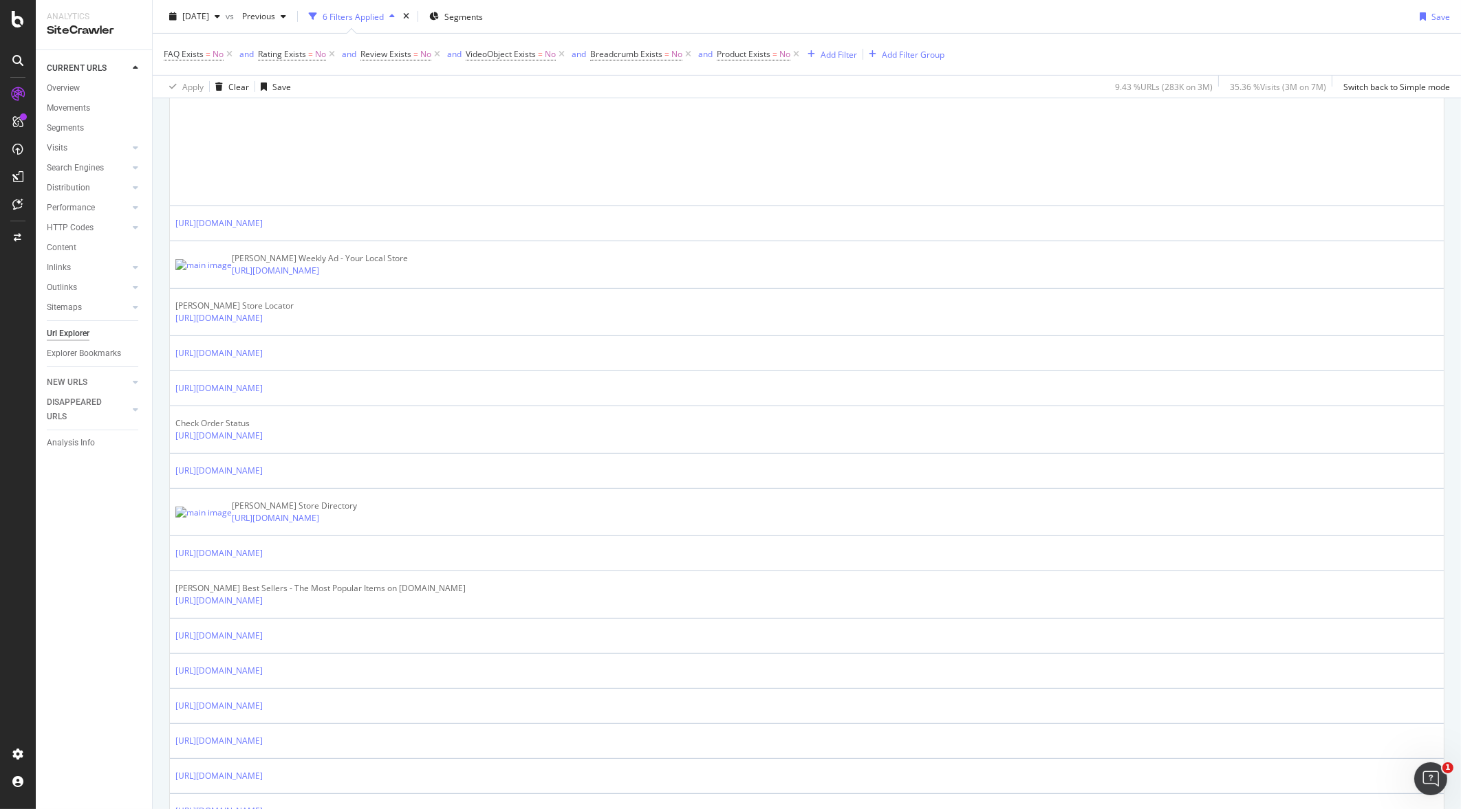
drag, startPoint x: 497, startPoint y: 628, endPoint x: 486, endPoint y: 622, distance: 13.2
drag, startPoint x: 486, startPoint y: 622, endPoint x: 499, endPoint y: 626, distance: 14.4
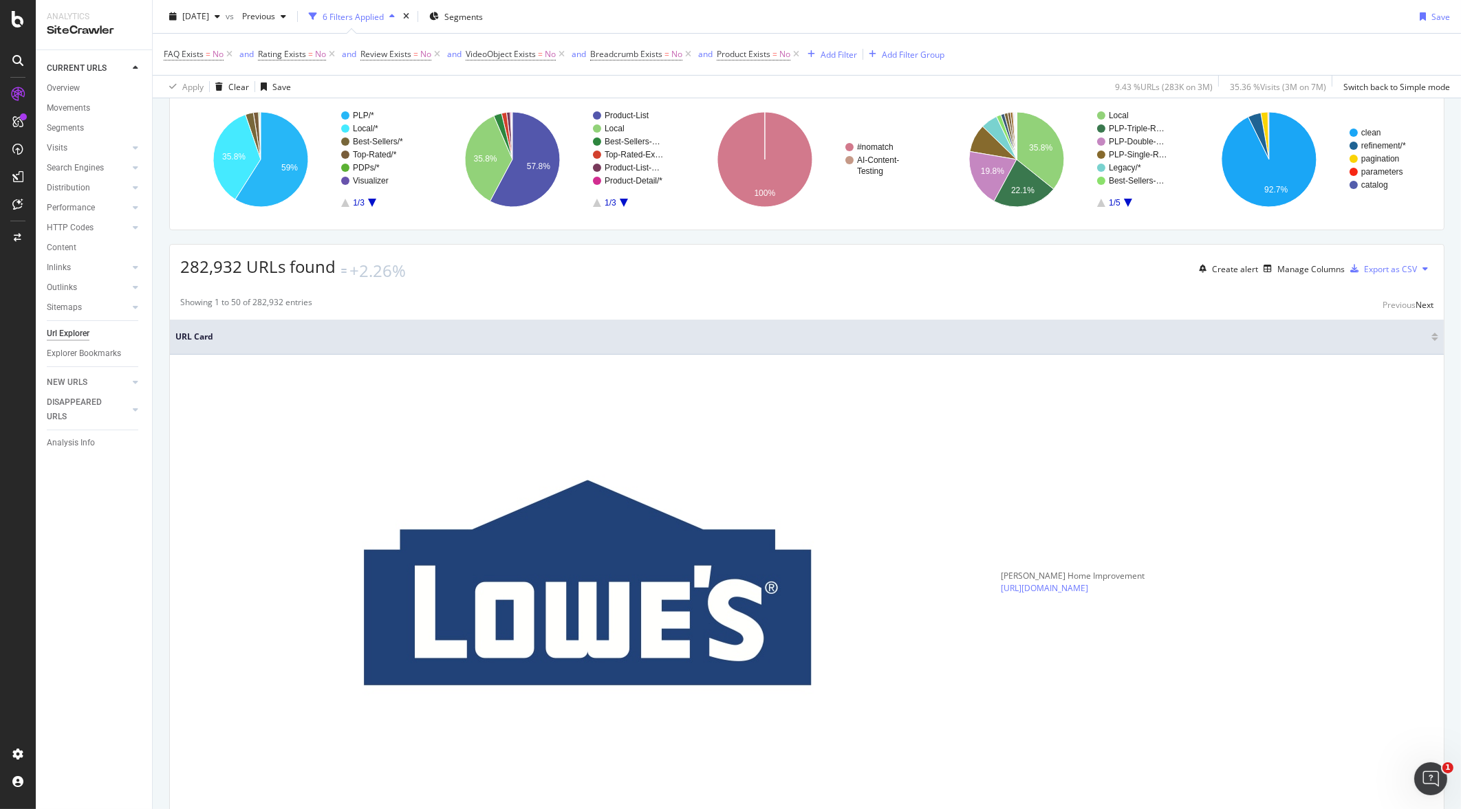
scroll to position [0, 0]
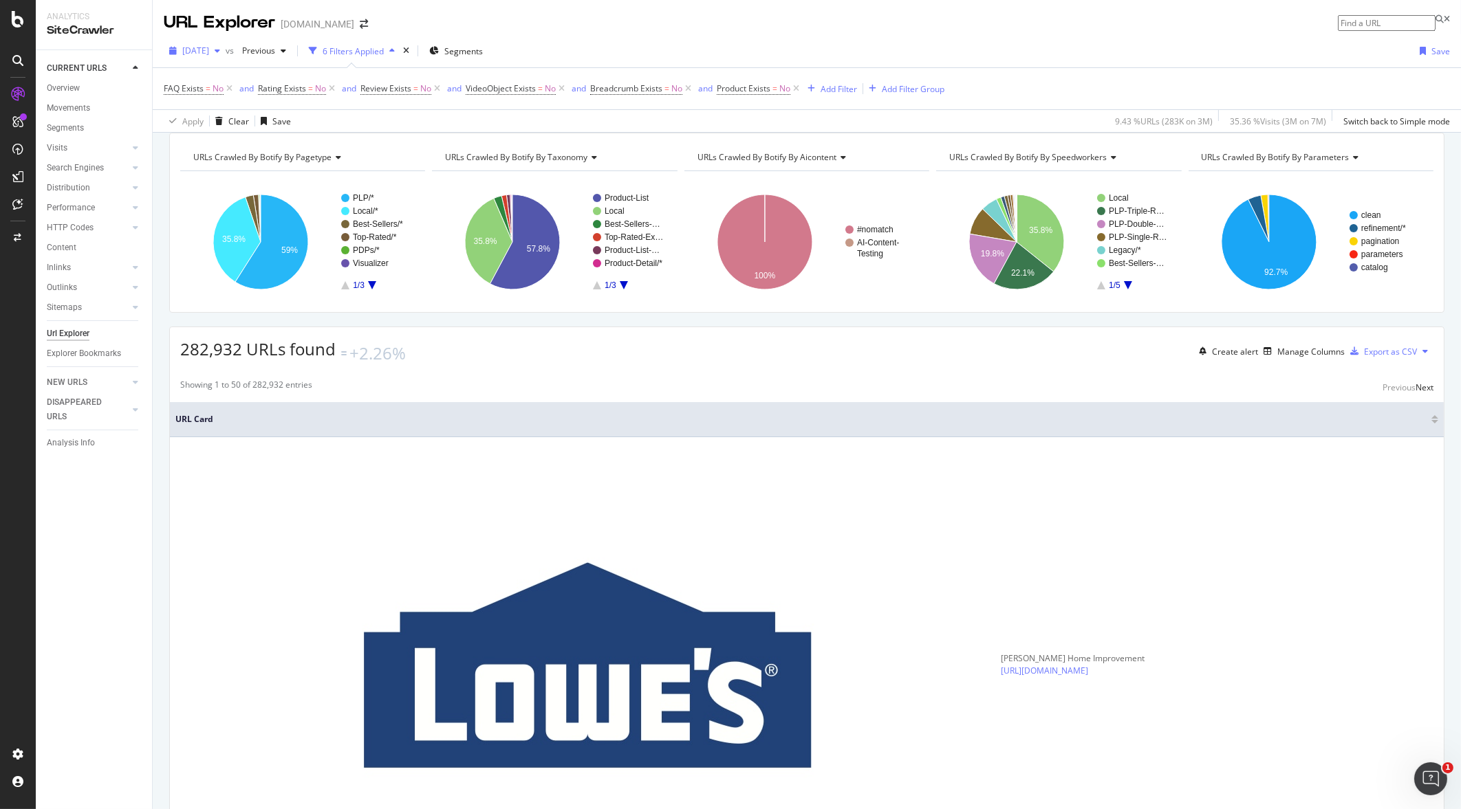
click at [209, 54] on span "[DATE]" at bounding box center [195, 51] width 27 height 12
click at [660, 32] on div "URL Explorer [DOMAIN_NAME]" at bounding box center [807, 17] width 1308 height 34
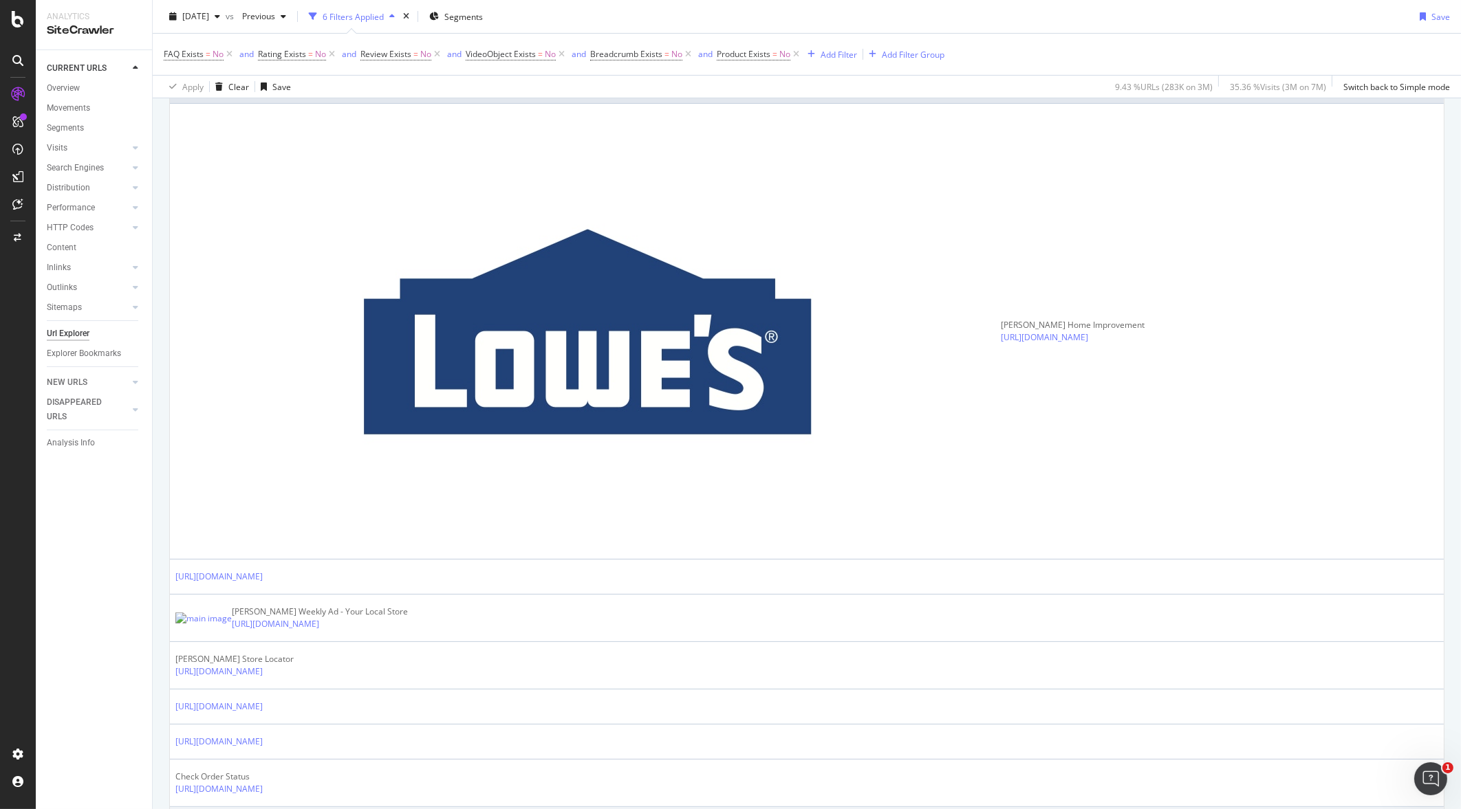
scroll to position [343, 0]
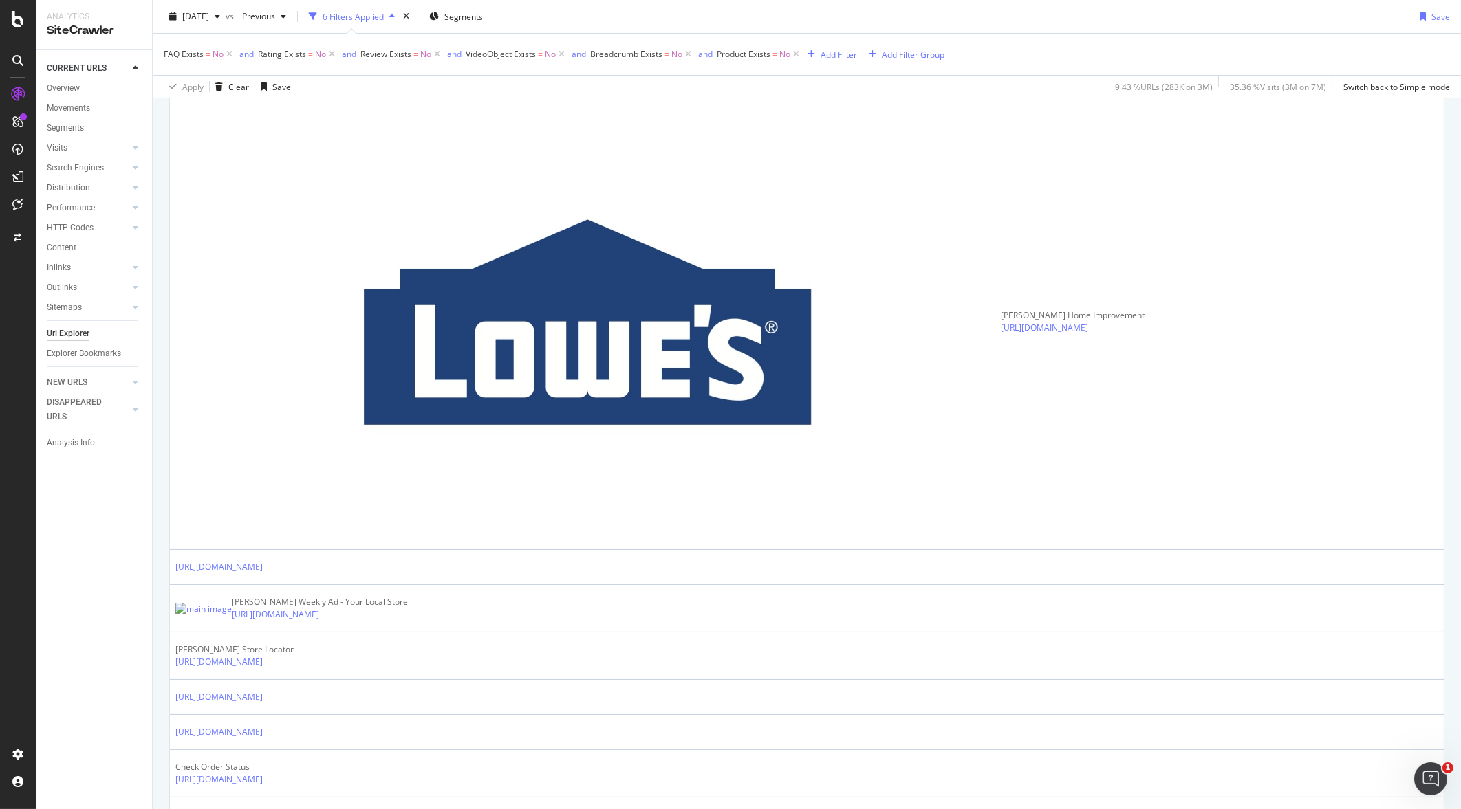
drag, startPoint x: 483, startPoint y: 631, endPoint x: 177, endPoint y: 638, distance: 306.8
copy link "[URL][DOMAIN_NAME]"
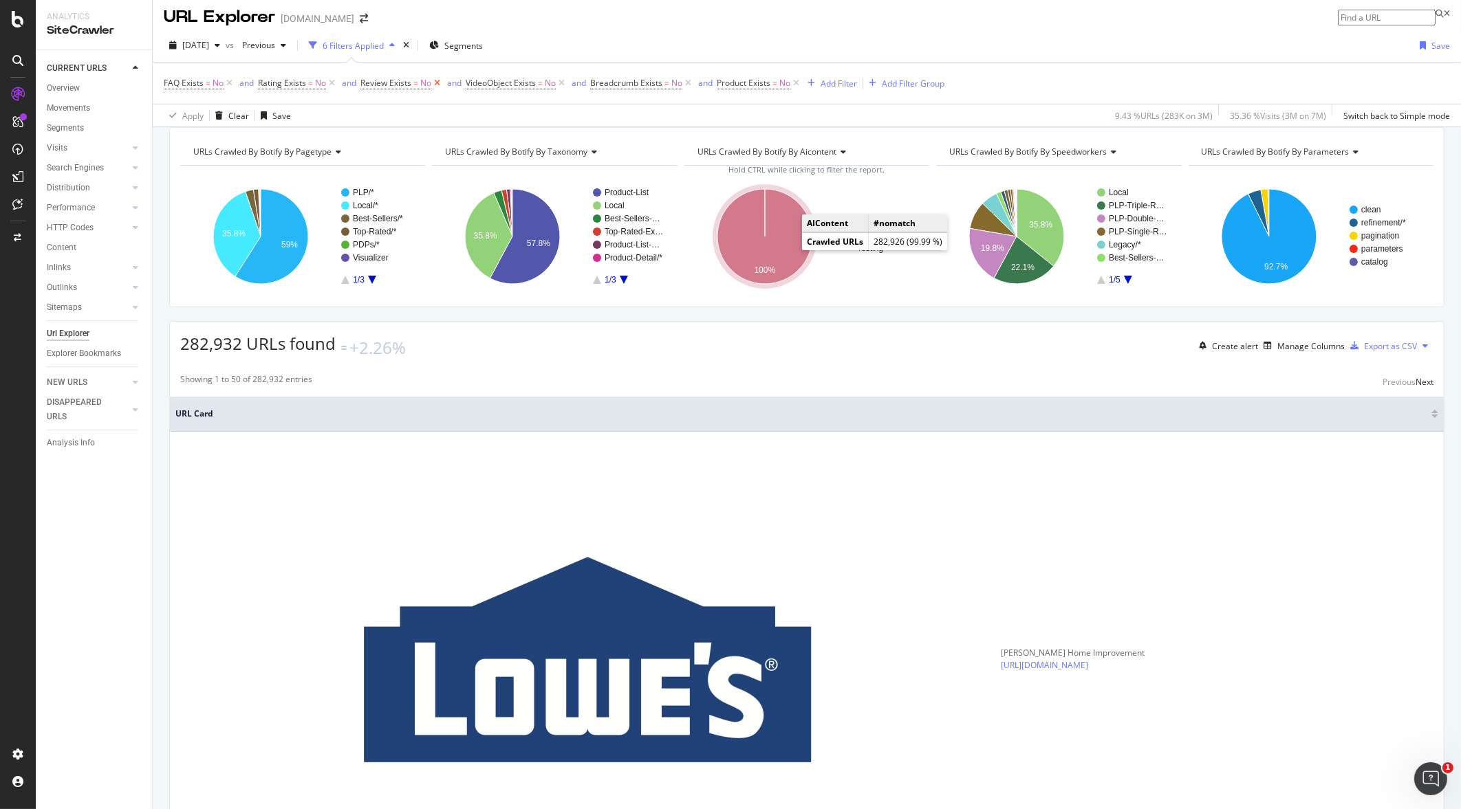
scroll to position [0, 0]
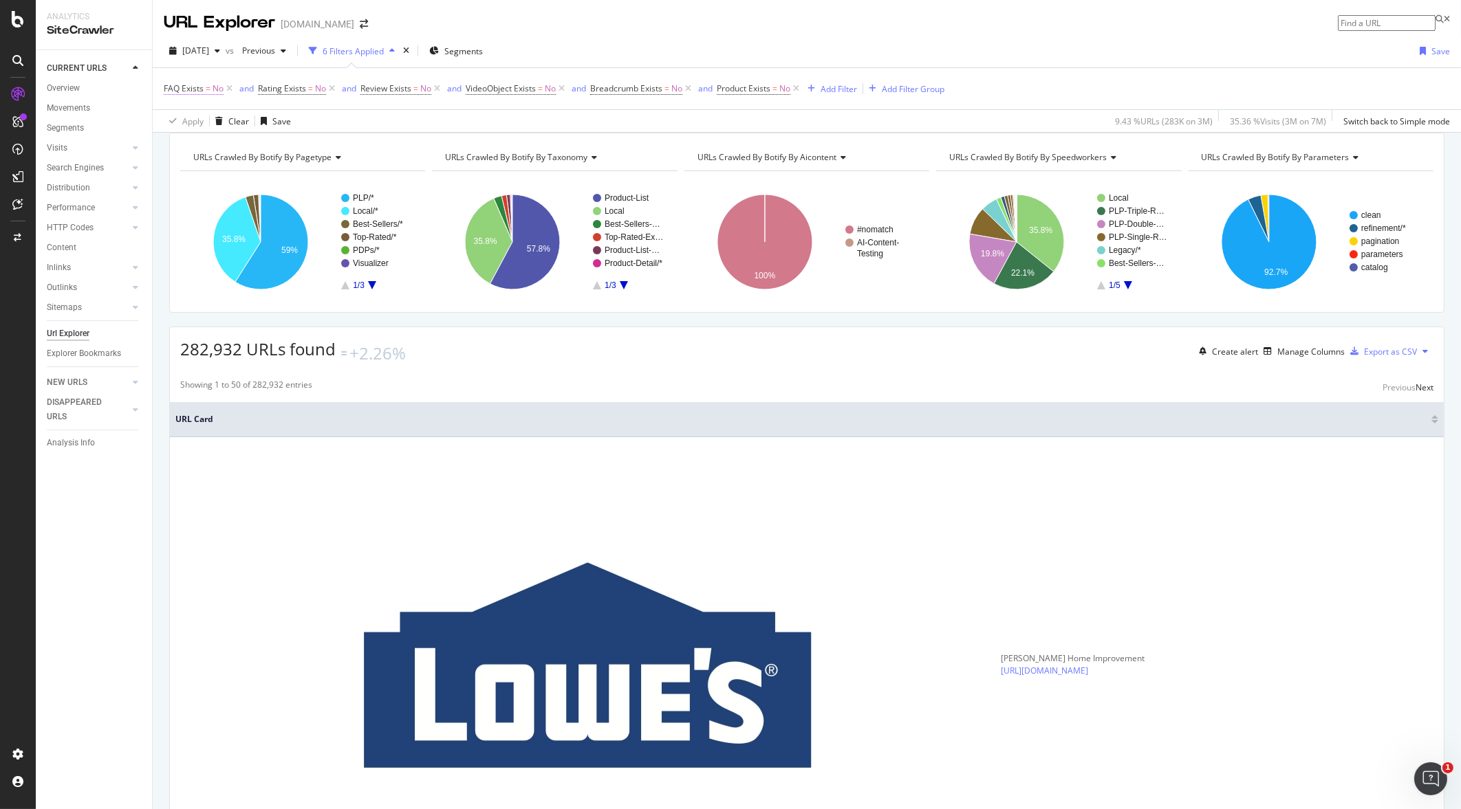
click at [187, 87] on span "FAQ Exists" at bounding box center [184, 89] width 40 height 12
click at [579, 133] on div "URLs Crawled By Botify By pagetype Chart (by Value) Table Expand Export as CSV …" at bounding box center [807, 133] width 1308 height 0
click at [441, 86] on icon at bounding box center [437, 89] width 12 height 14
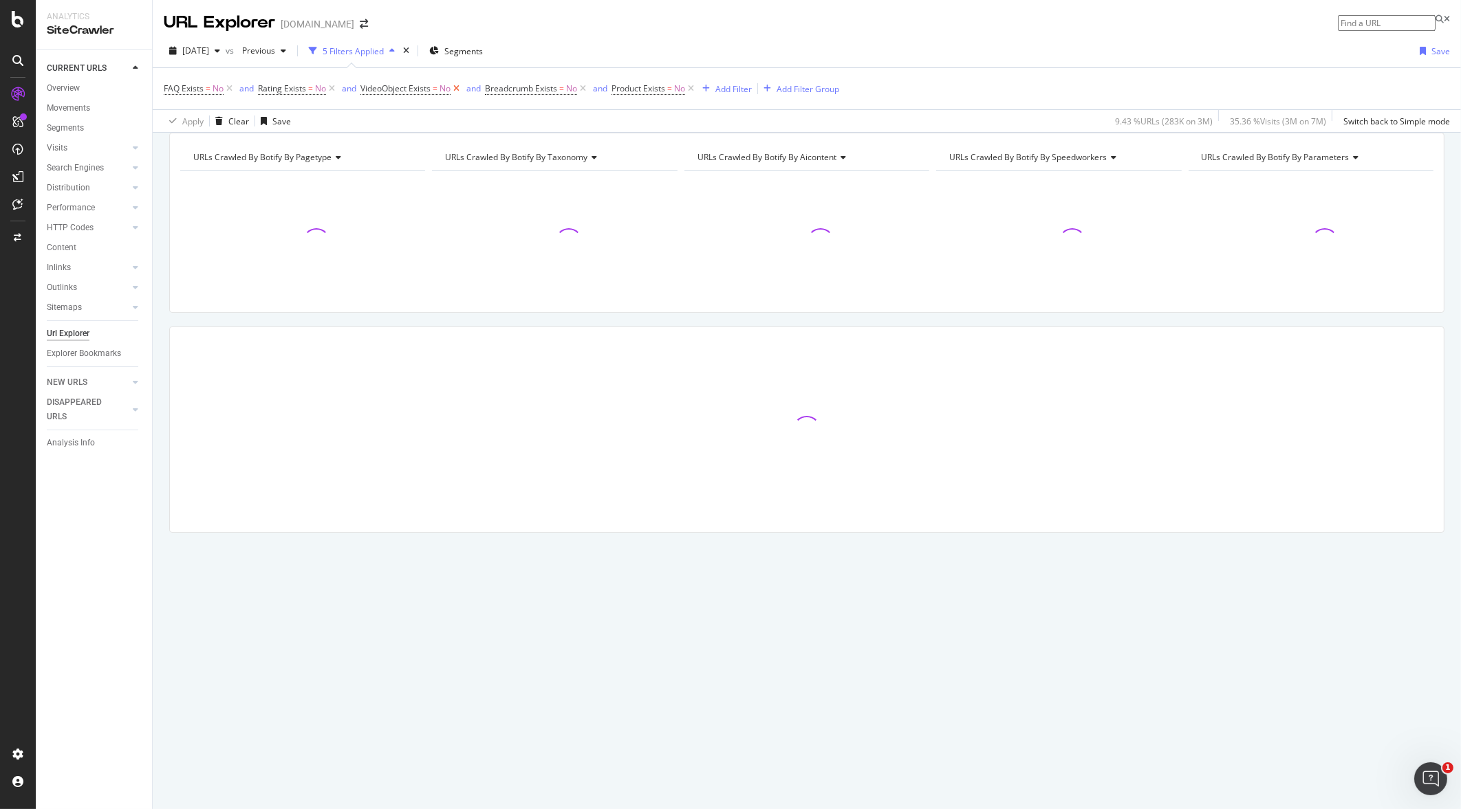
click at [441, 86] on span "No" at bounding box center [444, 88] width 11 height 19
click at [441, 86] on div "VideoObject Exists" at bounding box center [416, 87] width 77 height 12
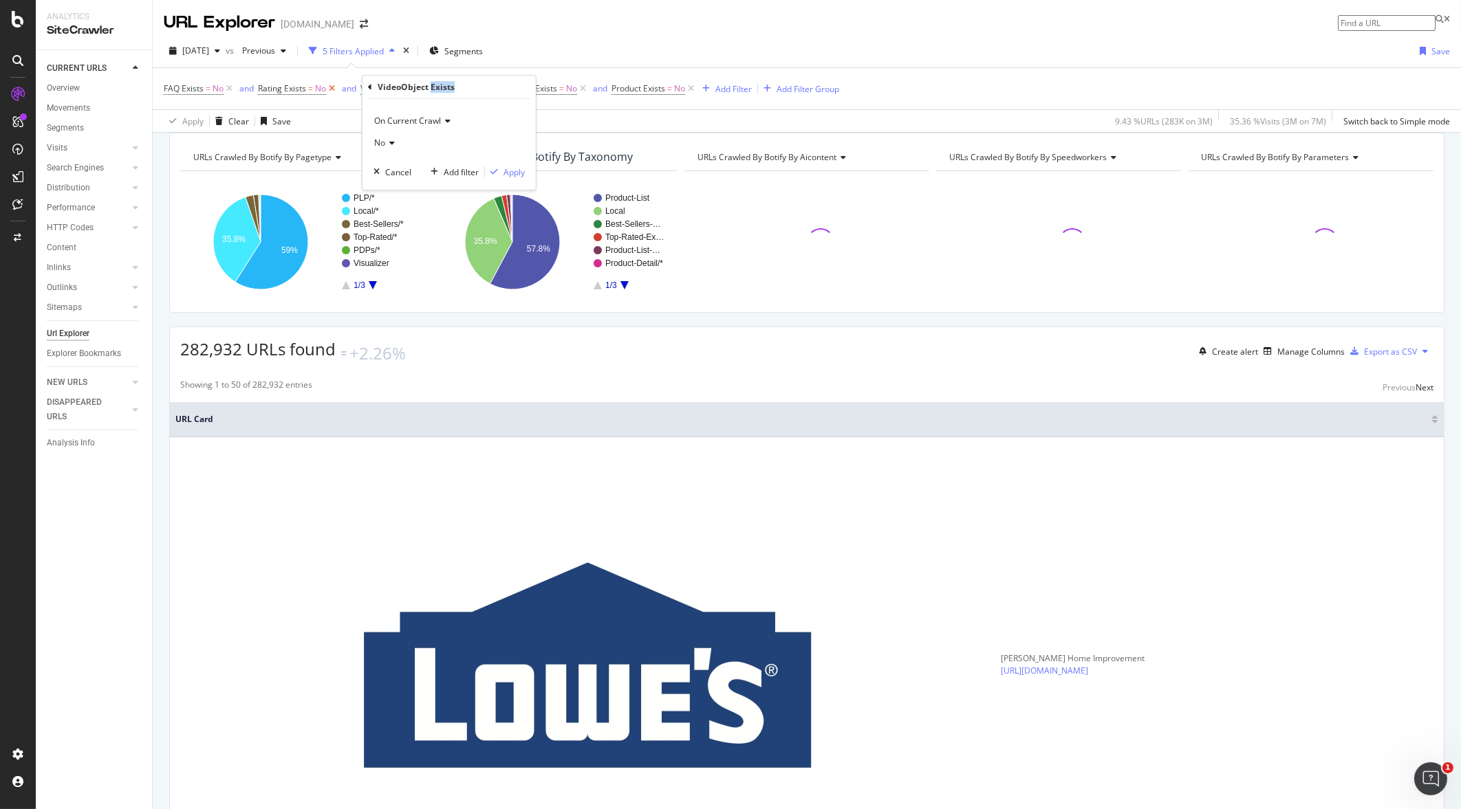
click at [331, 88] on icon at bounding box center [332, 89] width 12 height 14
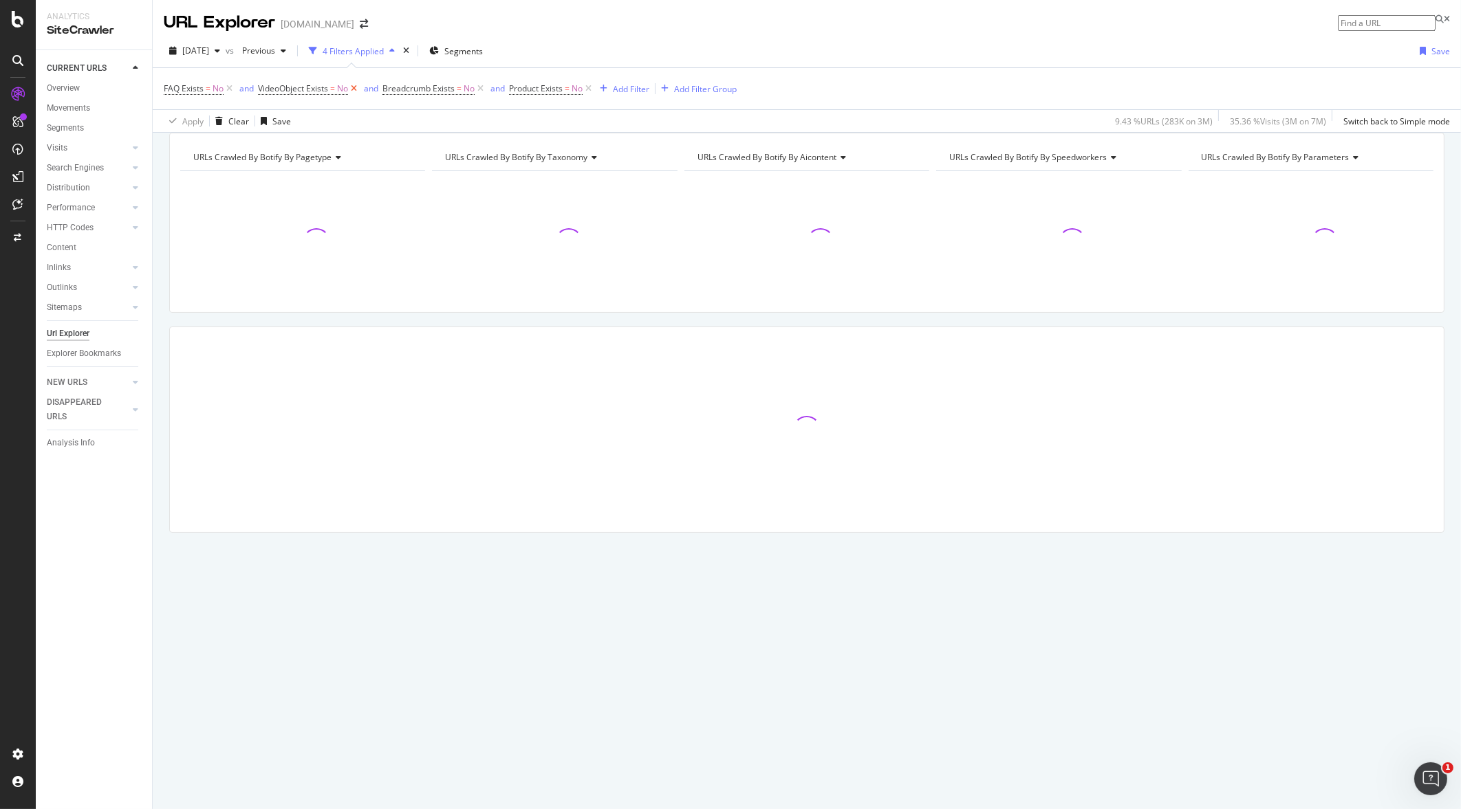
click at [358, 87] on icon at bounding box center [354, 89] width 12 height 14
click at [463, 87] on icon at bounding box center [464, 89] width 12 height 14
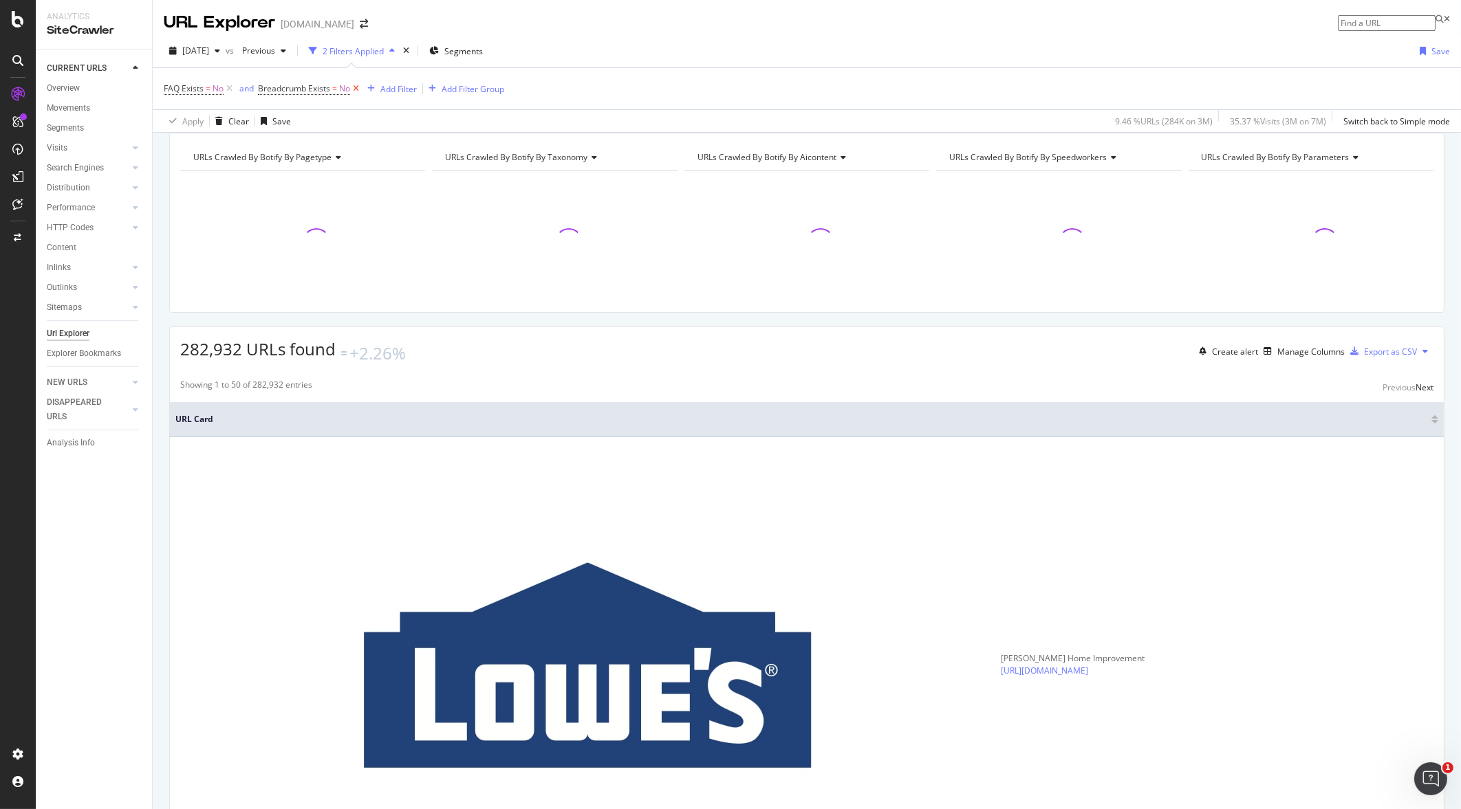
click at [355, 90] on icon at bounding box center [356, 89] width 12 height 14
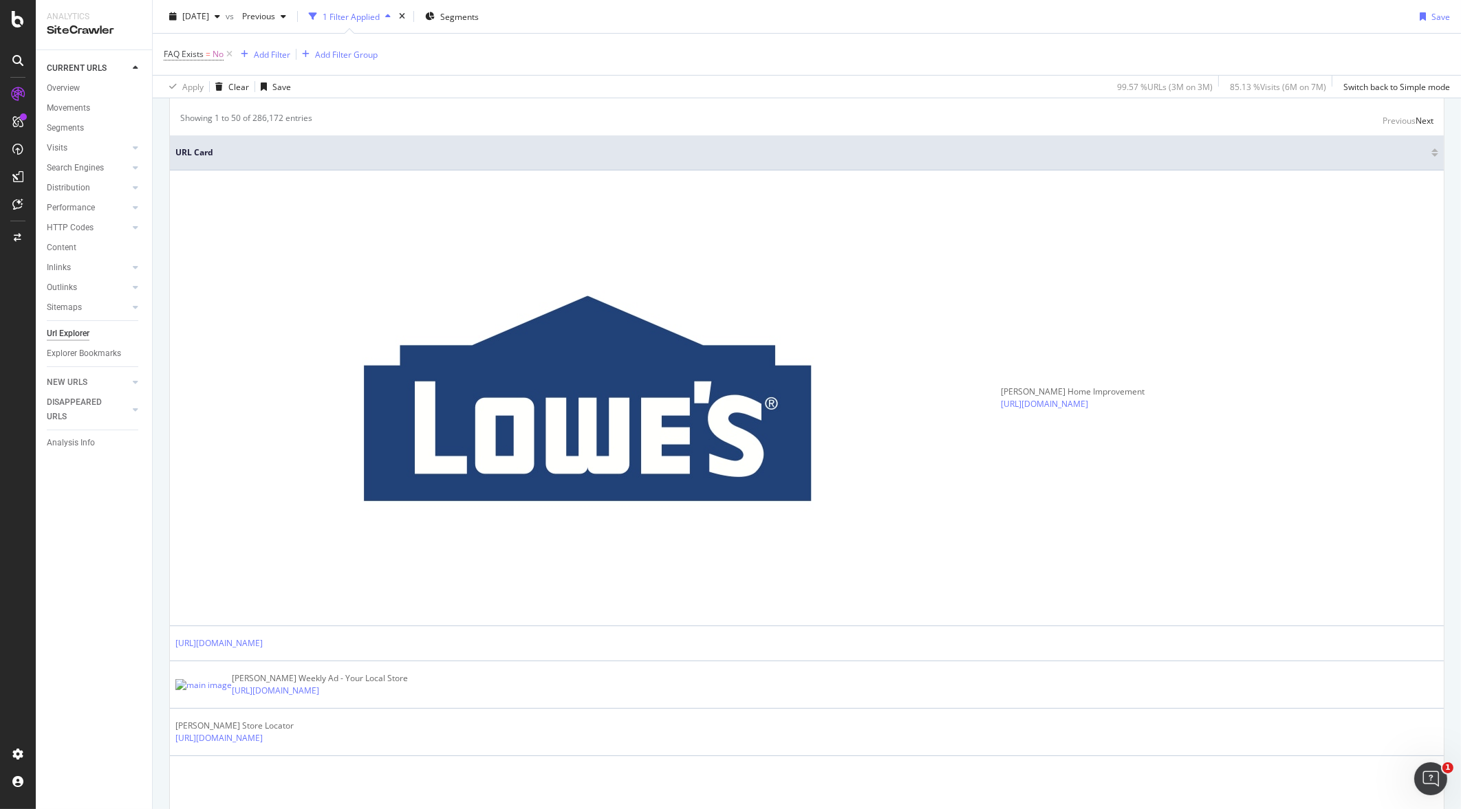
scroll to position [516, 0]
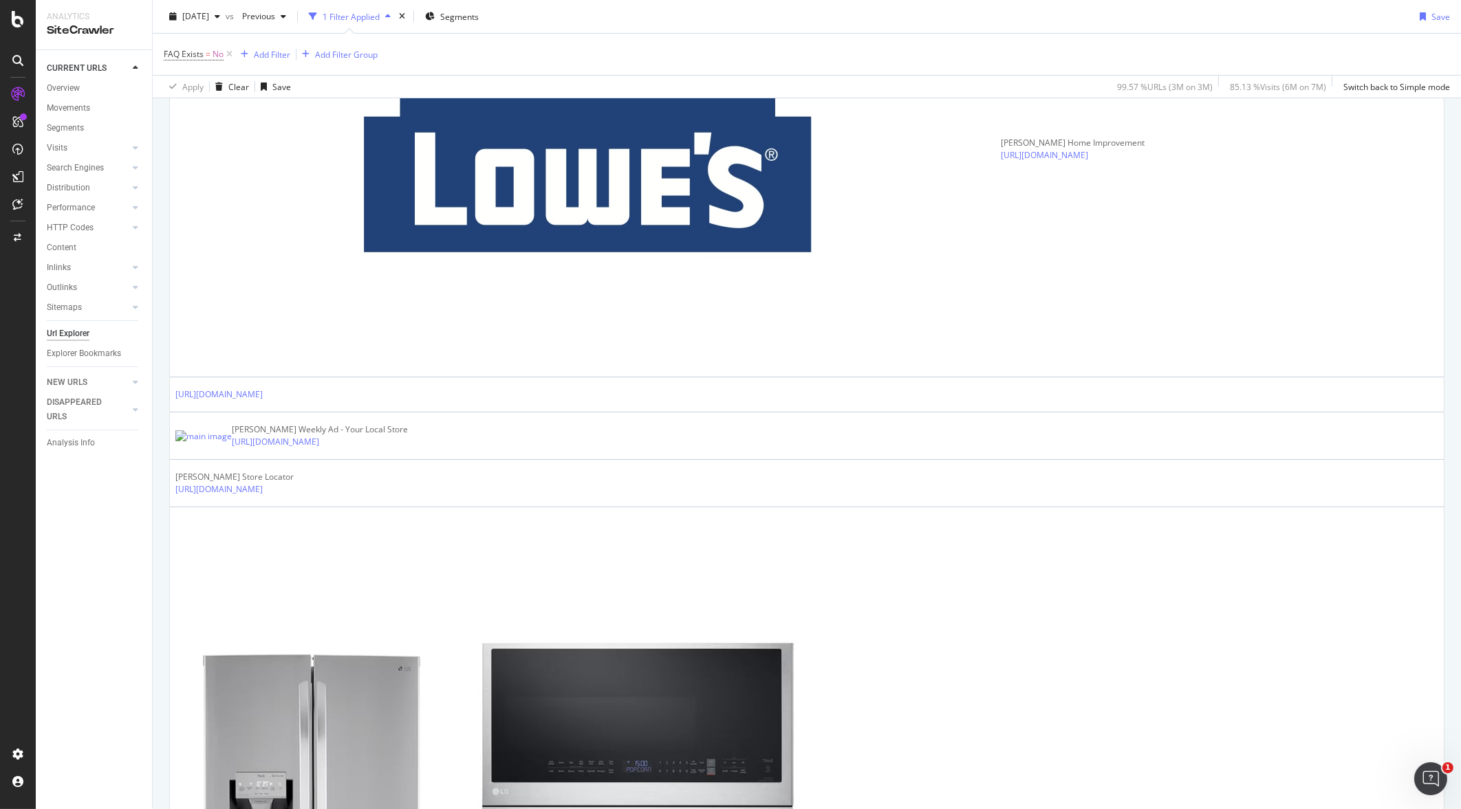
drag, startPoint x: 485, startPoint y: 520, endPoint x: 176, endPoint y: 524, distance: 308.8
copy link "[URL][DOMAIN_NAME]"
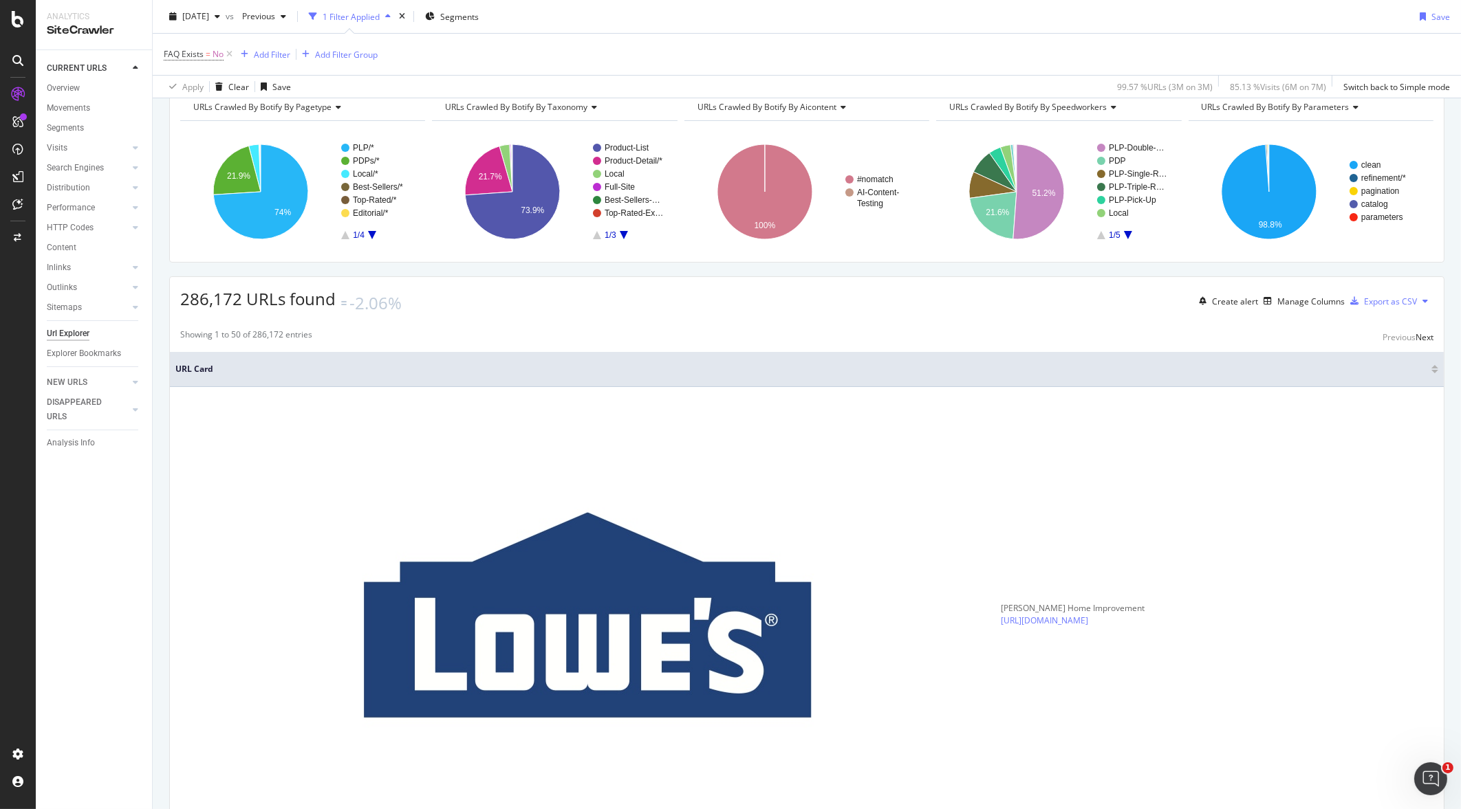
scroll to position [0, 0]
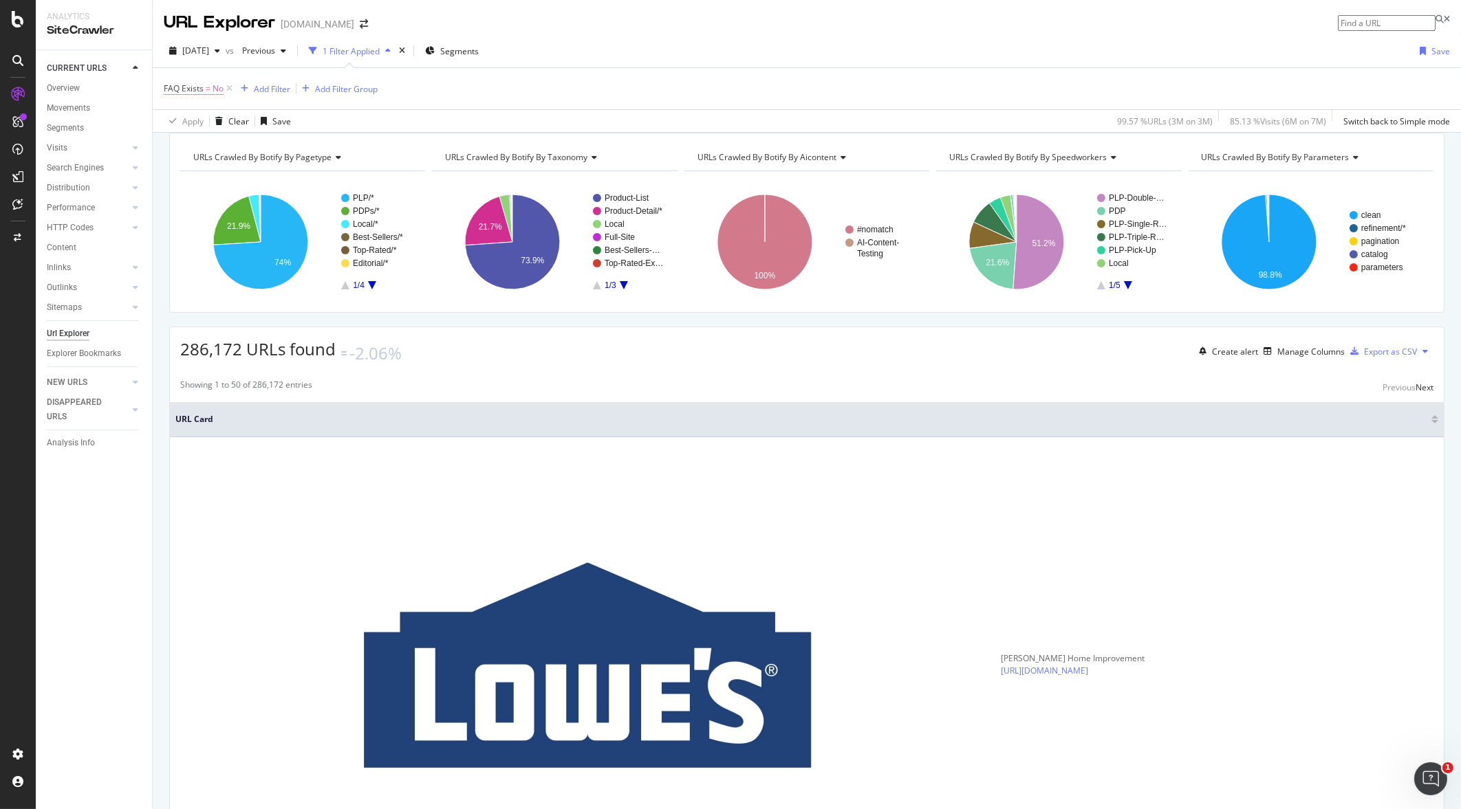
click at [212, 91] on span "FAQ Exists = No" at bounding box center [194, 89] width 60 height 12
click at [217, 118] on span "On Current Crawl" at bounding box center [209, 121] width 67 height 12
click at [424, 69] on div "FAQ Exists = No Add Filter Add Filter Group" at bounding box center [807, 88] width 1286 height 41
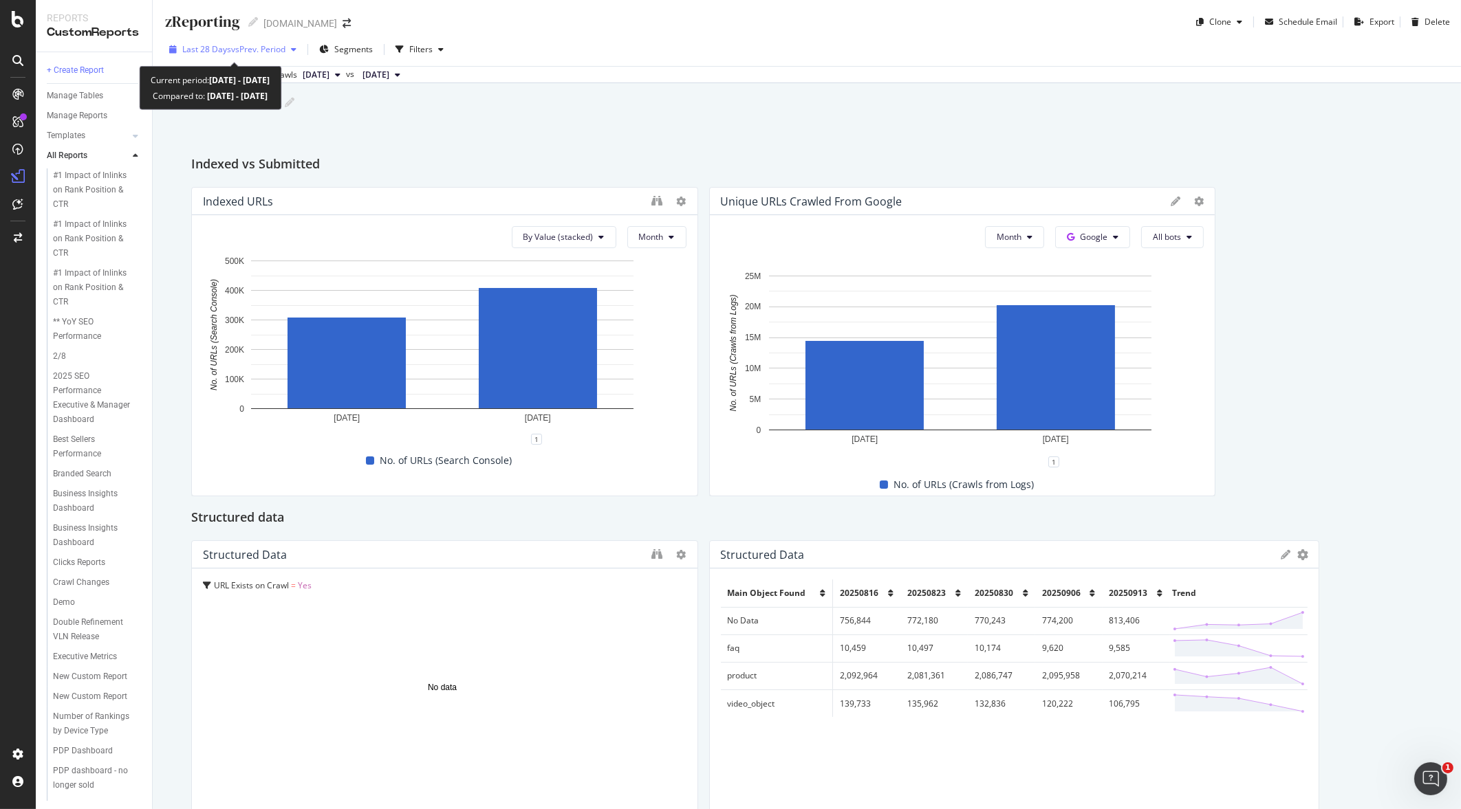
click at [279, 52] on span "vs Prev. Period" at bounding box center [258, 49] width 54 height 12
click at [502, 107] on div "Add a short description Add a short description" at bounding box center [813, 102] width 1294 height 21
